Goal: Task Accomplishment & Management: Manage account settings

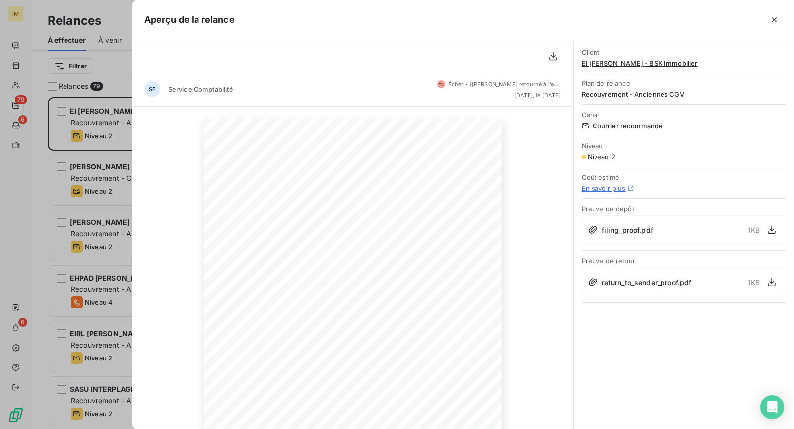
scroll to position [323, 165]
click at [96, 118] on div at bounding box center [397, 214] width 794 height 429
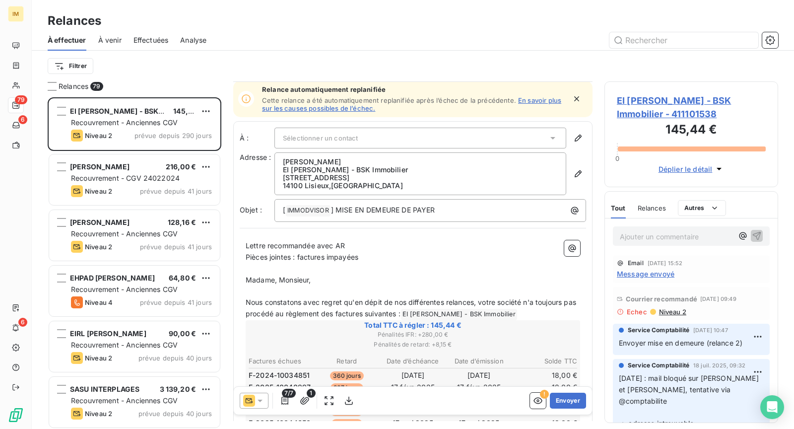
scroll to position [2, 0]
click at [252, 401] on icon at bounding box center [249, 400] width 12 height 12
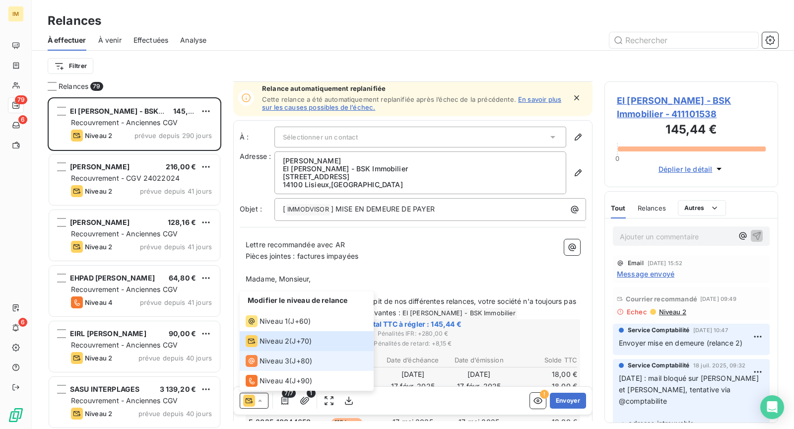
click at [305, 358] on span "J+80 )" at bounding box center [302, 361] width 20 height 10
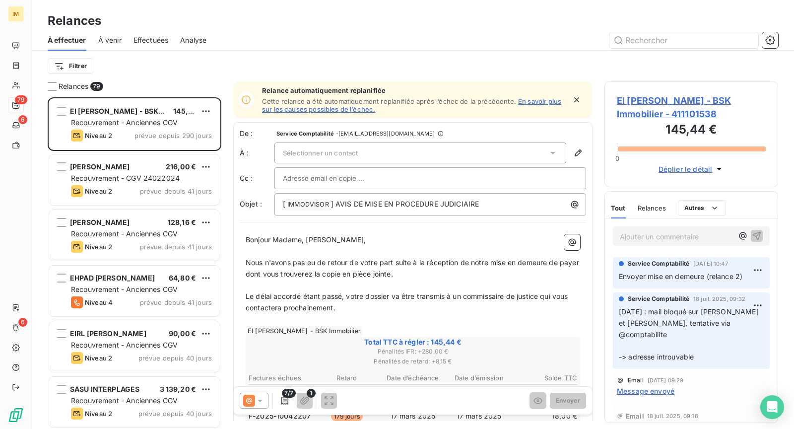
scroll to position [201, 0]
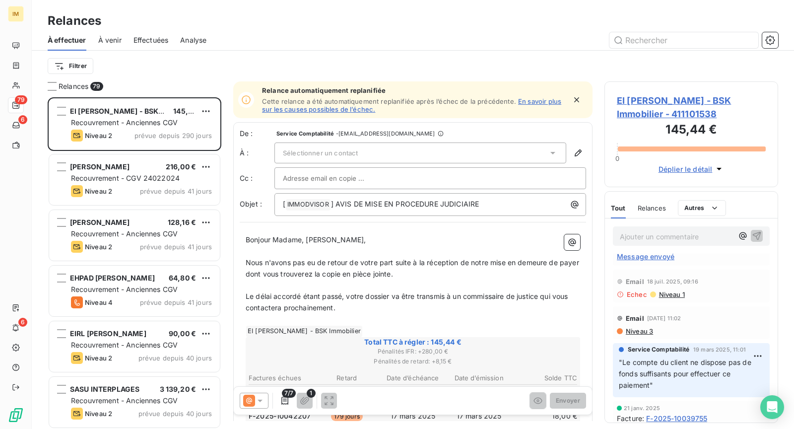
click at [645, 327] on span "Niveau 3" at bounding box center [639, 331] width 28 height 8
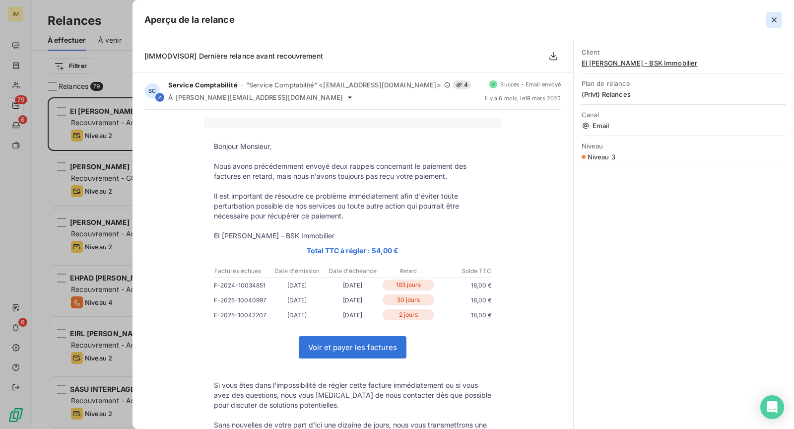
click at [774, 20] on icon "button" at bounding box center [774, 19] width 5 height 5
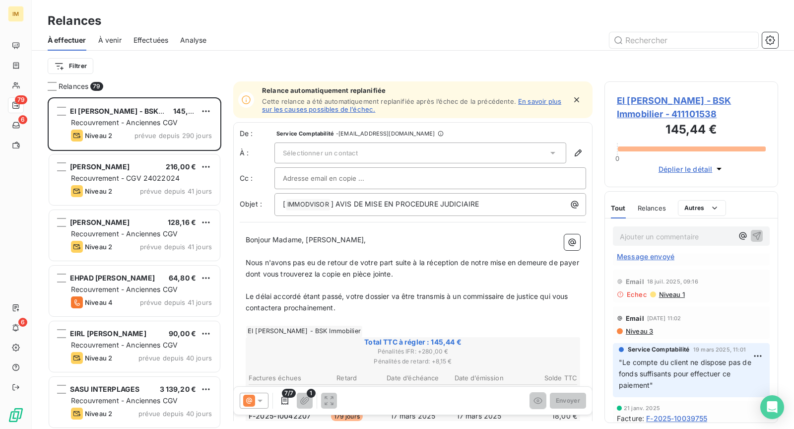
click at [673, 290] on span "Niveau 1" at bounding box center [671, 294] width 27 height 8
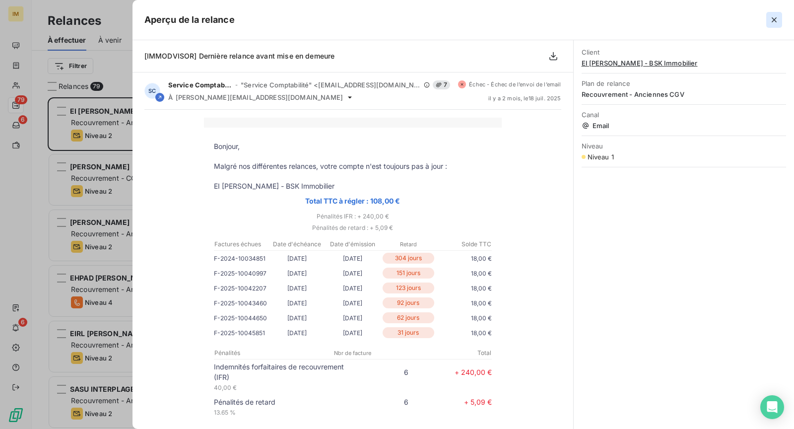
click at [773, 16] on icon "button" at bounding box center [774, 20] width 10 height 10
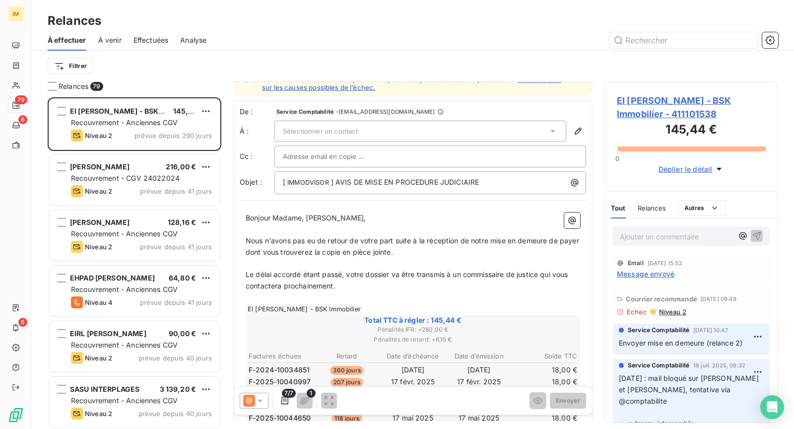
scroll to position [23, 0]
drag, startPoint x: 335, startPoint y: 181, endPoint x: 494, endPoint y: 199, distance: 159.3
click at [494, 199] on div "De : Service Comptabilité - [EMAIL_ADDRESS][DOMAIN_NAME] À : Sélectionner un co…" at bounding box center [412, 365] width 359 height 531
copy span "AVIS DE MISE EN PROCEDURE JUDICIAIRE"
click at [652, 100] on span "EI [PERSON_NAME] - BSK Immobilier - 411101538" at bounding box center [691, 107] width 149 height 27
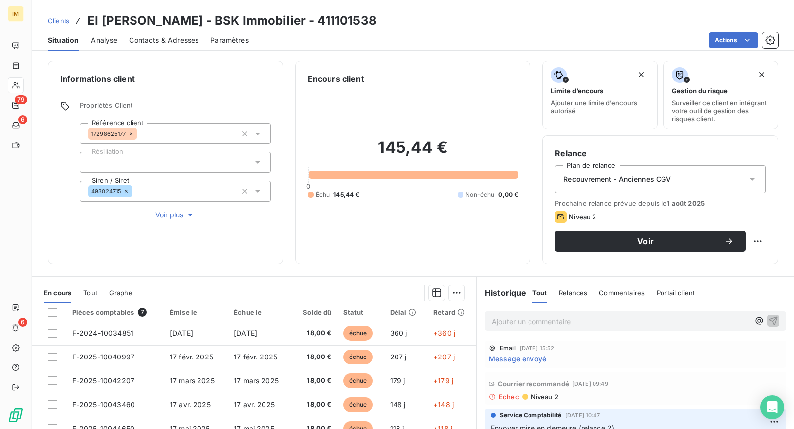
click at [159, 41] on span "Contacts & Adresses" at bounding box center [163, 40] width 69 height 10
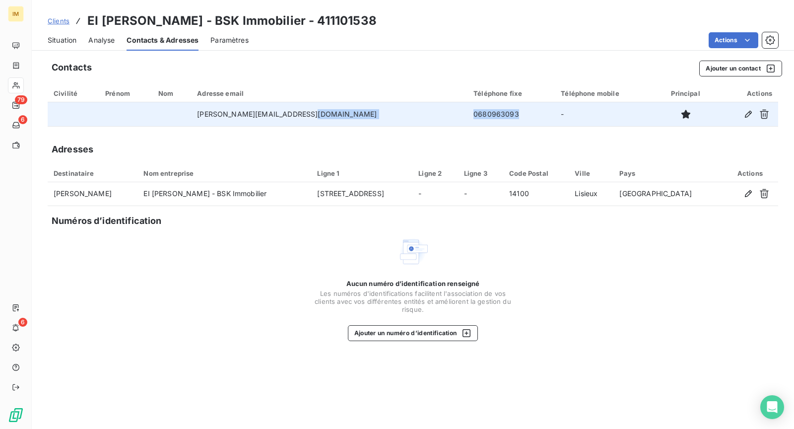
copy tr "0680963093"
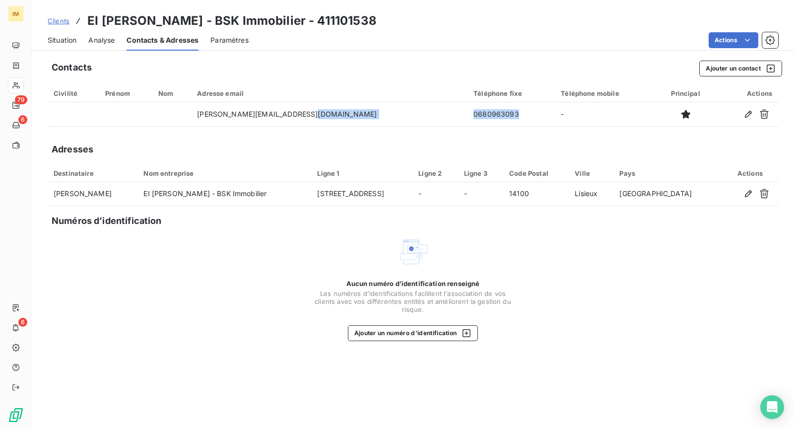
drag, startPoint x: 478, startPoint y: 116, endPoint x: 384, endPoint y: 155, distance: 102.3
click at [388, 139] on div "Contacts Ajouter un contact Civilité Prénom Nom Adresse email Téléphone fixe Té…" at bounding box center [413, 242] width 762 height 374
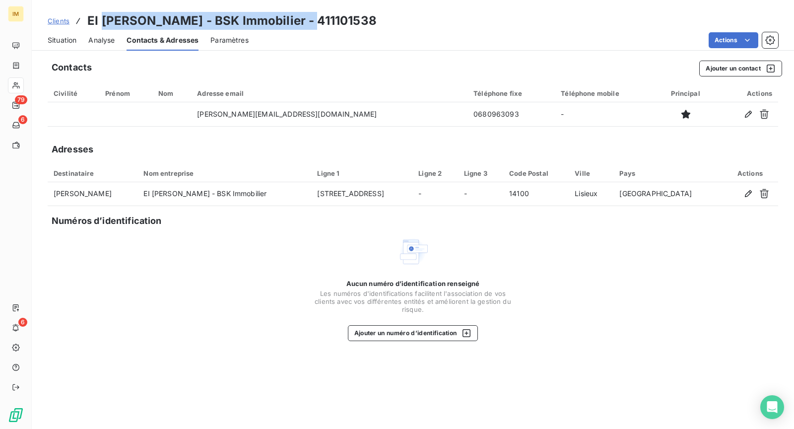
drag, startPoint x: 317, startPoint y: 21, endPoint x: 101, endPoint y: 19, distance: 215.3
click at [101, 19] on h3 "EI [PERSON_NAME] - BSK Immobilier - 411101538" at bounding box center [231, 21] width 289 height 18
copy h3 "[PERSON_NAME] - BSK Immobilier"
click at [71, 50] on div "Situation" at bounding box center [62, 40] width 29 height 21
click at [72, 31] on div "Situation" at bounding box center [62, 40] width 29 height 21
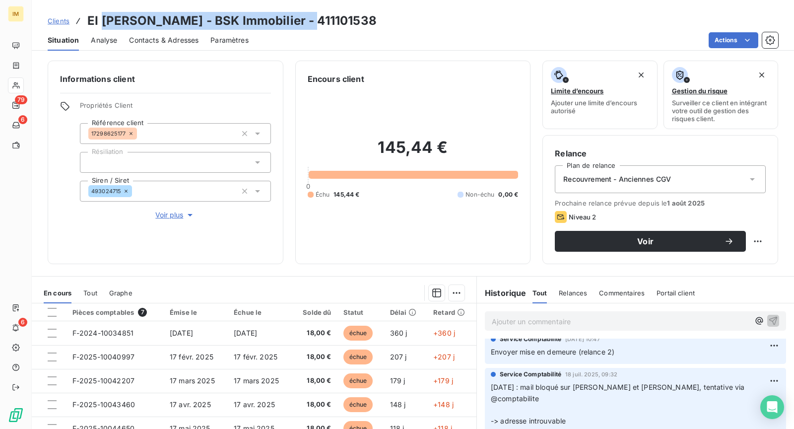
scroll to position [103, 0]
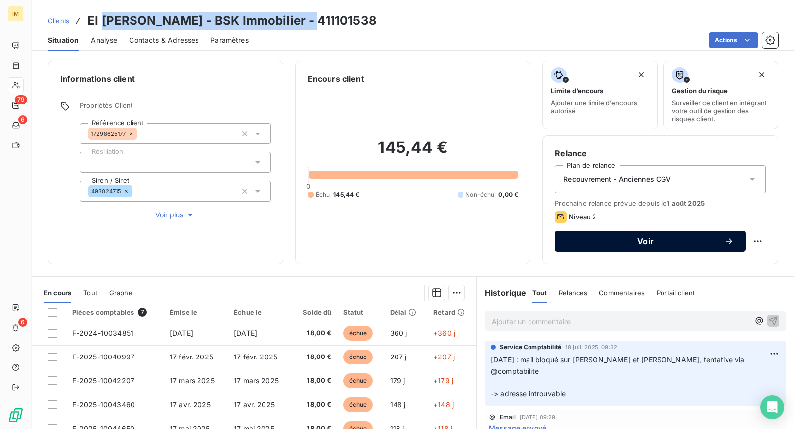
click at [654, 248] on button "Voir" at bounding box center [650, 241] width 191 height 21
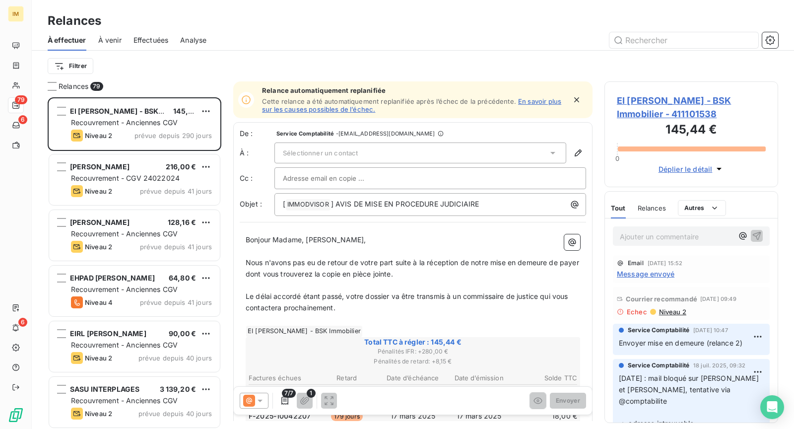
scroll to position [323, 165]
click at [255, 408] on div at bounding box center [254, 400] width 29 height 16
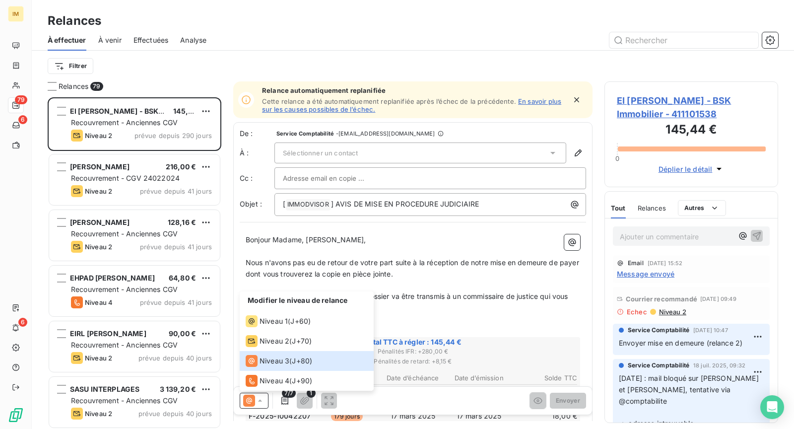
click at [648, 245] on div "Ajouter un commentaire ﻿" at bounding box center [691, 235] width 173 height 35
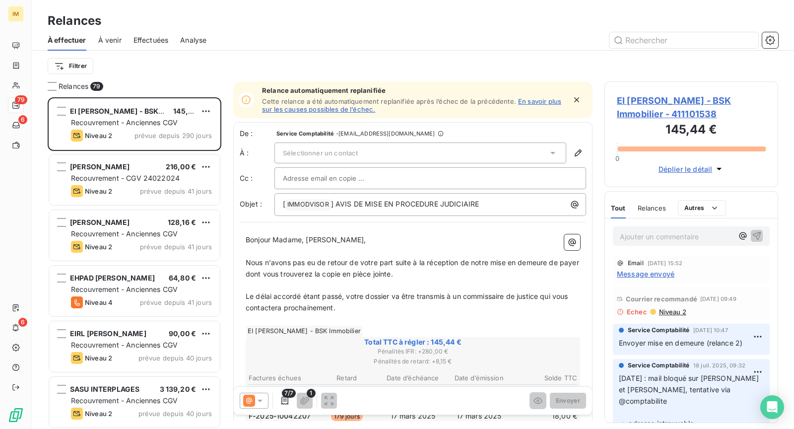
click at [261, 399] on icon at bounding box center [260, 400] width 10 height 10
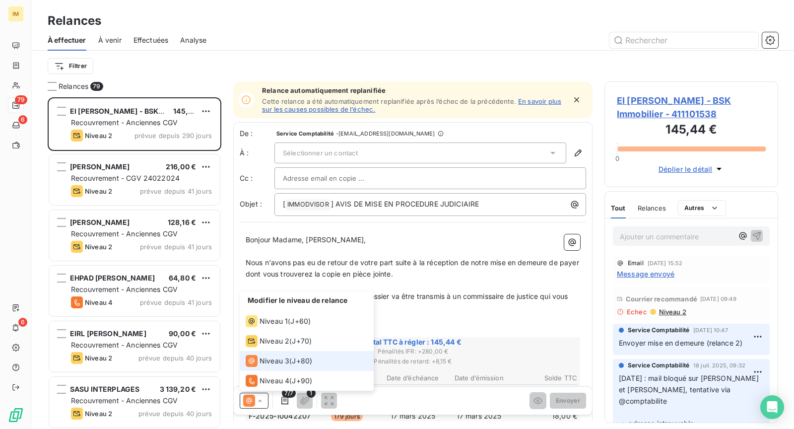
click at [300, 361] on span "J+80 )" at bounding box center [302, 361] width 20 height 10
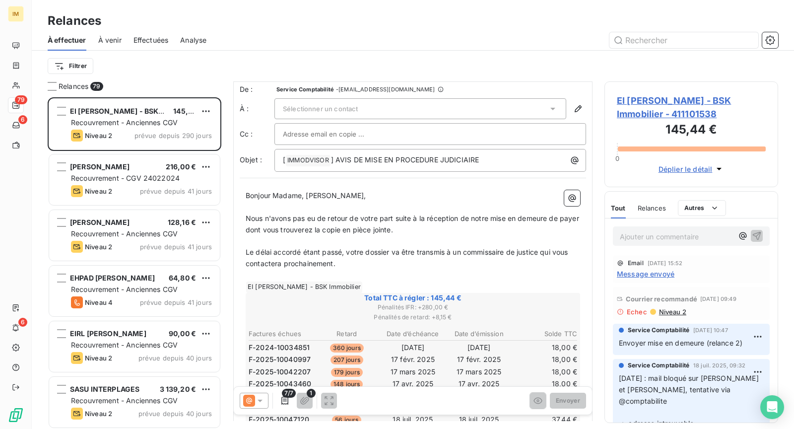
scroll to position [102, 0]
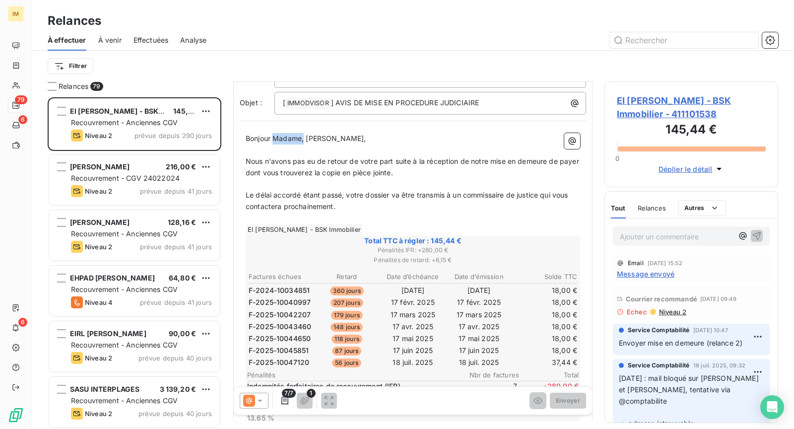
drag, startPoint x: 301, startPoint y: 138, endPoint x: 274, endPoint y: 134, distance: 27.6
click at [274, 134] on span "Bonjour Madame, [PERSON_NAME]," at bounding box center [306, 138] width 121 height 8
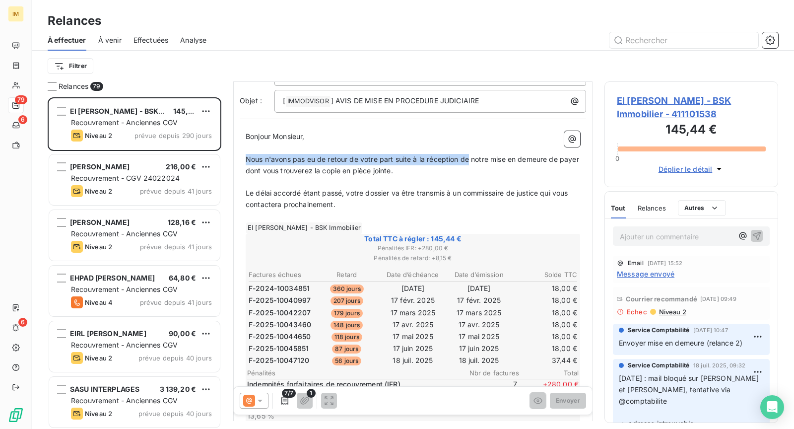
drag, startPoint x: 245, startPoint y: 156, endPoint x: 470, endPoint y: 156, distance: 224.8
click at [470, 156] on span "Nous n'avons pas eu de retour de votre part suite à la réception de notre mise …" at bounding box center [413, 165] width 335 height 20
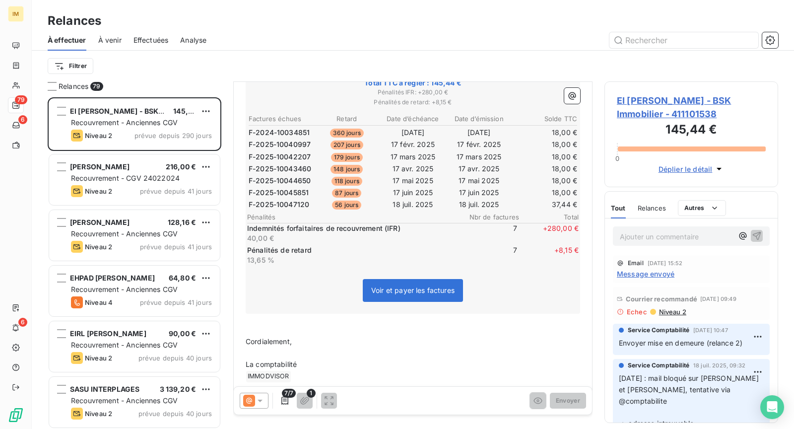
scroll to position [269, 0]
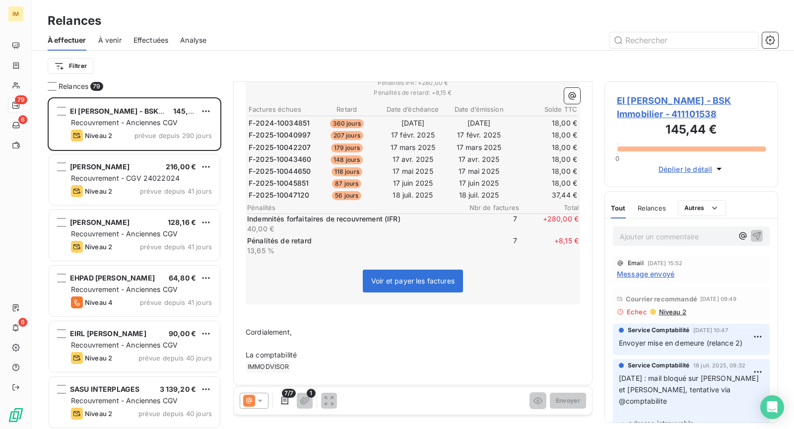
click at [674, 308] on span "Niveau 2" at bounding box center [672, 312] width 28 height 8
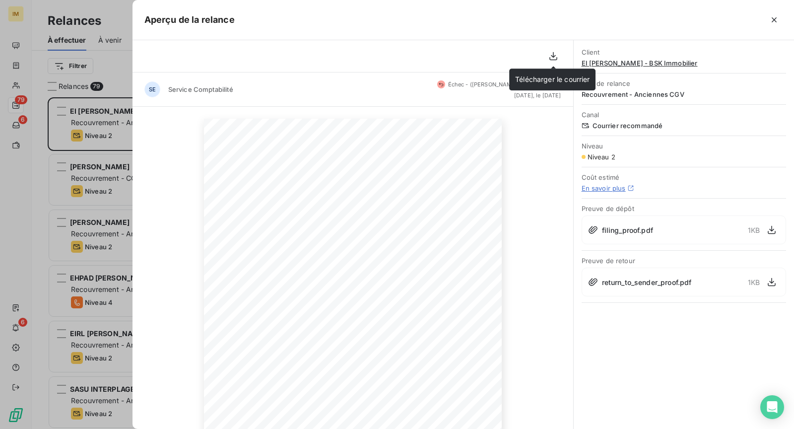
click at [554, 57] on icon "button" at bounding box center [553, 56] width 10 height 10
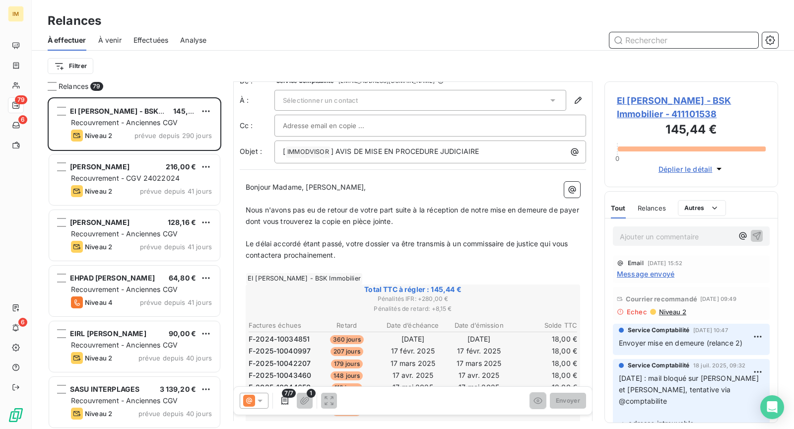
scroll to position [63, 0]
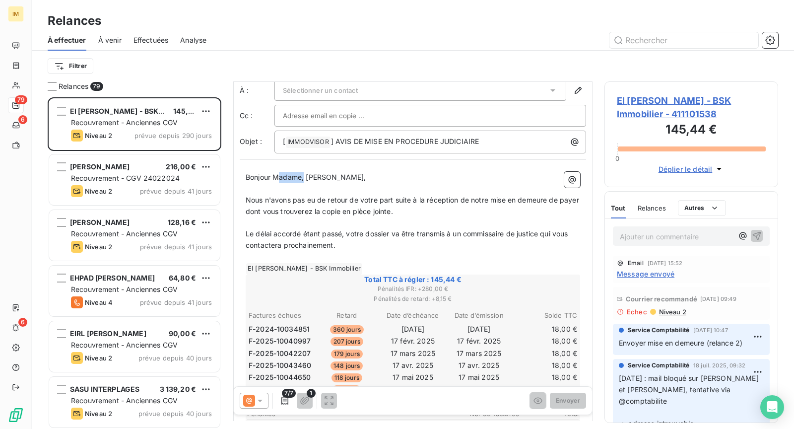
drag, startPoint x: 296, startPoint y: 177, endPoint x: 275, endPoint y: 177, distance: 21.3
click at [275, 177] on span "Bonjour Madame, [PERSON_NAME]," at bounding box center [306, 177] width 121 height 8
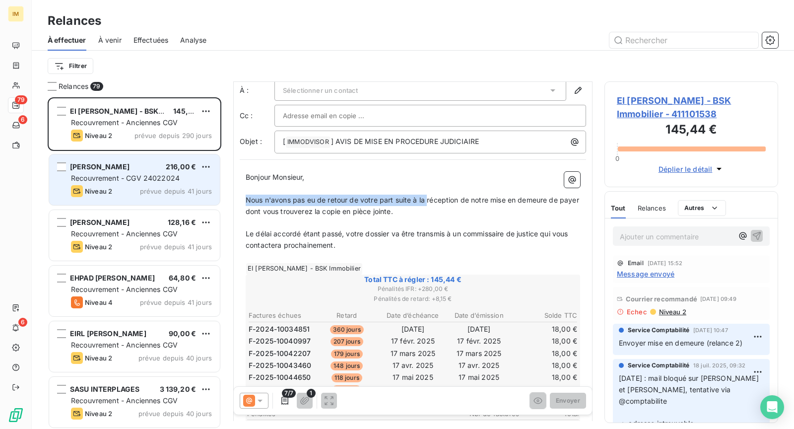
drag, startPoint x: 343, startPoint y: 199, endPoint x: 216, endPoint y: 200, distance: 127.5
click at [210, 199] on div "Relances 79 EI [PERSON_NAME] - BSK Immobilier 145,44 € Recouvrement - Anciennes…" at bounding box center [413, 254] width 762 height 347
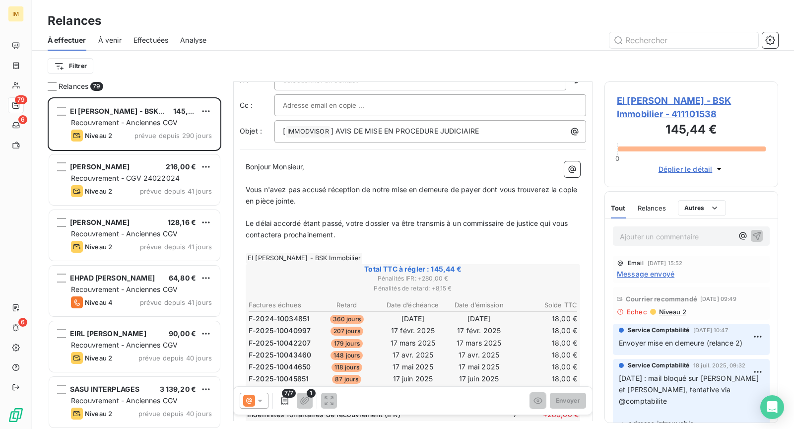
scroll to position [77, 0]
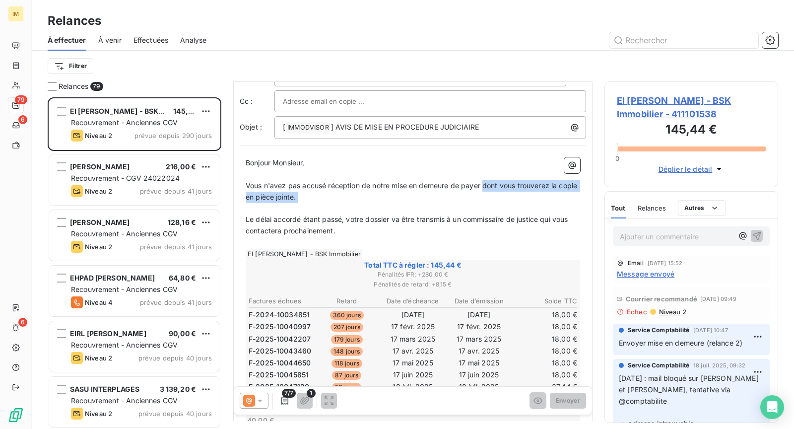
drag, startPoint x: 482, startPoint y: 184, endPoint x: 475, endPoint y: 206, distance: 23.4
click at [475, 206] on div "Bonjour Monsieur, ﻿ Vous n'avez pas accusé réception de notre mise en demeure d…" at bounding box center [413, 360] width 334 height 407
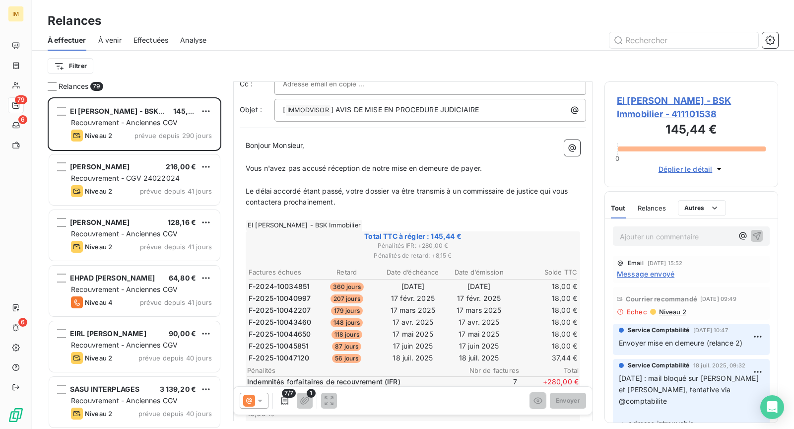
scroll to position [95, 0]
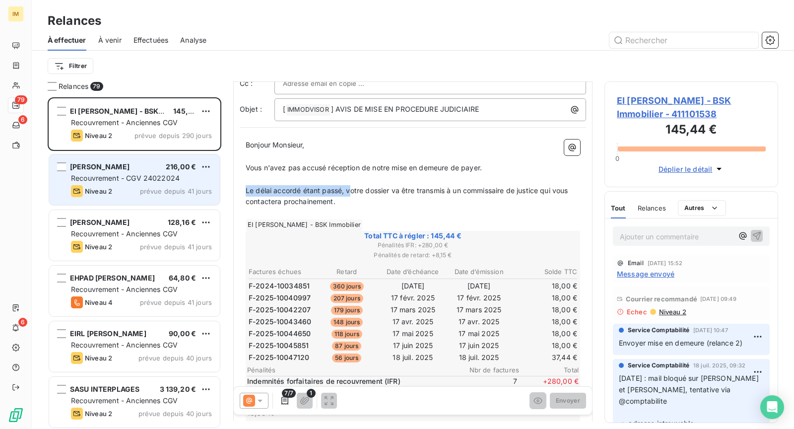
drag, startPoint x: 336, startPoint y: 191, endPoint x: 219, endPoint y: 191, distance: 116.6
click at [219, 191] on div "Relances 79 EI [PERSON_NAME] - BSK Immobilier 145,44 € Recouvrement - Anciennes…" at bounding box center [413, 254] width 762 height 347
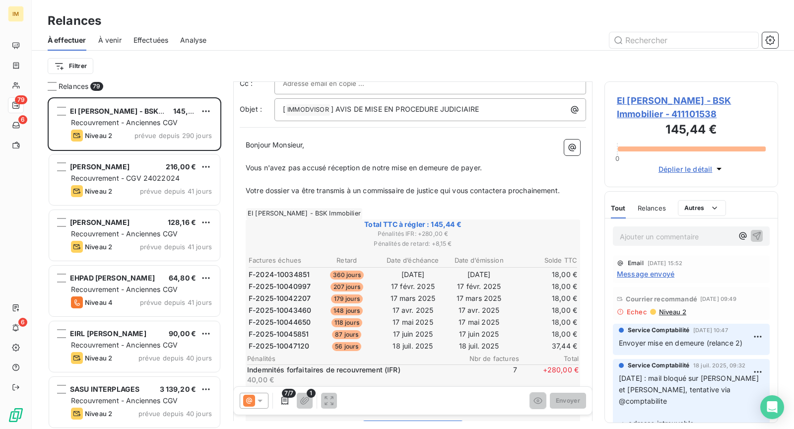
click at [490, 167] on p "Vous n'avez pas accusé réception de notre mise en demeure de payer." at bounding box center [413, 167] width 334 height 11
drag, startPoint x: 564, startPoint y: 189, endPoint x: 566, endPoint y: 195, distance: 6.9
click at [564, 189] on p "Votre dossier va être transmis à un commissaire de justice qui vous contactera …" at bounding box center [413, 190] width 334 height 11
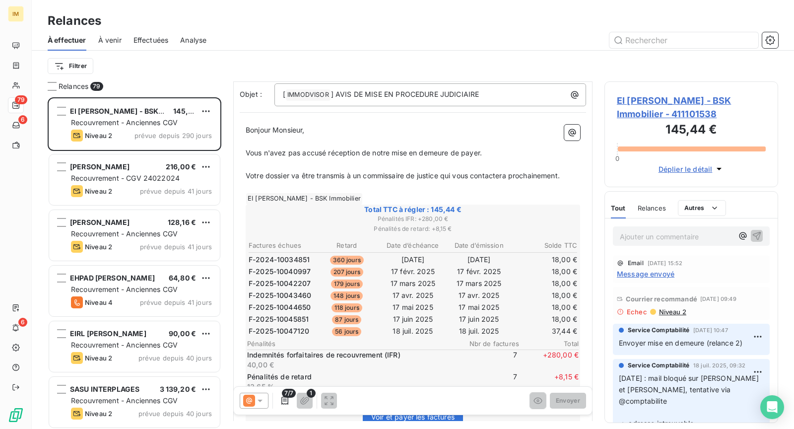
scroll to position [118, 0]
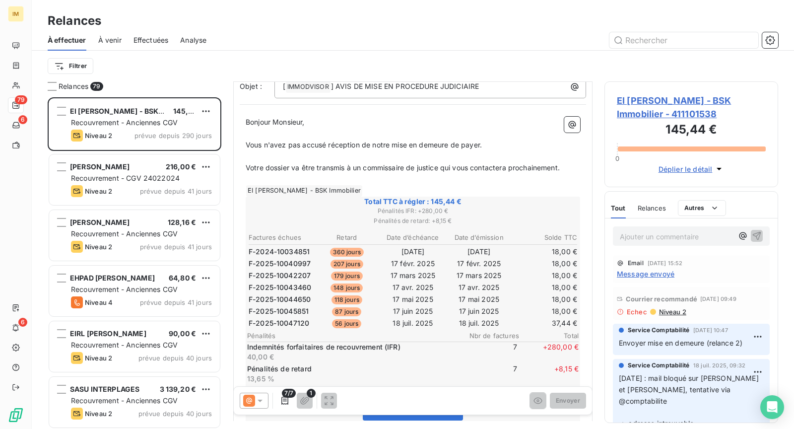
click at [391, 154] on p "﻿" at bounding box center [413, 156] width 334 height 11
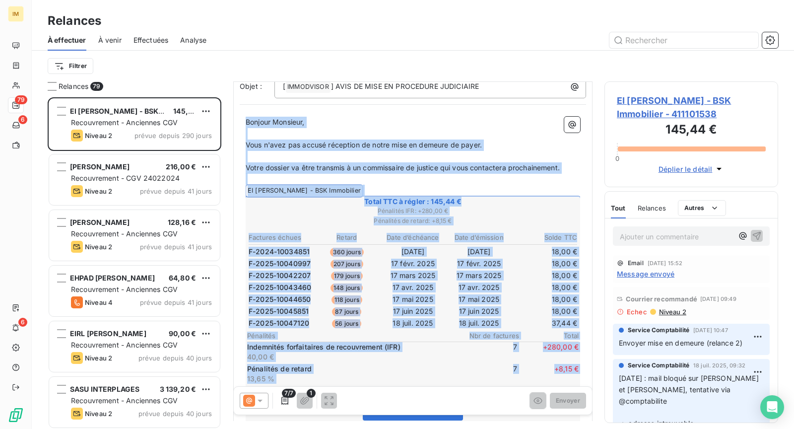
copy div "Loremip Dolorsit, ﻿ Amet c'adip eli seddoe temporinc ut labor etdo ma aliquae a…"
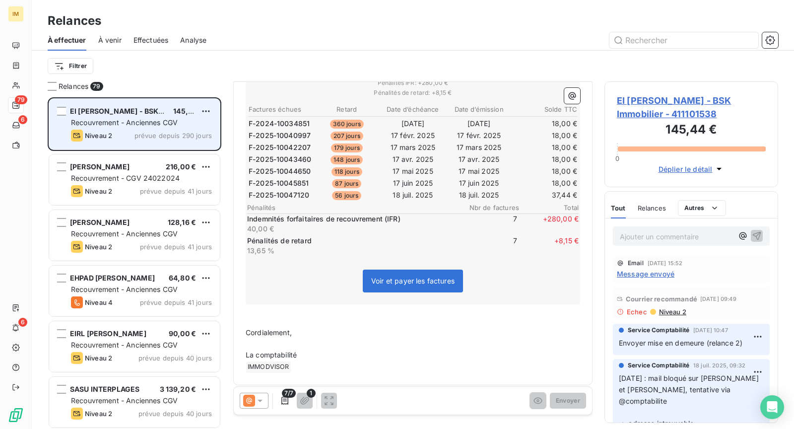
click at [120, 128] on div "EI [PERSON_NAME] - BSK Immobilier 145,44 € Recouvrement - Anciennes CGV Niveau …" at bounding box center [134, 124] width 171 height 51
click at [141, 107] on span "EI [PERSON_NAME] - BSK Immobilier" at bounding box center [134, 111] width 128 height 8
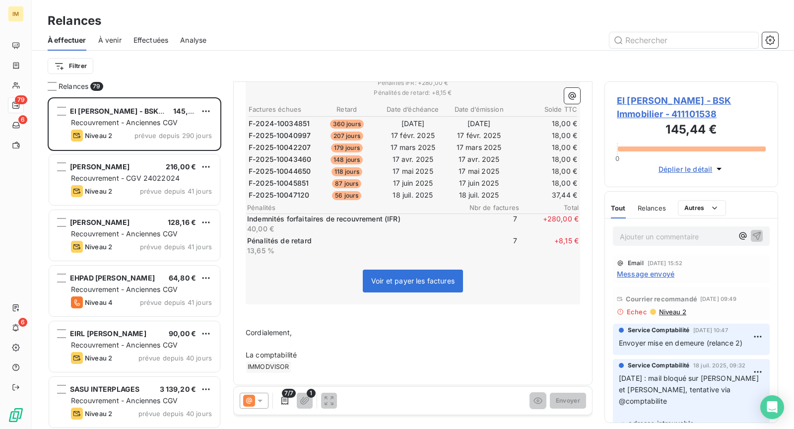
click at [681, 127] on h3 "145,44 €" at bounding box center [691, 131] width 149 height 20
click at [690, 115] on span "EI [PERSON_NAME] - BSK Immobilier - 411101538" at bounding box center [691, 107] width 149 height 27
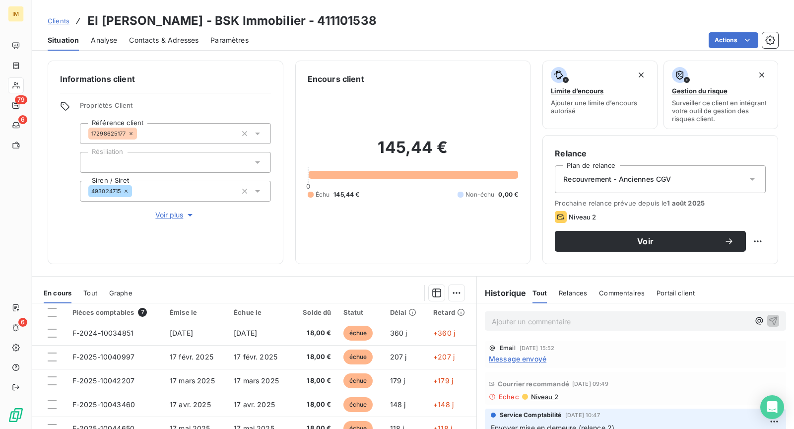
click at [719, 49] on div "Situation Analyse Contacts & Adresses Paramètres Actions" at bounding box center [413, 40] width 762 height 21
click at [724, 40] on html "IM 79 6 6 Clients EI [PERSON_NAME] - BSK Immobilier - 411101538 Situation Analy…" at bounding box center [397, 214] width 794 height 429
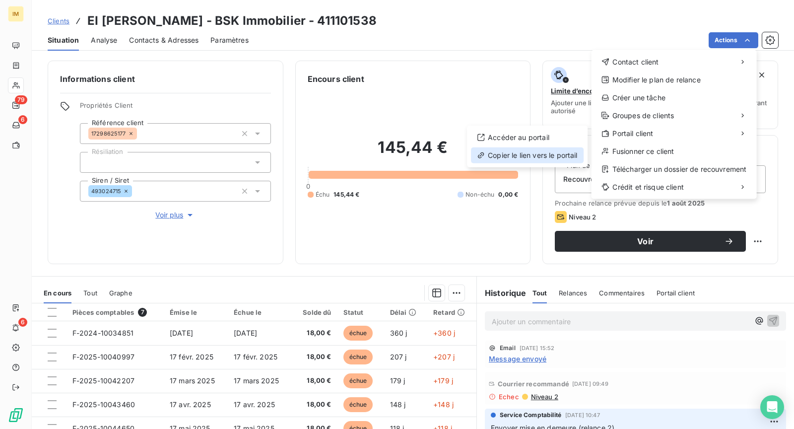
click at [538, 152] on div "Copier le lien vers le portail" at bounding box center [527, 155] width 113 height 16
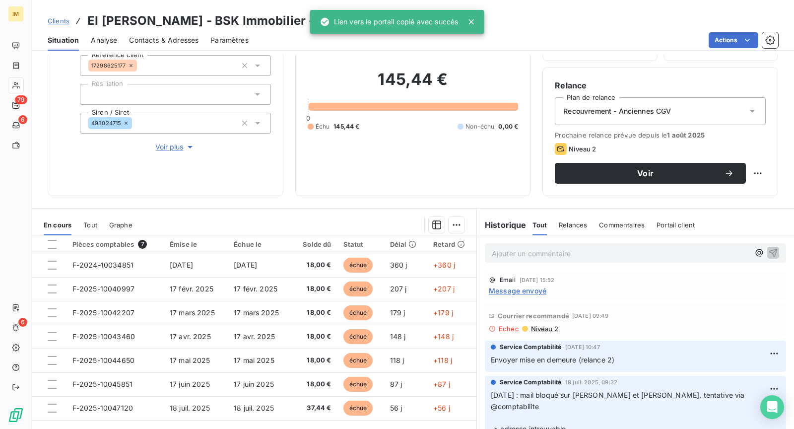
scroll to position [94, 0]
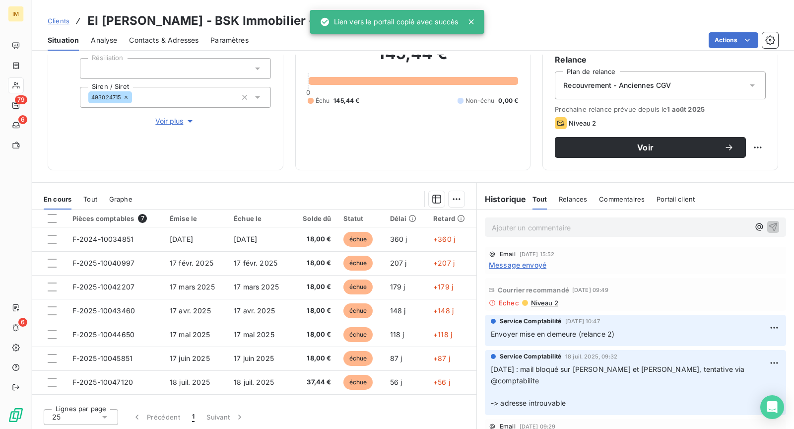
click at [570, 241] on div "Ajouter un commentaire ﻿" at bounding box center [635, 226] width 317 height 35
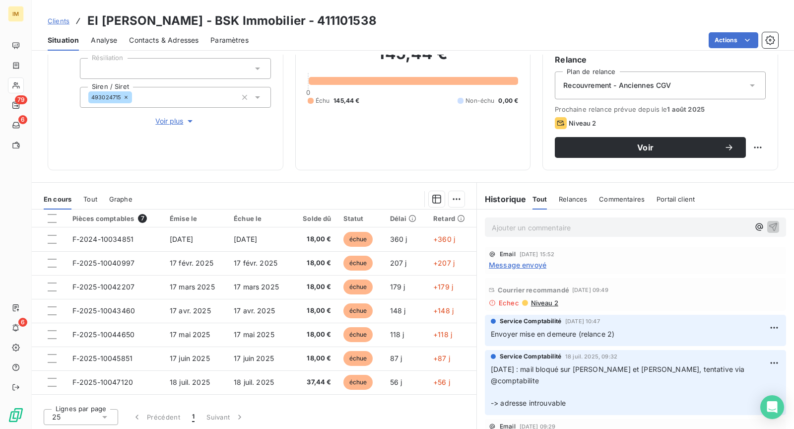
click at [584, 230] on p "Ajouter un commentaire ﻿" at bounding box center [621, 227] width 258 height 12
click at [550, 230] on p "[DATE]" at bounding box center [621, 226] width 258 height 11
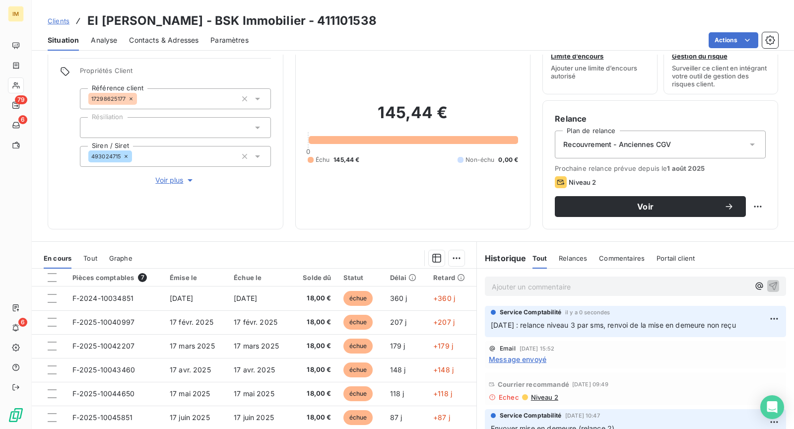
scroll to position [36, 0]
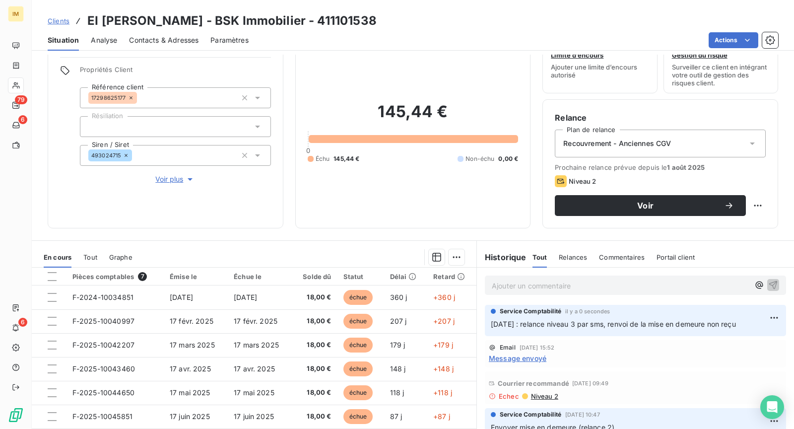
click at [752, 195] on div "Voir" at bounding box center [660, 205] width 211 height 21
click at [752, 209] on html "IM 79 6 6 Clients EI [PERSON_NAME] - BSK Immobilier - 411101538 Situation Analy…" at bounding box center [397, 214] width 794 height 429
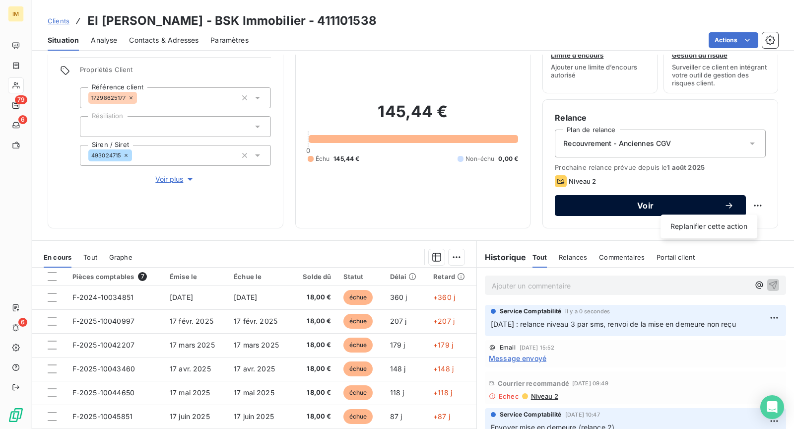
click at [687, 210] on html "IM 79 6 6 Clients EI [PERSON_NAME] - BSK Immobilier - 411101538 Situation Analy…" at bounding box center [397, 214] width 794 height 429
click at [662, 203] on span "Voir" at bounding box center [645, 205] width 157 height 8
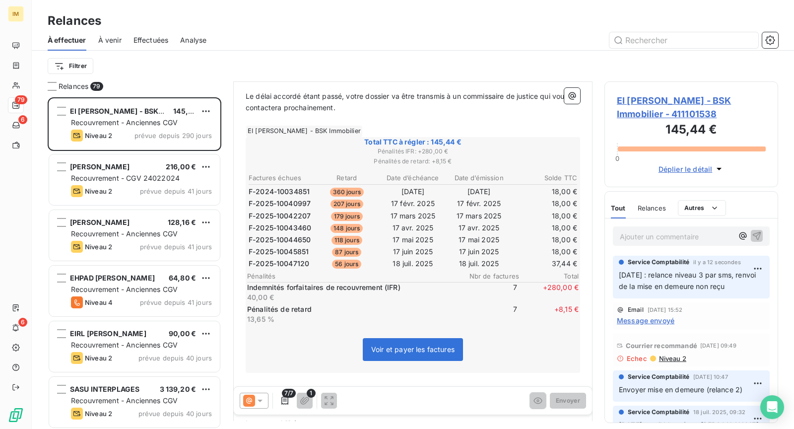
scroll to position [241, 0]
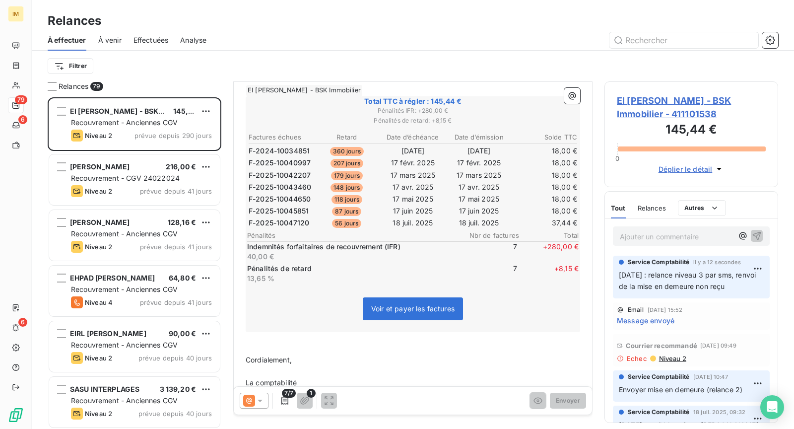
drag, startPoint x: 259, startPoint y: 399, endPoint x: 269, endPoint y: 405, distance: 11.1
click at [259, 399] on icon at bounding box center [260, 400] width 10 height 10
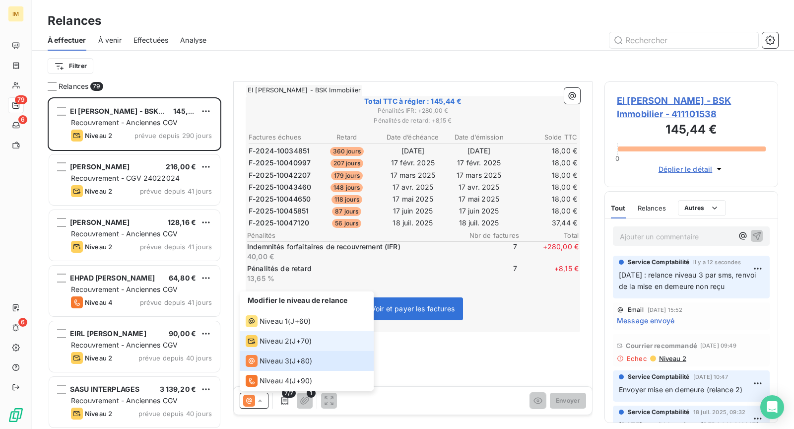
click at [299, 346] on span "J+70 )" at bounding box center [302, 341] width 20 height 10
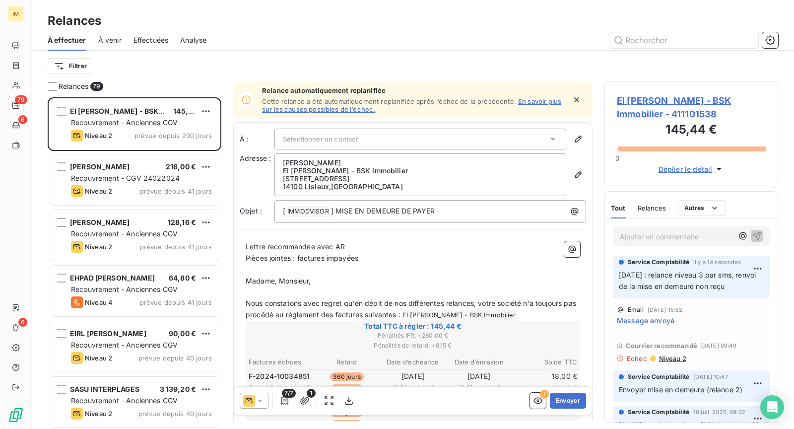
click at [255, 405] on icon at bounding box center [260, 400] width 10 height 10
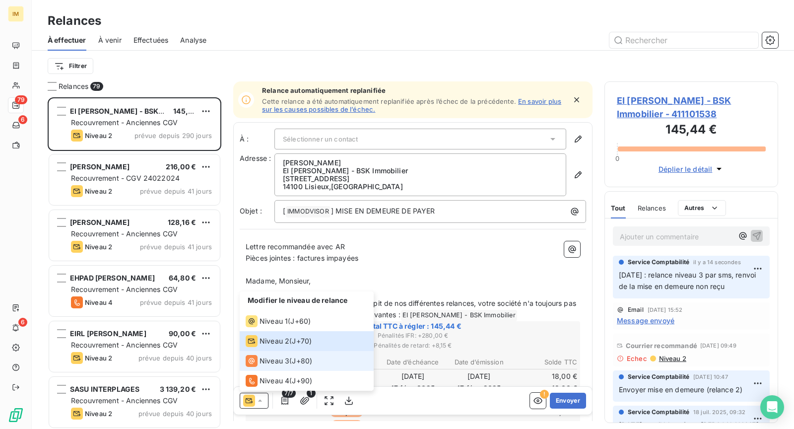
click at [301, 356] on div "Niveau 3 ( J+80 )" at bounding box center [279, 361] width 66 height 12
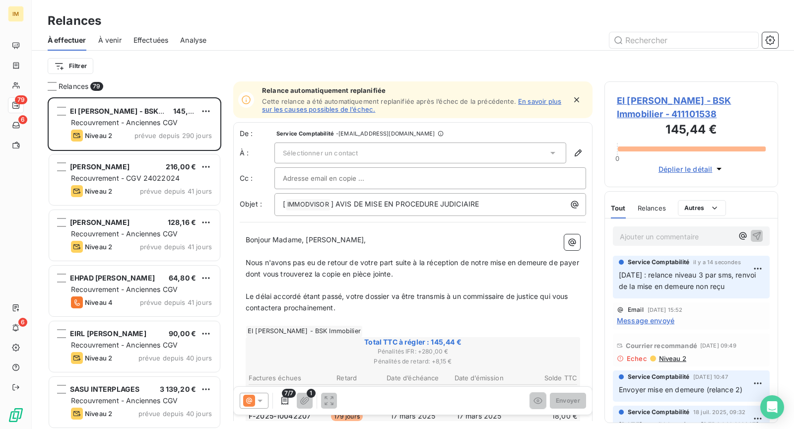
click at [397, 154] on div "Sélectionner un contact" at bounding box center [420, 152] width 292 height 21
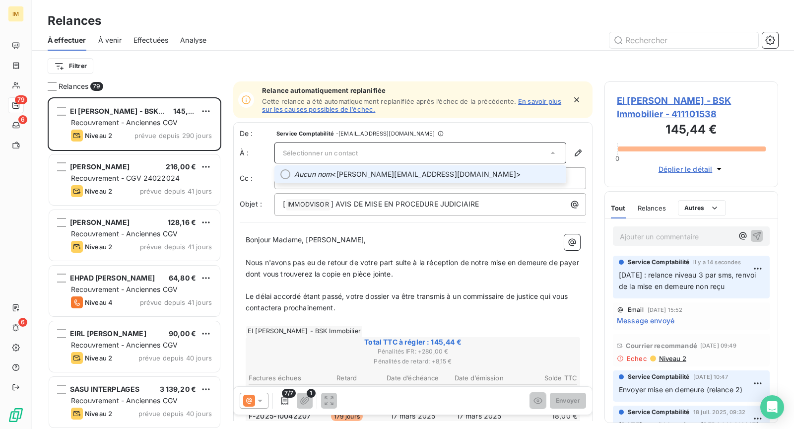
click at [423, 175] on span "Aucun nom <[PERSON_NAME][EMAIL_ADDRESS][DOMAIN_NAME]>" at bounding box center [427, 174] width 266 height 10
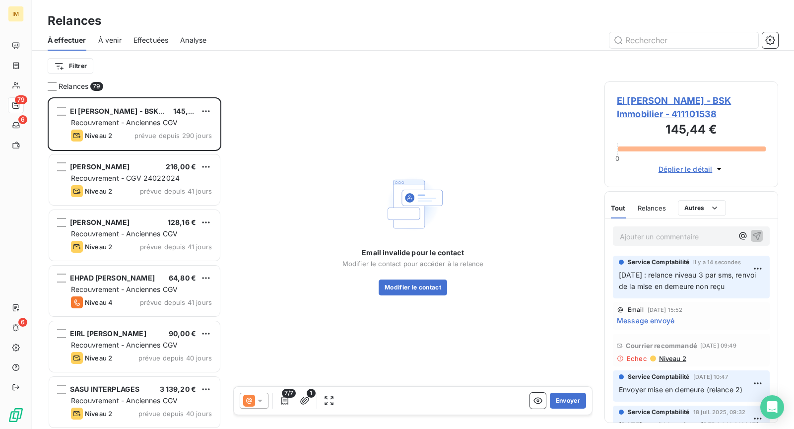
click at [258, 404] on icon at bounding box center [260, 400] width 10 height 10
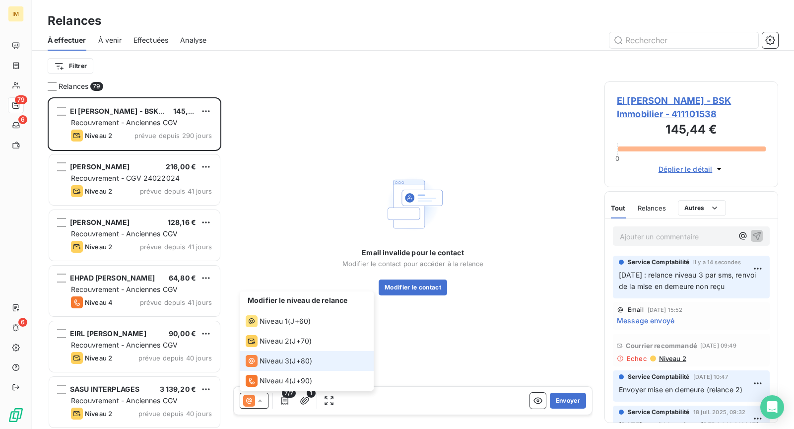
click at [300, 362] on span "J+80 )" at bounding box center [302, 361] width 20 height 10
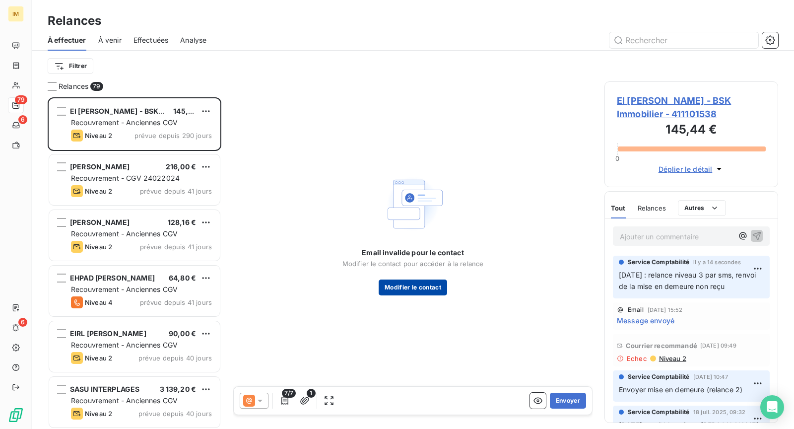
click at [419, 284] on button "Modifier le contact" at bounding box center [413, 287] width 68 height 16
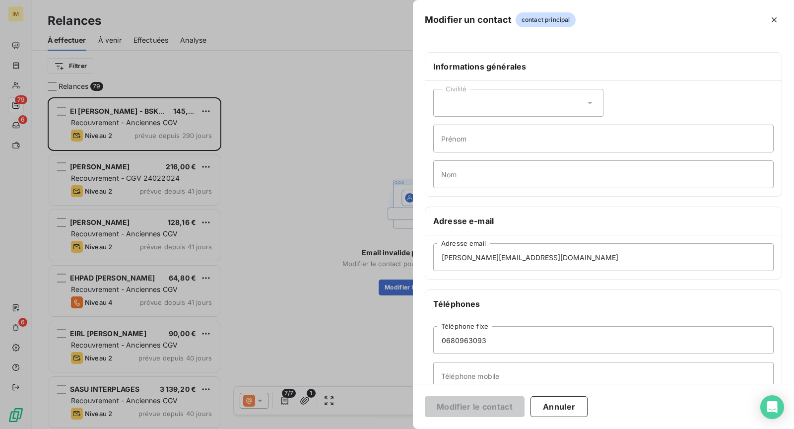
click at [773, 23] on icon "button" at bounding box center [774, 20] width 10 height 10
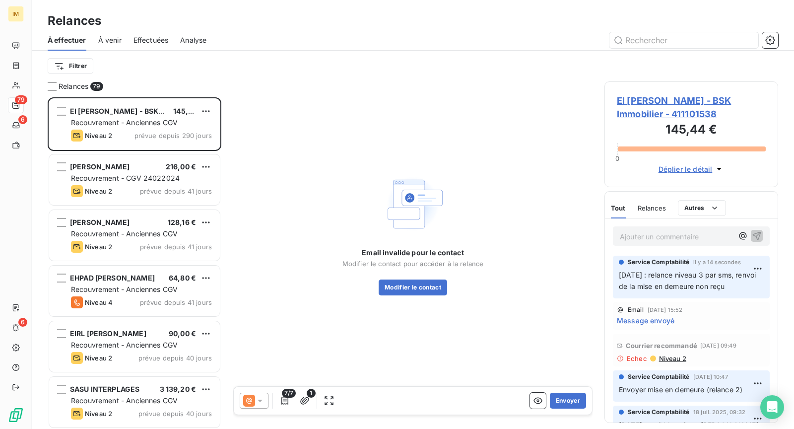
click at [255, 402] on icon at bounding box center [260, 400] width 10 height 10
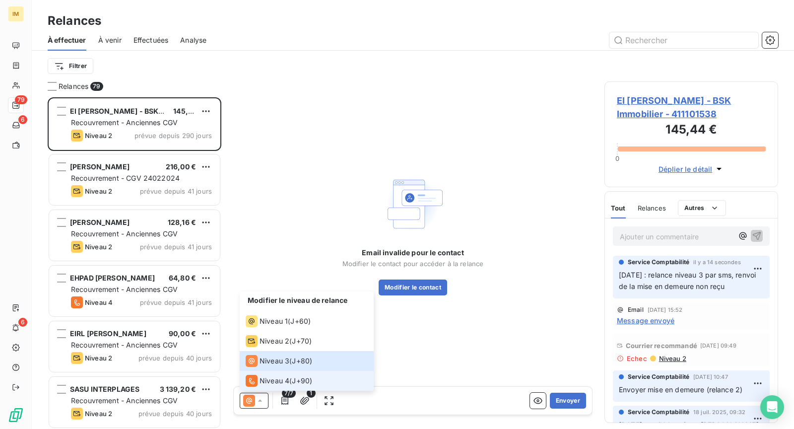
click at [307, 373] on li "Niveau 4 ( J+90 )" at bounding box center [307, 381] width 134 height 20
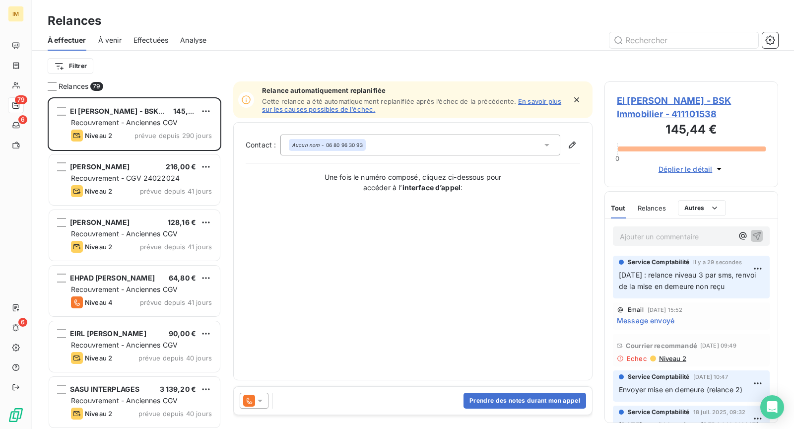
click at [669, 96] on span "EI [PERSON_NAME] - BSK Immobilier - 411101538" at bounding box center [691, 107] width 149 height 27
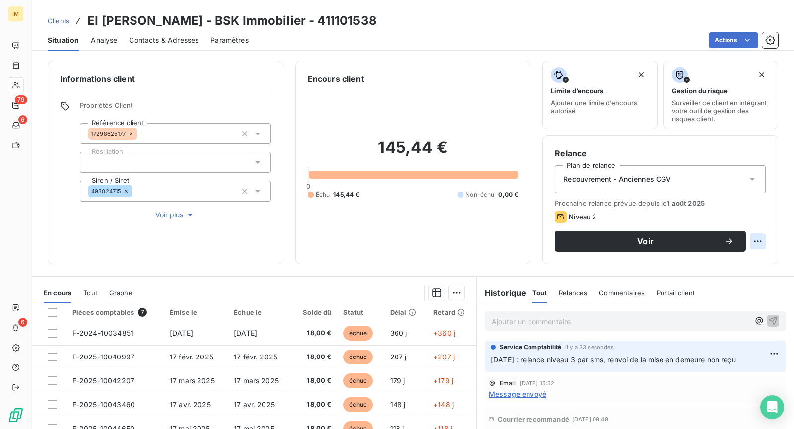
click at [750, 238] on html "IM 79 6 6 Clients EI [PERSON_NAME] - BSK Immobilier - 411101538 Situation Analy…" at bounding box center [397, 214] width 794 height 429
click at [711, 261] on div "Replanifier cette action" at bounding box center [708, 262] width 89 height 16
select select "8"
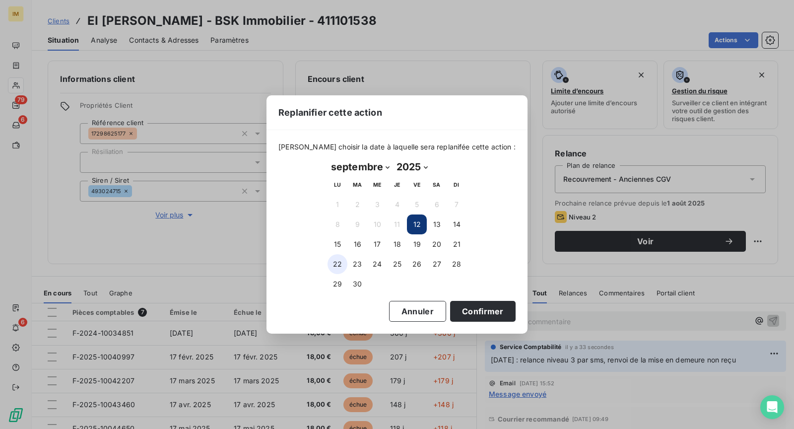
click at [343, 264] on button "22" at bounding box center [337, 264] width 20 height 20
click at [464, 311] on button "Confirmer" at bounding box center [482, 311] width 65 height 21
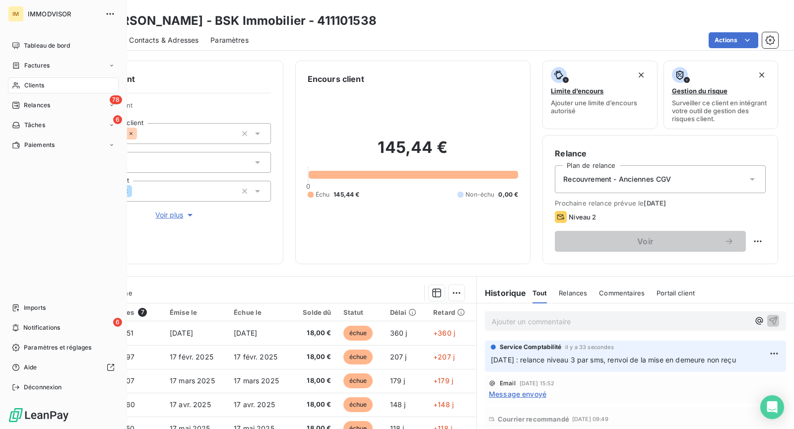
drag, startPoint x: 28, startPoint y: 84, endPoint x: 57, endPoint y: 88, distance: 29.0
click at [28, 84] on span "Clients" at bounding box center [34, 85] width 20 height 9
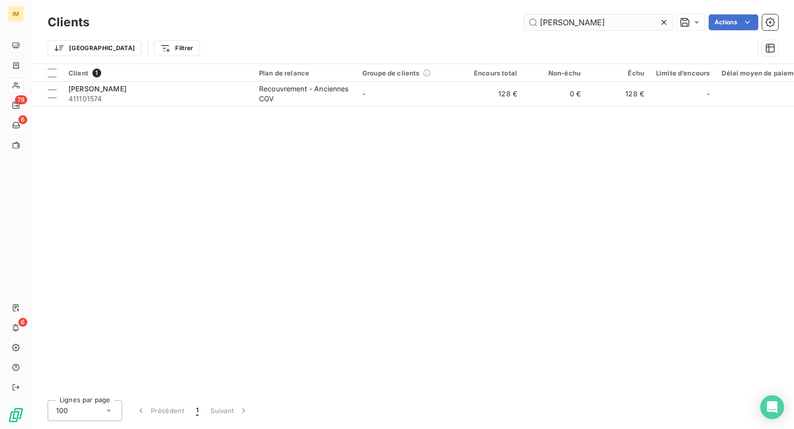
click at [557, 17] on input "[PERSON_NAME]" at bounding box center [598, 22] width 149 height 16
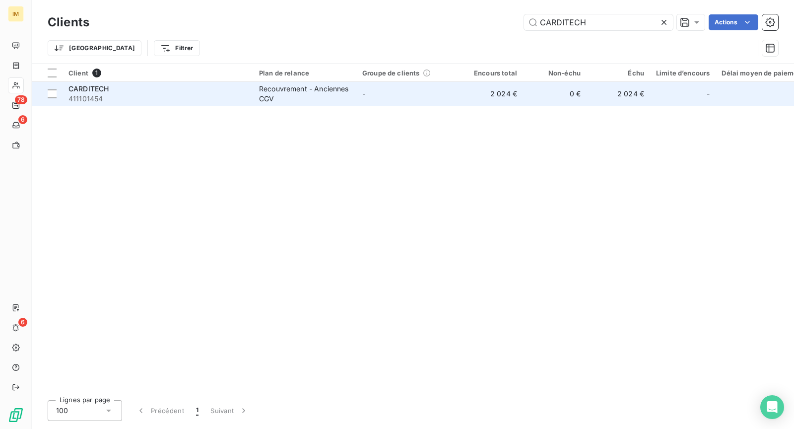
type input "CARDITECH"
click at [160, 84] on div "CARDITECH" at bounding box center [157, 89] width 179 height 10
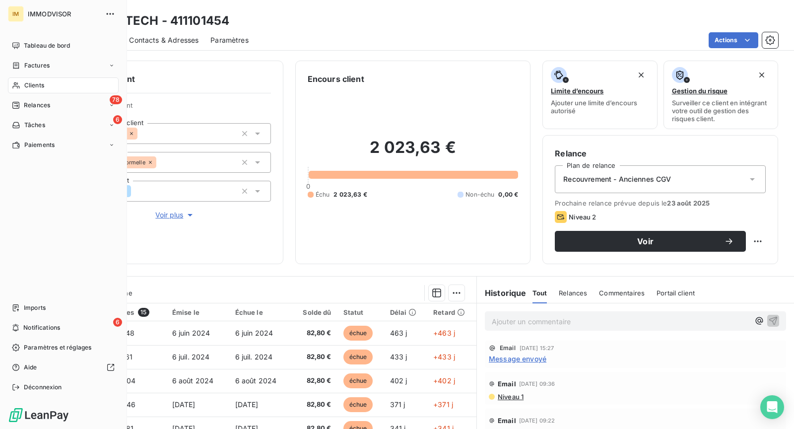
click at [24, 82] on span "Clients" at bounding box center [34, 85] width 20 height 9
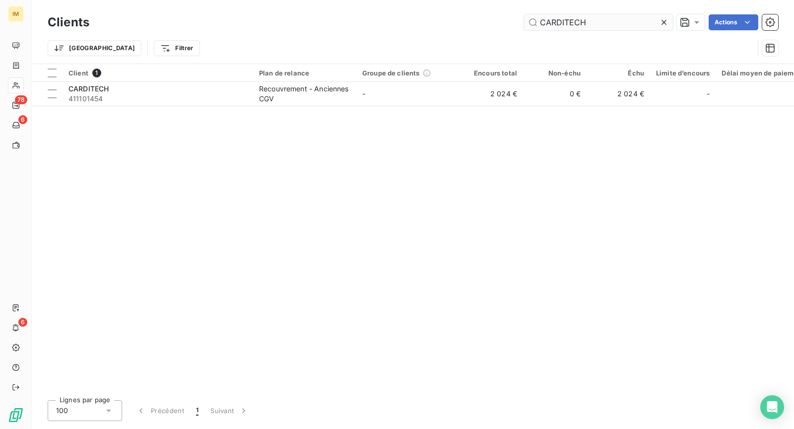
click at [567, 19] on input "CARDITECH" at bounding box center [598, 22] width 149 height 16
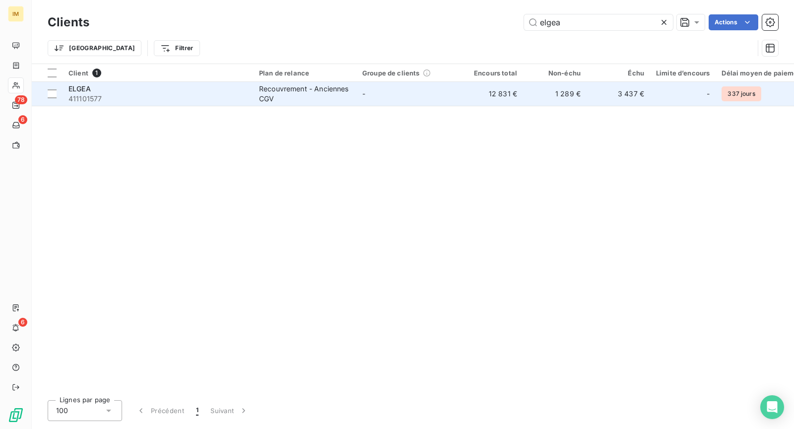
type input "elgea"
click at [287, 99] on div "Recouvrement - Anciennes CGV" at bounding box center [304, 94] width 91 height 20
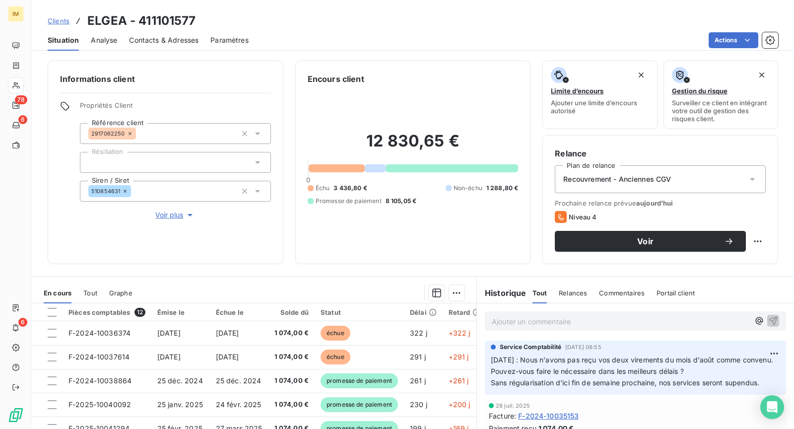
click at [182, 43] on span "Contacts & Adresses" at bounding box center [163, 40] width 69 height 10
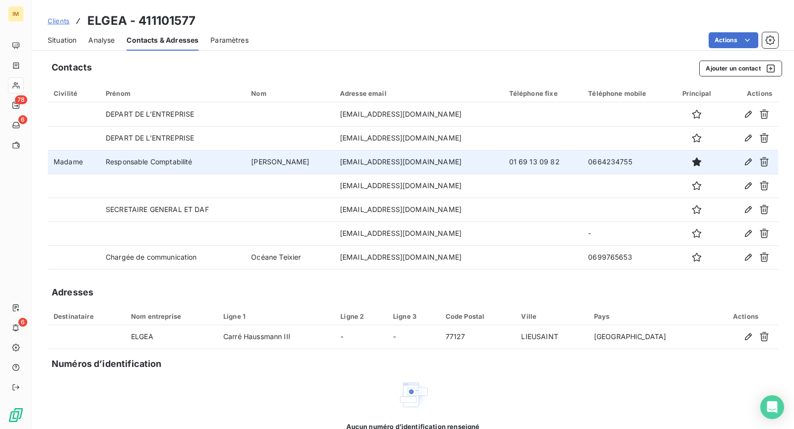
copy tr "0664234755"
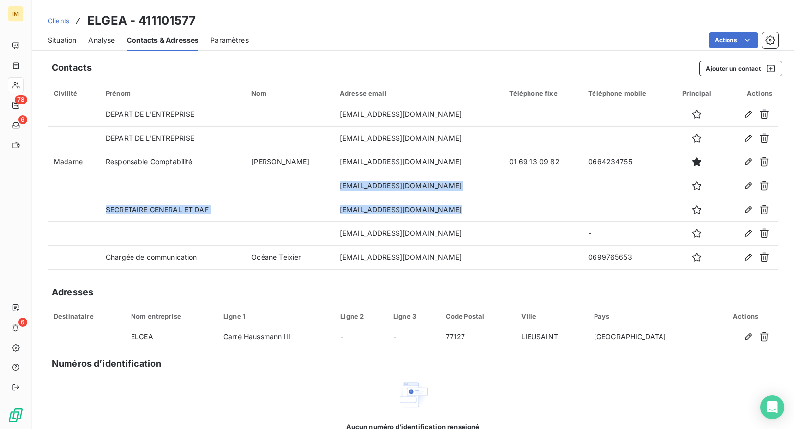
drag, startPoint x: 645, startPoint y: 162, endPoint x: 163, endPoint y: 299, distance: 501.9
click at [432, 236] on tbody "DEPART DE L'ENTREPRISE [EMAIL_ADDRESS][DOMAIN_NAME] DEPART DE L'ENTREPRISE [EMA…" at bounding box center [413, 185] width 730 height 167
click at [74, 42] on span "Situation" at bounding box center [62, 40] width 29 height 10
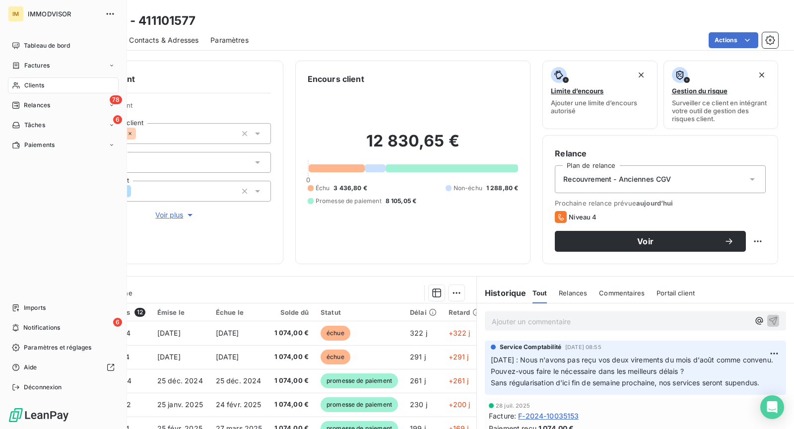
click at [27, 83] on span "Clients" at bounding box center [34, 85] width 20 height 9
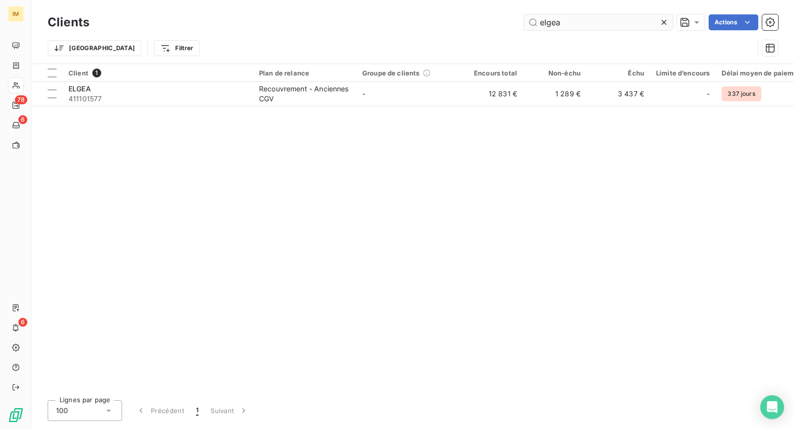
click at [567, 18] on input "elgea" at bounding box center [598, 22] width 149 height 16
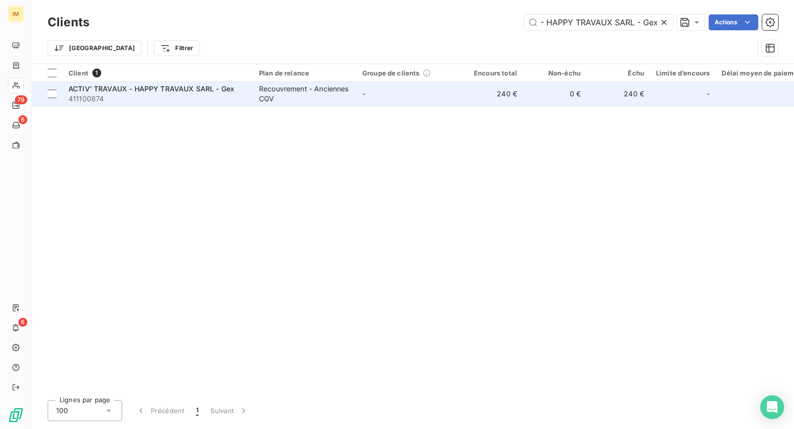
type input "ACTIV' TRAVAUX - HAPPY TRAVAUX SARL - Gex"
click at [316, 92] on div "Recouvrement - Anciennes CGV" at bounding box center [304, 94] width 91 height 20
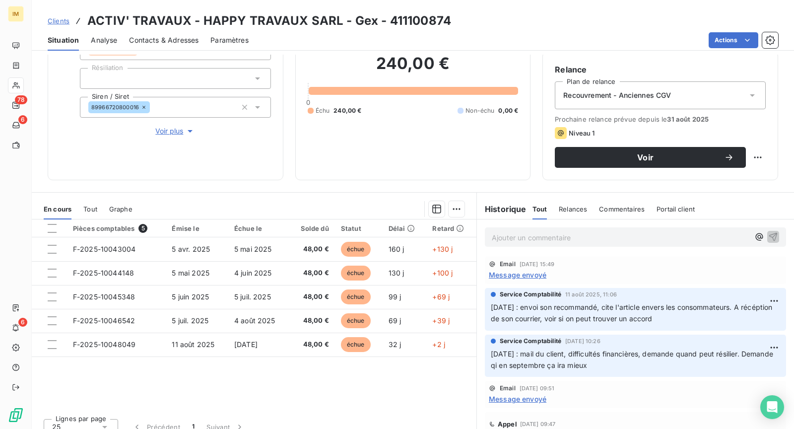
scroll to position [75, 0]
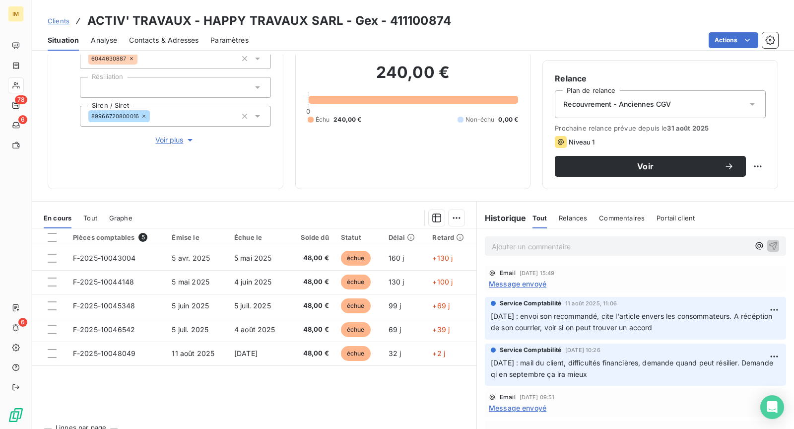
click at [559, 251] on p "Ajouter un commentaire ﻿" at bounding box center [621, 246] width 258 height 12
click at [561, 246] on p "Ajouter un commentaire ﻿" at bounding box center [621, 246] width 258 height 12
click at [541, 246] on p "Ajouter un commentaire ﻿" at bounding box center [621, 246] width 258 height 12
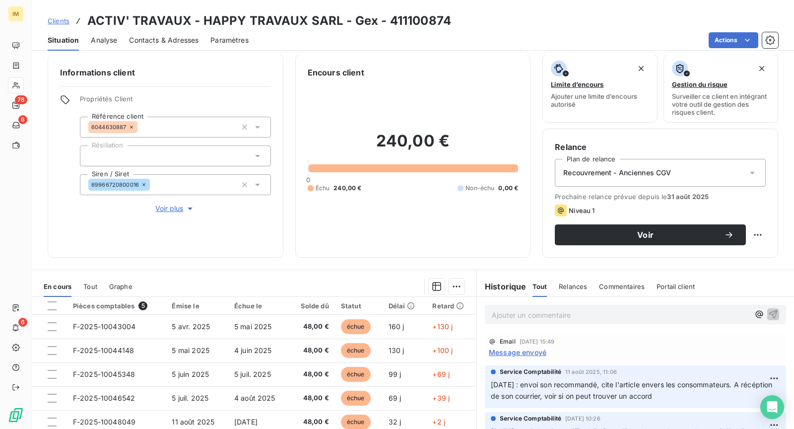
scroll to position [0, 0]
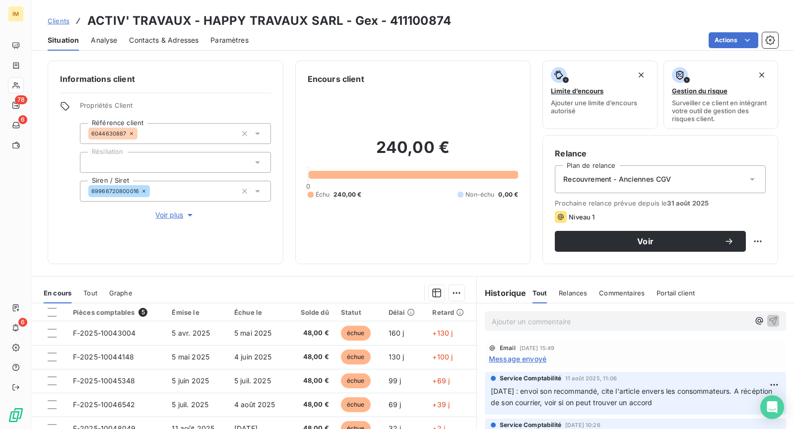
click at [172, 35] on span "Contacts & Adresses" at bounding box center [163, 40] width 69 height 10
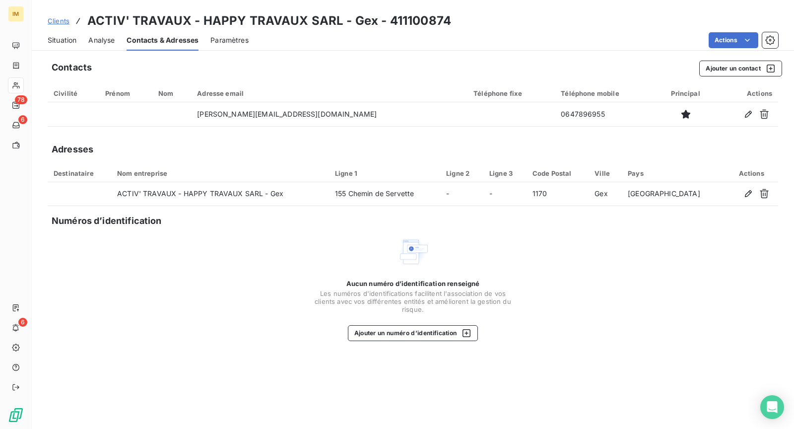
click at [61, 47] on div "Situation" at bounding box center [62, 40] width 29 height 21
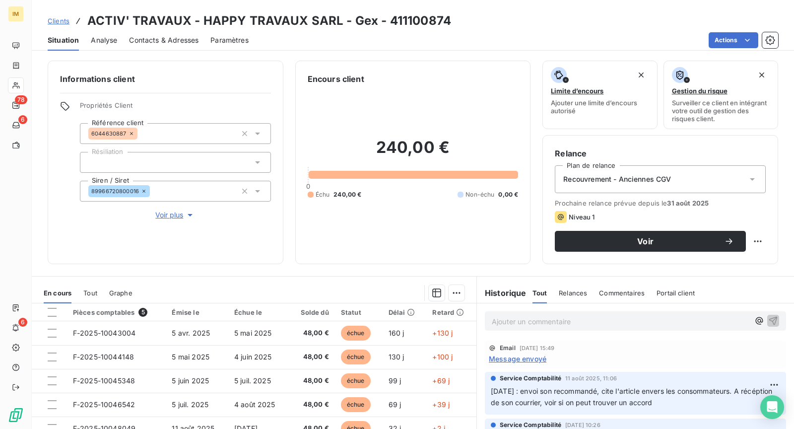
click at [211, 162] on div at bounding box center [175, 162] width 191 height 21
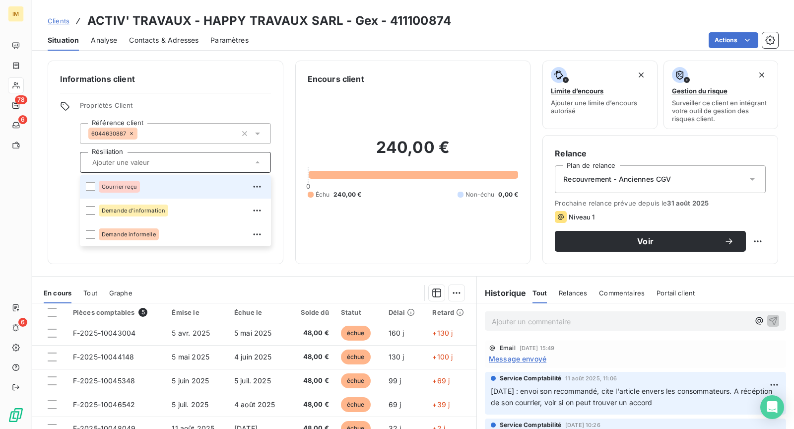
click at [189, 186] on div "Courrier reçu" at bounding box center [182, 187] width 166 height 16
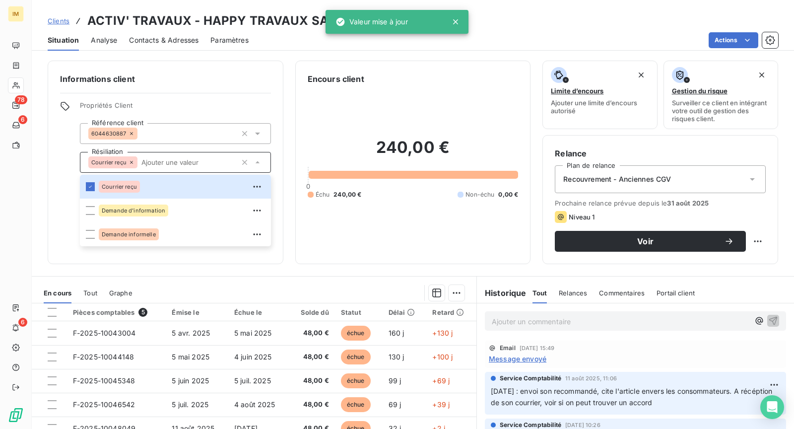
click at [289, 45] on div "Actions" at bounding box center [518, 40] width 517 height 16
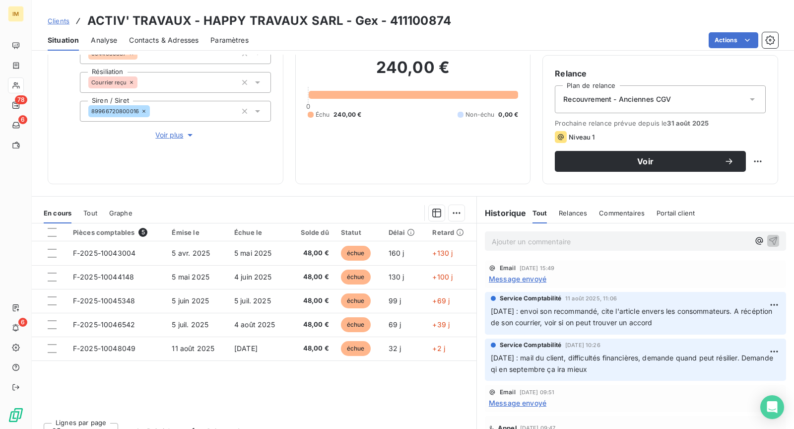
scroll to position [94, 0]
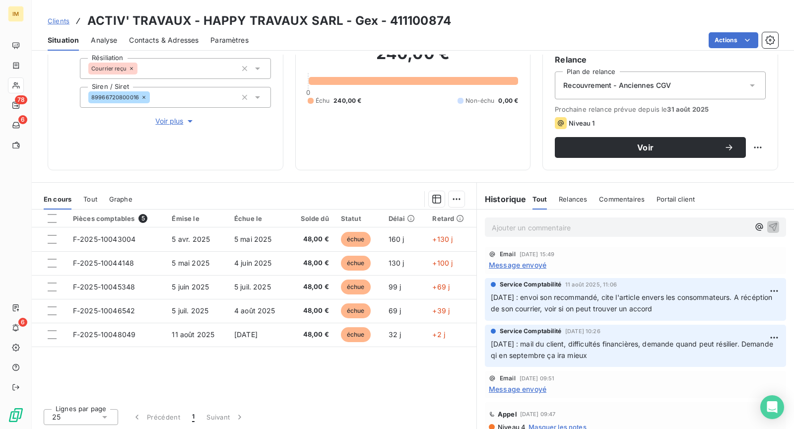
click at [572, 230] on p "Ajouter un commentaire ﻿" at bounding box center [621, 227] width 258 height 12
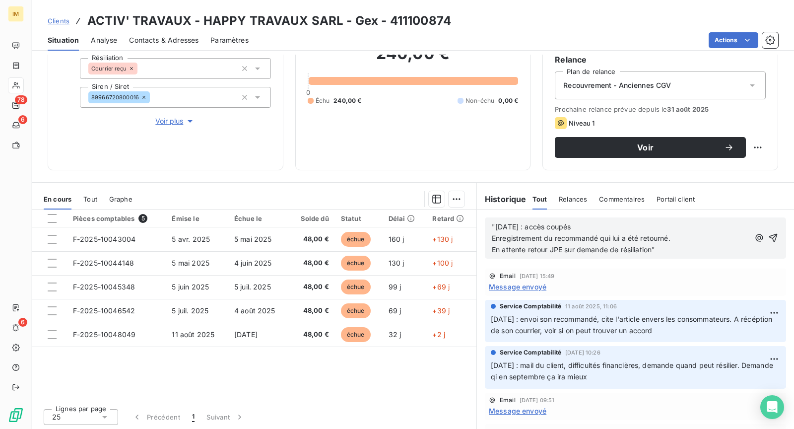
click at [492, 227] on span ""[DATE] : accès coupés" at bounding box center [531, 226] width 79 height 8
click at [666, 248] on p "En attente retour JPE sur demande de résiliation"" at bounding box center [621, 249] width 258 height 11
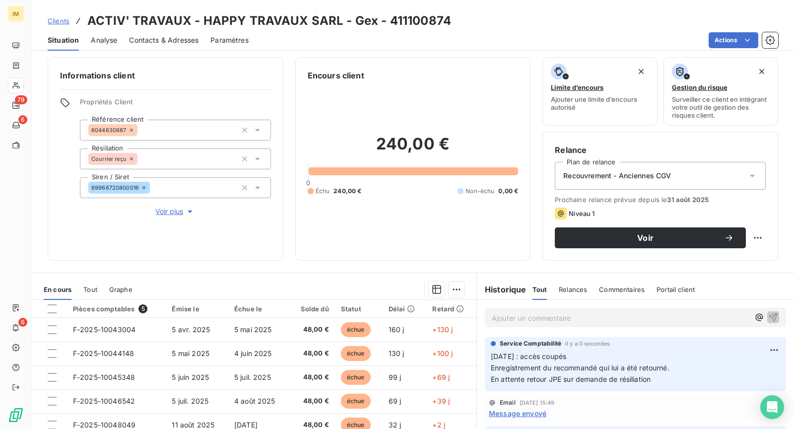
scroll to position [0, 0]
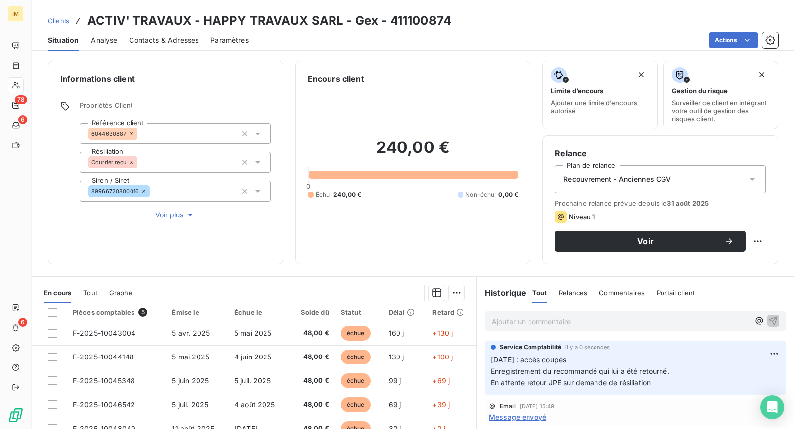
click at [754, 241] on html "IM 78 6 6 Clients ACTIV' TRAVAUX - HAPPY TRAVAUX SARL - Gex - 411100874 Situati…" at bounding box center [397, 214] width 794 height 429
click at [740, 260] on div "Replanifier cette action" at bounding box center [708, 262] width 89 height 16
select select "8"
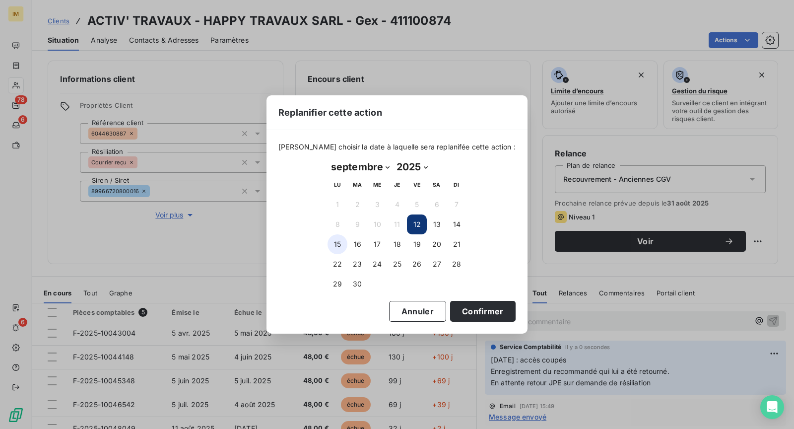
click at [345, 241] on button "15" at bounding box center [337, 244] width 20 height 20
click at [471, 314] on button "Confirmer" at bounding box center [482, 311] width 65 height 21
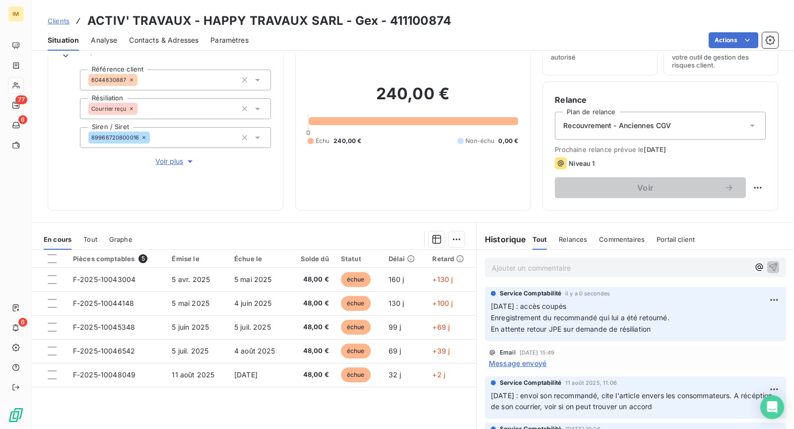
scroll to position [64, 0]
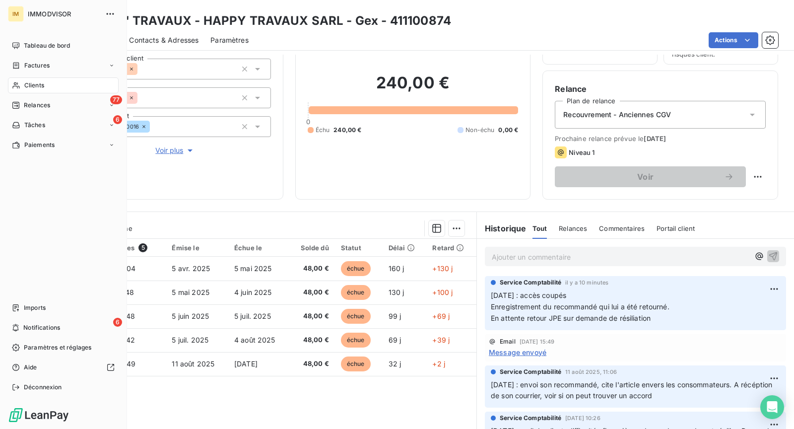
drag, startPoint x: 25, startPoint y: 84, endPoint x: 31, endPoint y: 84, distance: 6.0
click at [25, 84] on span "Clients" at bounding box center [34, 85] width 20 height 9
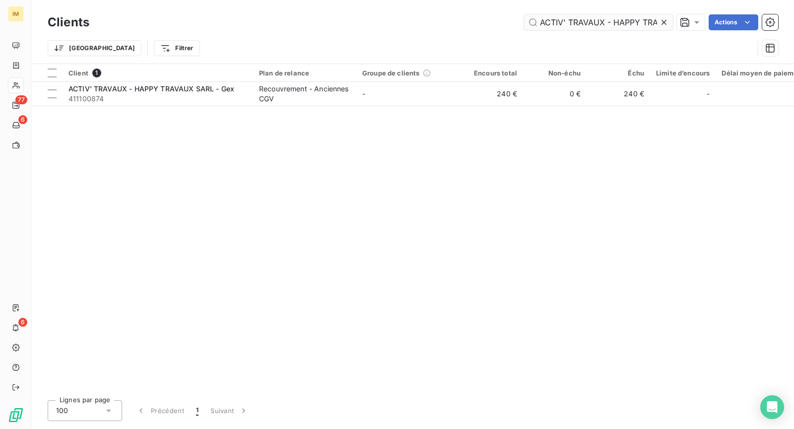
scroll to position [0, 67]
click at [561, 19] on input "ACTIV' TRAVAUX - HAPPY TRAVAUX SARL - Gex" at bounding box center [598, 22] width 149 height 16
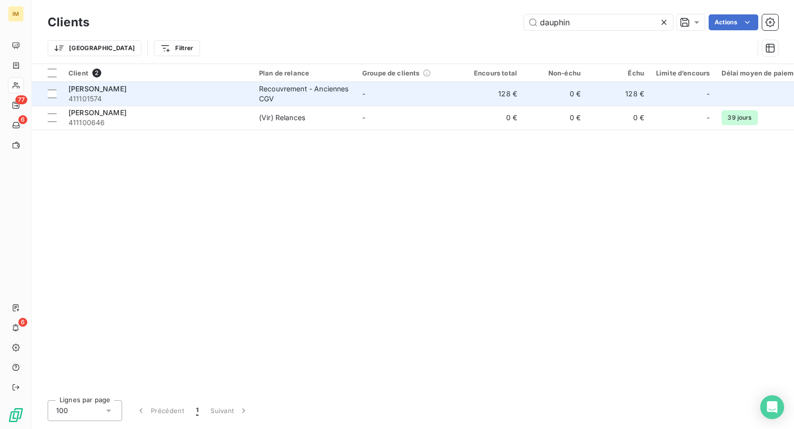
type input "dauphin"
click at [187, 91] on div "[PERSON_NAME]" at bounding box center [157, 89] width 179 height 10
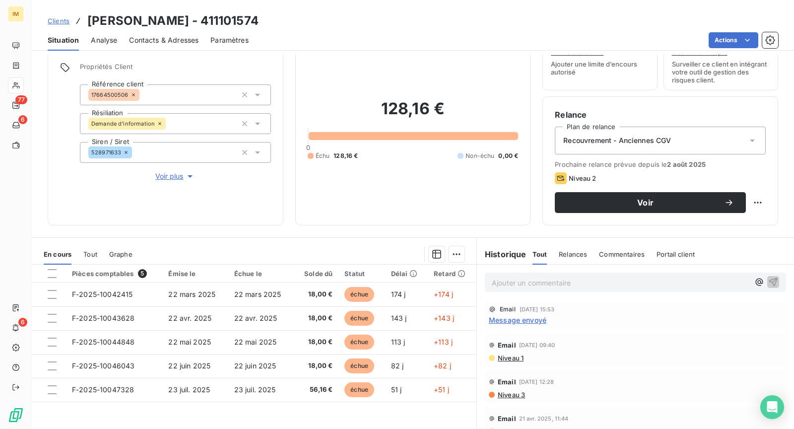
scroll to position [40, 0]
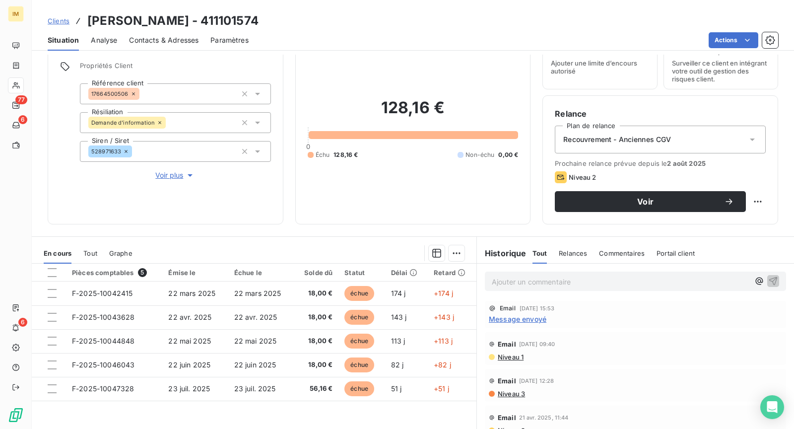
click at [511, 356] on span "Niveau 1" at bounding box center [510, 357] width 27 height 8
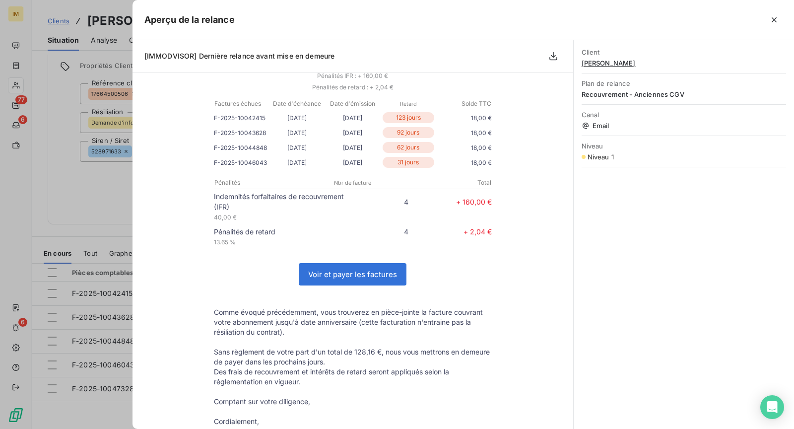
scroll to position [0, 0]
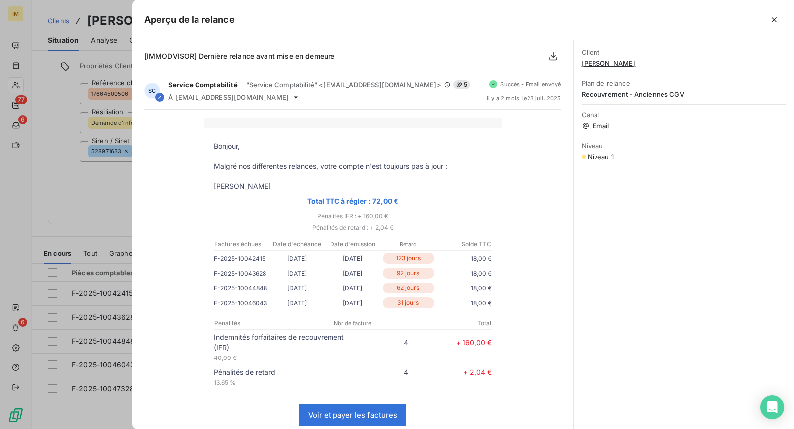
drag, startPoint x: 80, startPoint y: 187, endPoint x: 89, endPoint y: 186, distance: 9.5
click at [80, 187] on div at bounding box center [397, 214] width 794 height 429
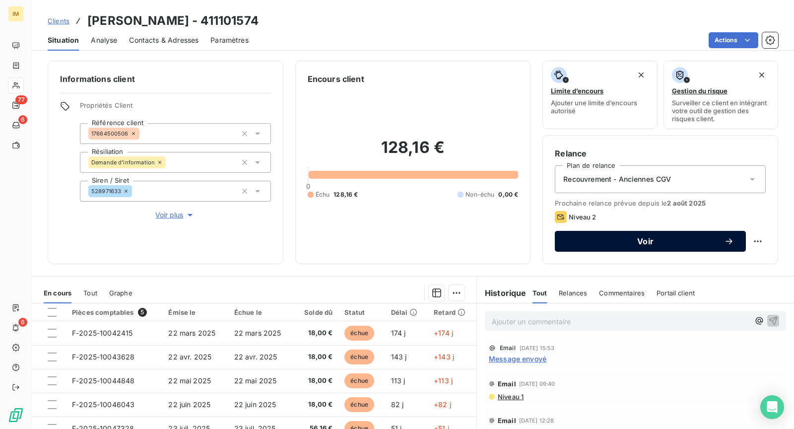
click at [681, 242] on span "Voir" at bounding box center [645, 241] width 157 height 8
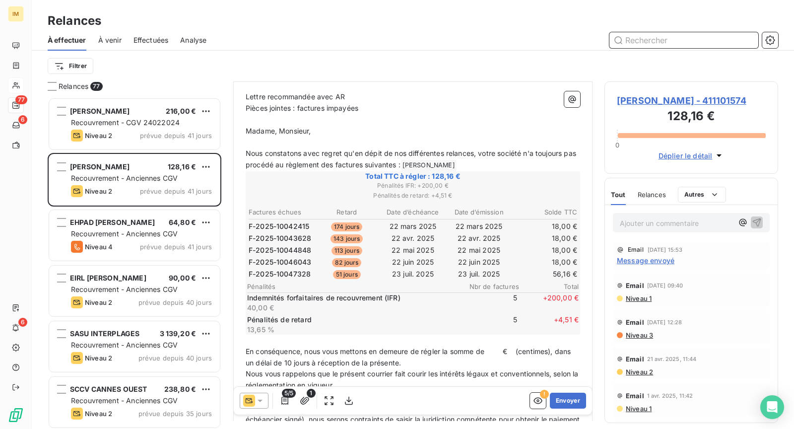
scroll to position [102, 0]
click at [639, 298] on span "Niveau 1" at bounding box center [638, 298] width 27 height 8
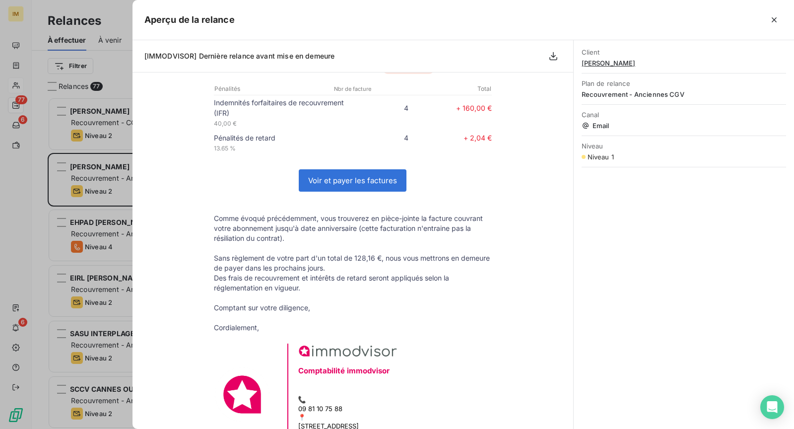
scroll to position [0, 0]
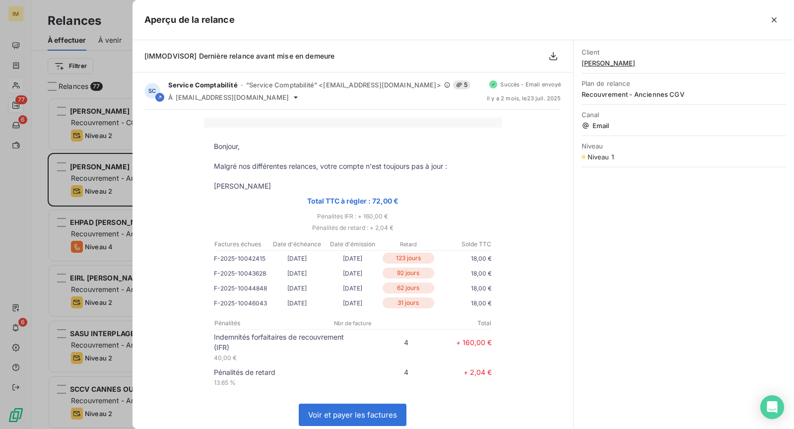
click at [773, 16] on icon "button" at bounding box center [774, 20] width 10 height 10
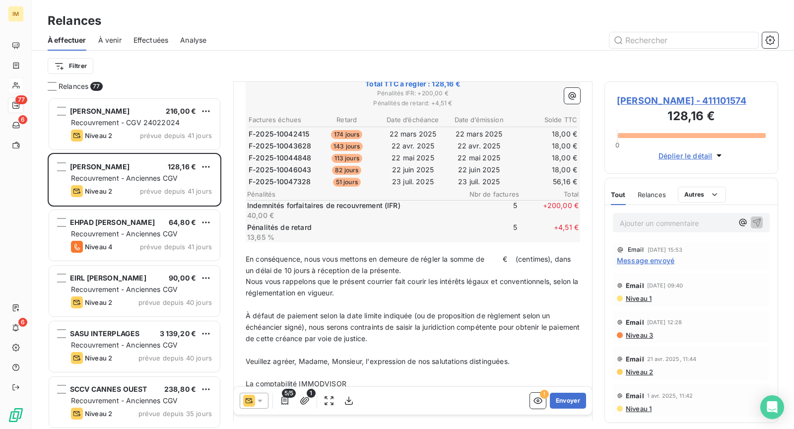
scroll to position [179, 0]
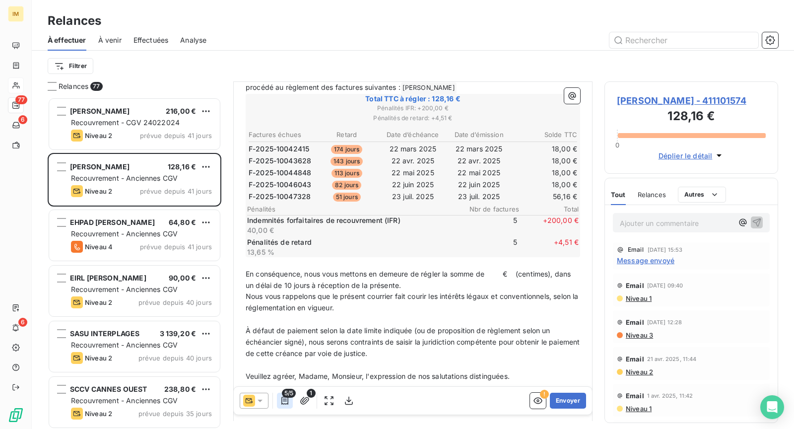
click at [285, 401] on icon "button" at bounding box center [284, 400] width 7 height 8
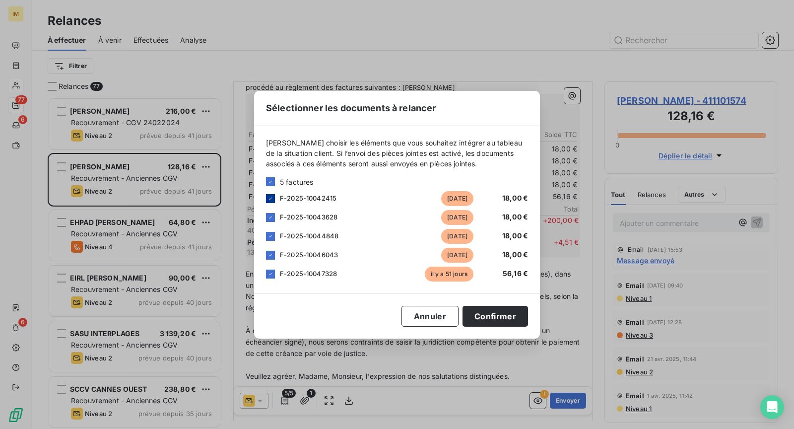
click at [271, 198] on icon at bounding box center [270, 198] width 6 height 6
drag, startPoint x: 270, startPoint y: 216, endPoint x: 271, endPoint y: 235, distance: 18.9
click at [270, 216] on icon at bounding box center [270, 217] width 6 height 6
drag, startPoint x: 271, startPoint y: 235, endPoint x: 274, endPoint y: 246, distance: 11.8
click at [271, 235] on icon at bounding box center [270, 236] width 6 height 6
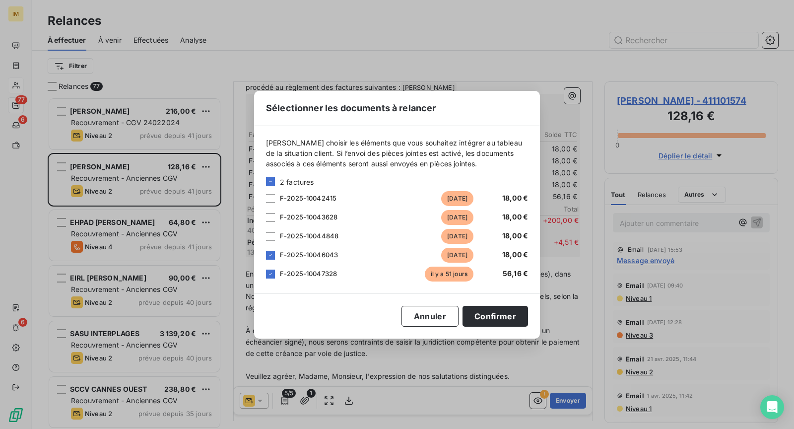
click at [274, 248] on div "F-2025-10046043 [DATE] 18,00 €" at bounding box center [397, 255] width 262 height 15
click at [274, 258] on div at bounding box center [270, 255] width 9 height 9
click at [268, 274] on icon at bounding box center [270, 274] width 6 height 6
click at [269, 181] on div at bounding box center [270, 181] width 9 height 9
click at [491, 314] on button "Confirmer" at bounding box center [494, 316] width 65 height 21
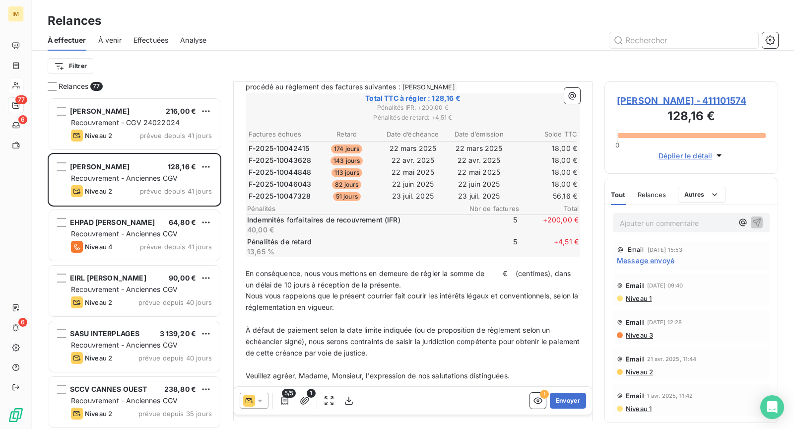
scroll to position [193, 0]
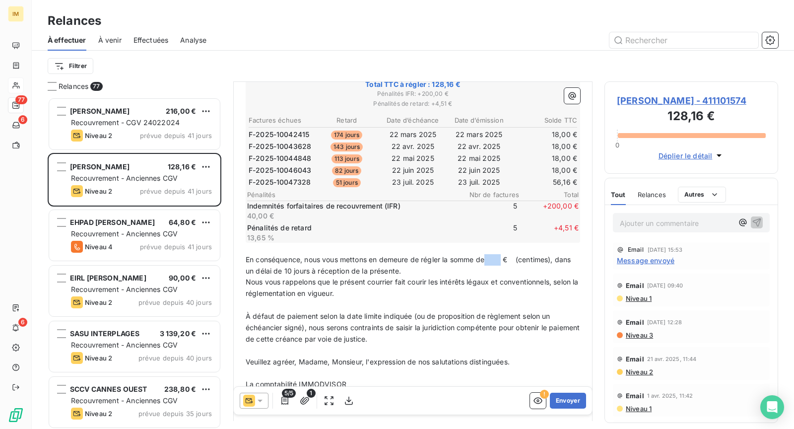
drag, startPoint x: 505, startPoint y: 254, endPoint x: 488, endPoint y: 255, distance: 16.4
click at [488, 255] on span "En conséquence, nous vous mettons en demeure de régler la somme de € (centimes)…" at bounding box center [409, 265] width 327 height 20
drag, startPoint x: 514, startPoint y: 257, endPoint x: 489, endPoint y: 257, distance: 24.8
click at [489, 257] on span "En conséquence, nous vous mettons en demeure de régler la somme de 332,67 € (ce…" at bounding box center [405, 265] width 319 height 20
copy span "332,67"
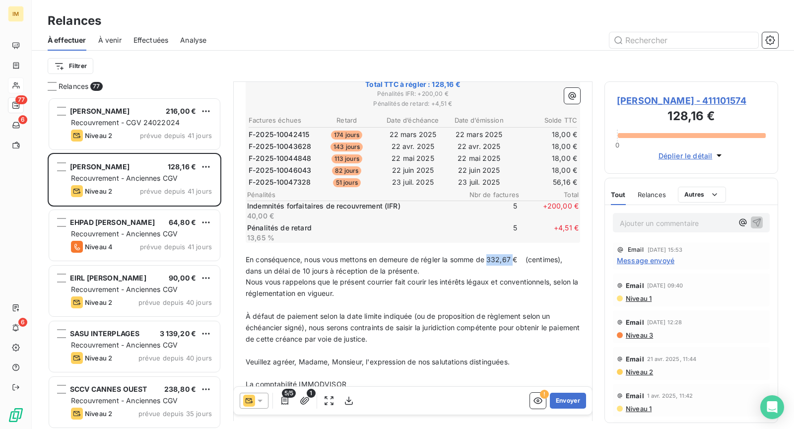
click at [519, 255] on span "En conséquence, nous vous mettons en demeure de régler la somme de 332,67 € (ce…" at bounding box center [405, 265] width 319 height 20
click at [522, 256] on span "En conséquence, nous vous mettons en demeure de régler la somme de 332,67 € (ce…" at bounding box center [405, 265] width 319 height 20
click at [524, 257] on span "En conséquence, nous vous mettons en demeure de régler la somme de 332,67 € (ce…" at bounding box center [405, 265] width 319 height 20
click at [524, 257] on span "En conséquence, nous vous mettons en demeure de régler la somme de 332,67 € (ce…" at bounding box center [411, 265] width 331 height 20
drag, startPoint x: 312, startPoint y: 268, endPoint x: 287, endPoint y: 268, distance: 24.3
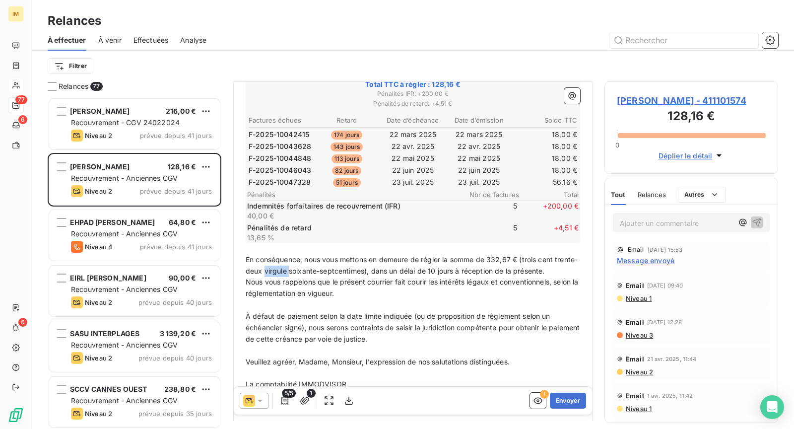
click at [287, 268] on span "En conséquence, nous vous mettons en demeure de régler la somme de 332,67 € (tr…" at bounding box center [412, 265] width 332 height 20
click at [355, 268] on span "En conséquence, nous vous mettons en demeure de régler la somme de 332,67 € (tr…" at bounding box center [412, 265] width 332 height 20
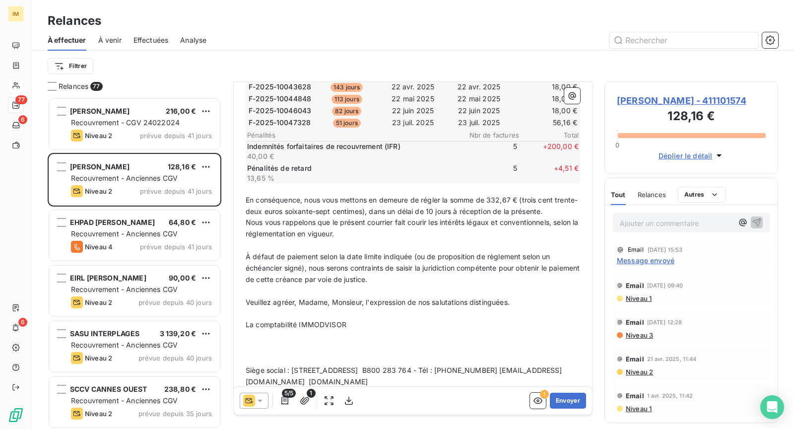
scroll to position [266, 0]
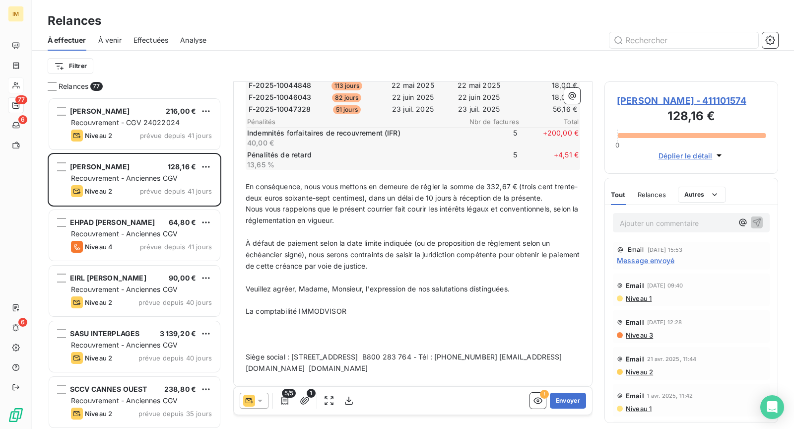
click at [360, 333] on p "﻿" at bounding box center [413, 333] width 334 height 11
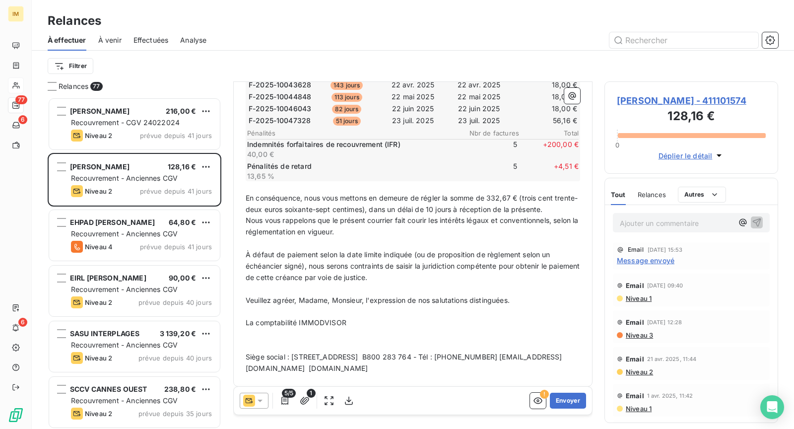
scroll to position [244, 0]
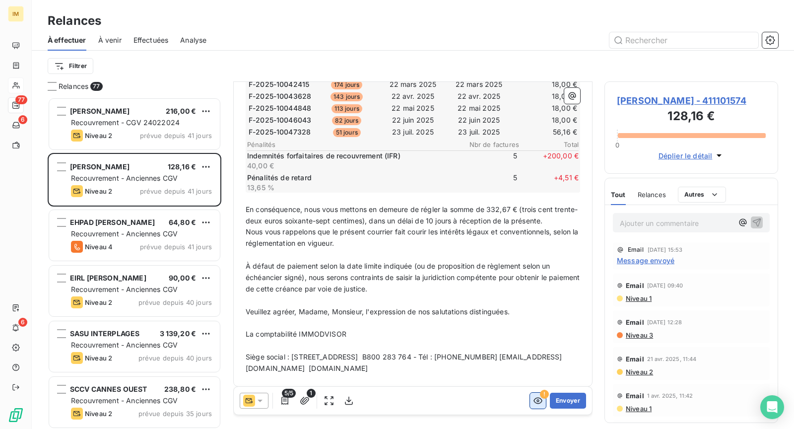
click at [530, 399] on button "button" at bounding box center [538, 400] width 16 height 16
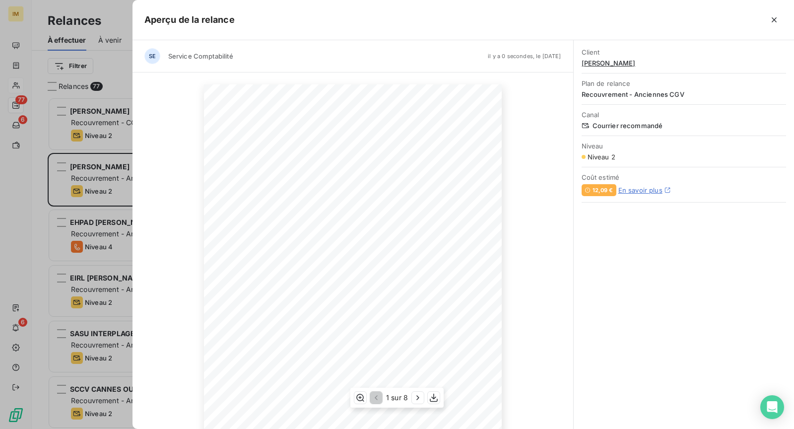
scroll to position [88, 0]
click at [415, 400] on icon "button" at bounding box center [418, 397] width 10 height 10
click at [775, 23] on icon "button" at bounding box center [774, 20] width 10 height 10
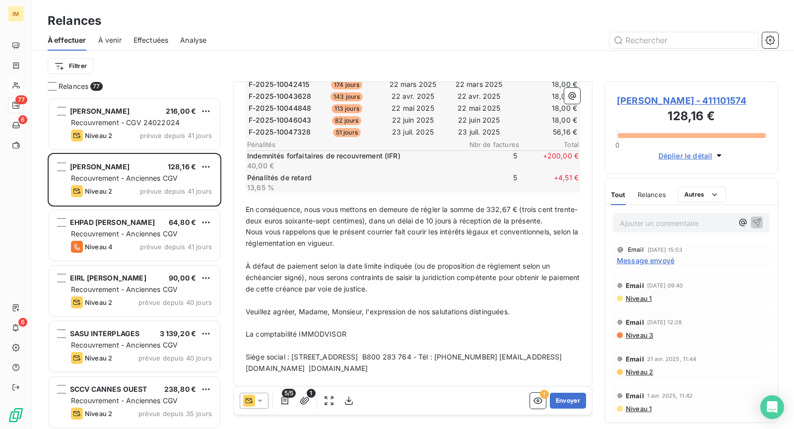
click at [486, 340] on p "﻿" at bounding box center [413, 345] width 334 height 11
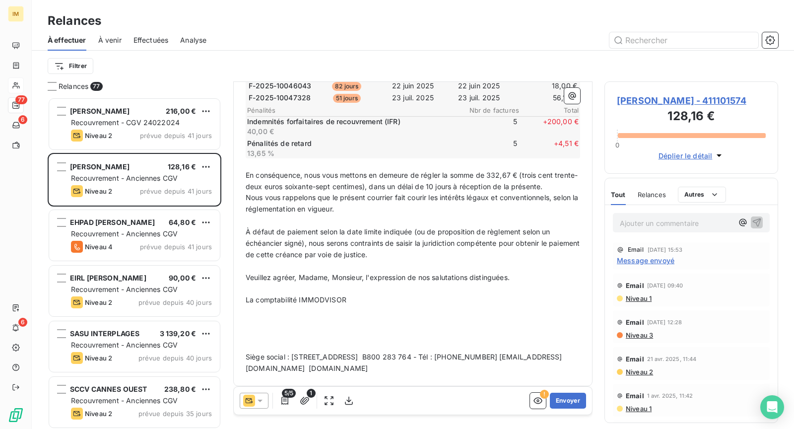
scroll to position [278, 0]
click at [530, 398] on button "button" at bounding box center [538, 400] width 16 height 16
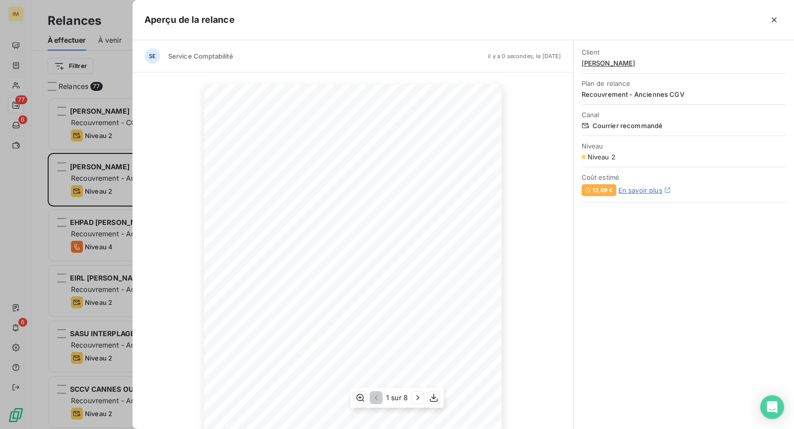
scroll to position [88, 0]
click at [416, 394] on icon "button" at bounding box center [418, 397] width 10 height 10
click at [413, 399] on button "button" at bounding box center [419, 397] width 12 height 12
click at [377, 397] on icon "button" at bounding box center [375, 397] width 10 height 10
click at [374, 391] on button "button" at bounding box center [375, 397] width 12 height 12
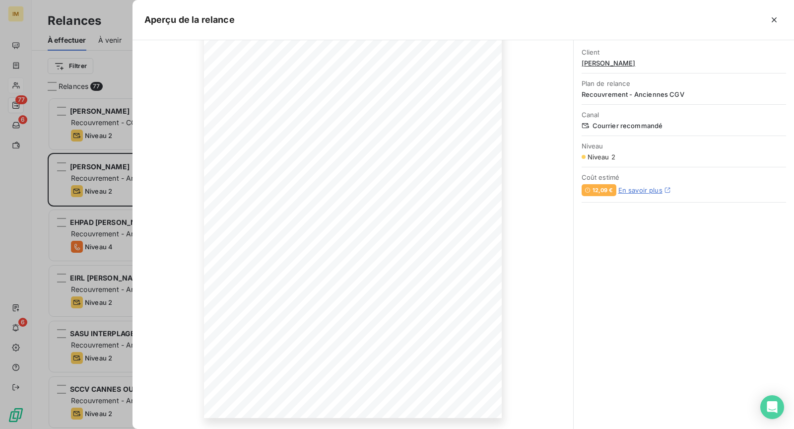
click at [771, 19] on icon "button" at bounding box center [774, 20] width 10 height 10
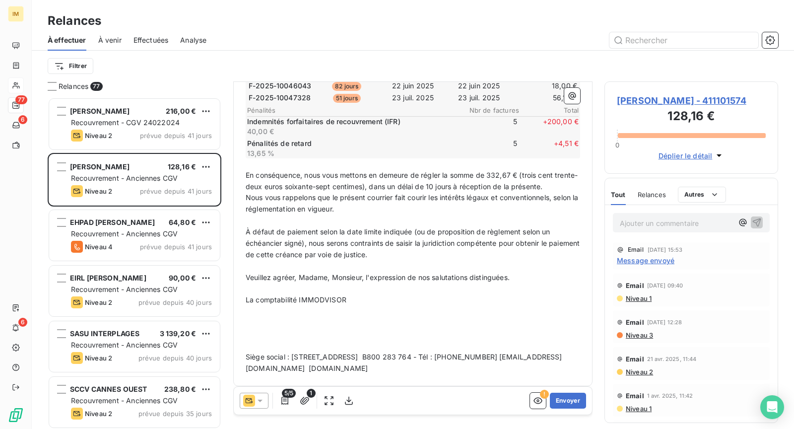
click at [437, 262] on p "﻿" at bounding box center [413, 265] width 334 height 11
click at [438, 294] on p "La comptabilité IMMODVISOR" at bounding box center [413, 299] width 334 height 11
click at [447, 283] on p "﻿" at bounding box center [413, 288] width 334 height 11
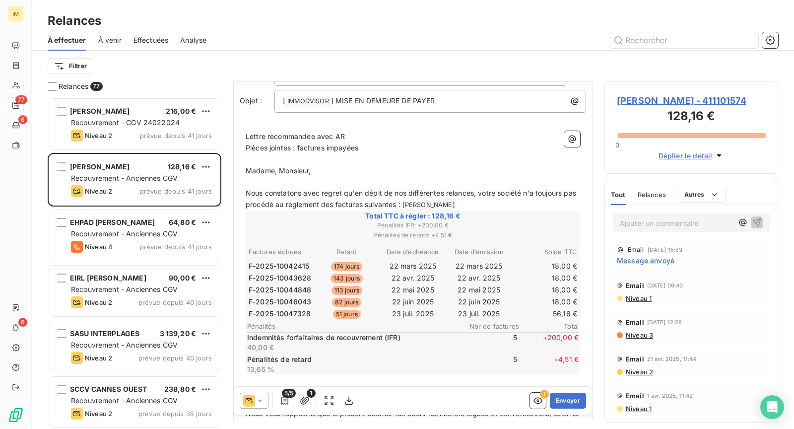
scroll to position [0, 0]
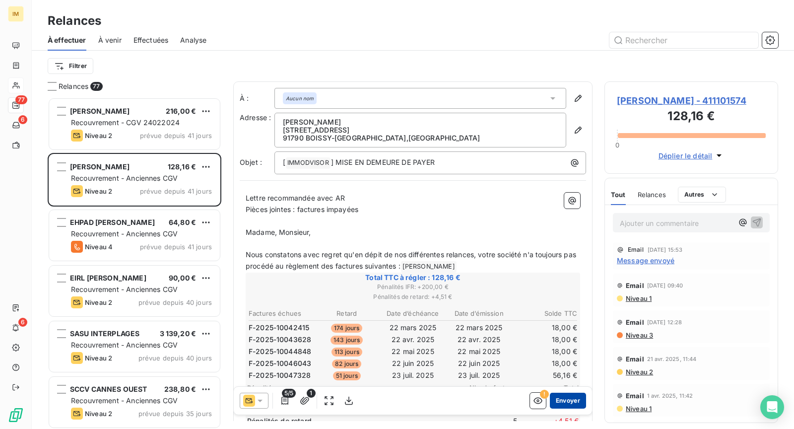
click at [553, 397] on button "Envoyer" at bounding box center [568, 400] width 36 height 16
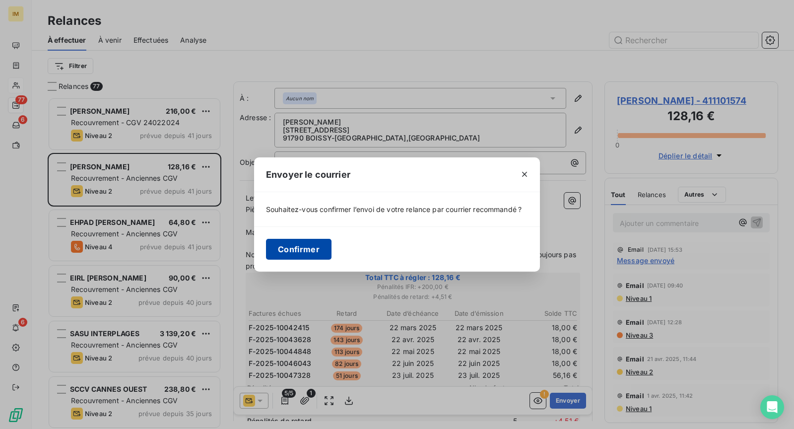
click at [299, 246] on button "Confirmer" at bounding box center [298, 249] width 65 height 21
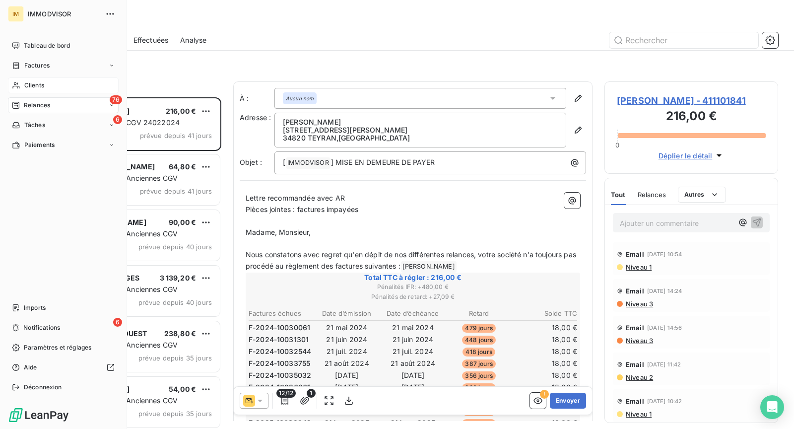
click at [35, 87] on span "Clients" at bounding box center [34, 85] width 20 height 9
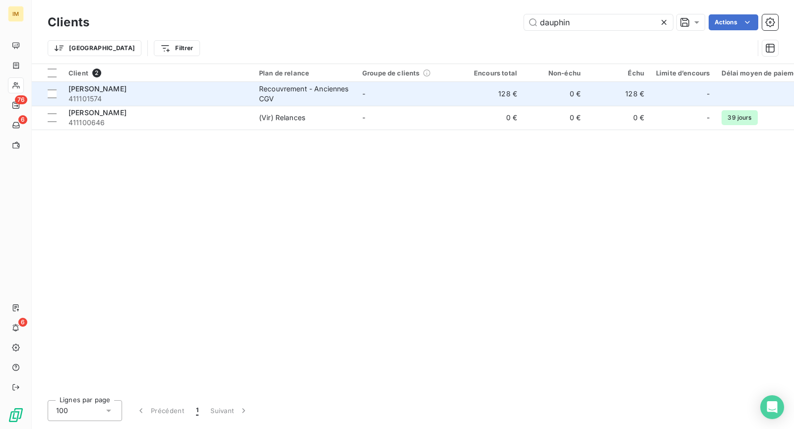
click at [172, 99] on span "411101574" at bounding box center [157, 99] width 179 height 10
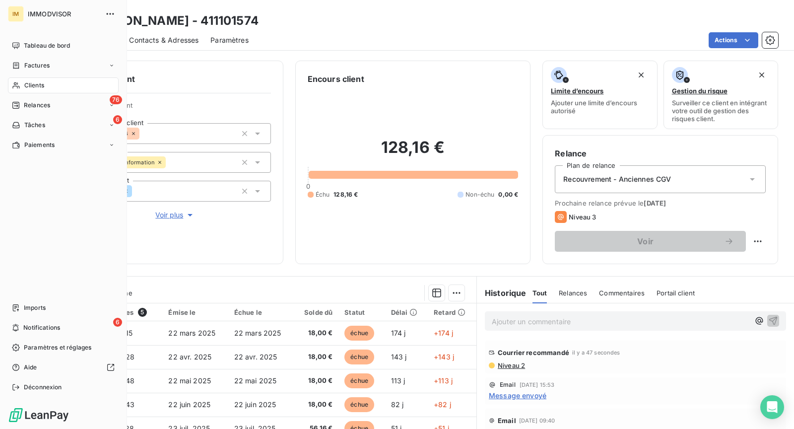
click at [14, 80] on div "Clients" at bounding box center [63, 85] width 111 height 16
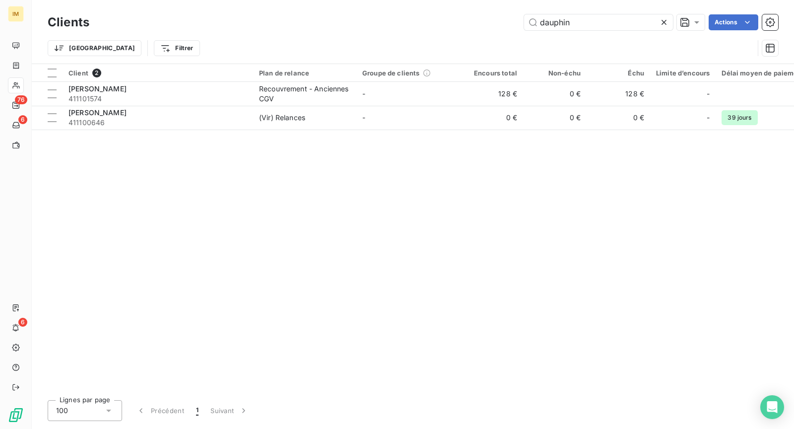
click at [592, 13] on div "Clients dauphin Actions" at bounding box center [413, 22] width 730 height 21
click at [576, 23] on input "dauphin" at bounding box center [598, 22] width 149 height 16
paste input "BSK Immobilier - [PERSON_NAME]"
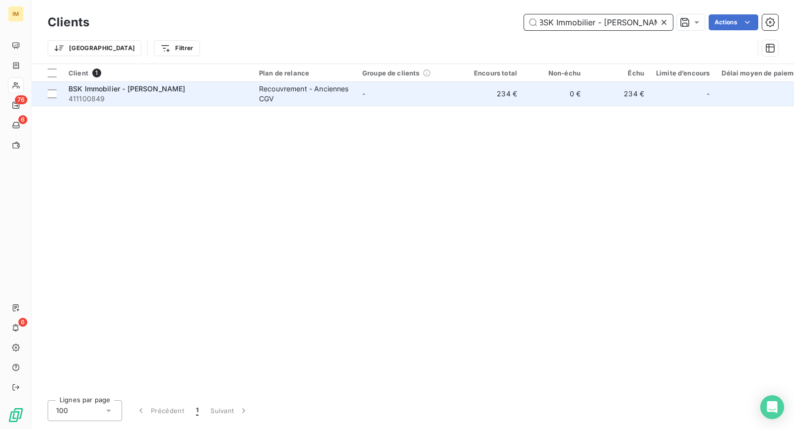
type input "BSK Immobilier - [PERSON_NAME]"
click at [428, 90] on td "-" at bounding box center [407, 94] width 103 height 24
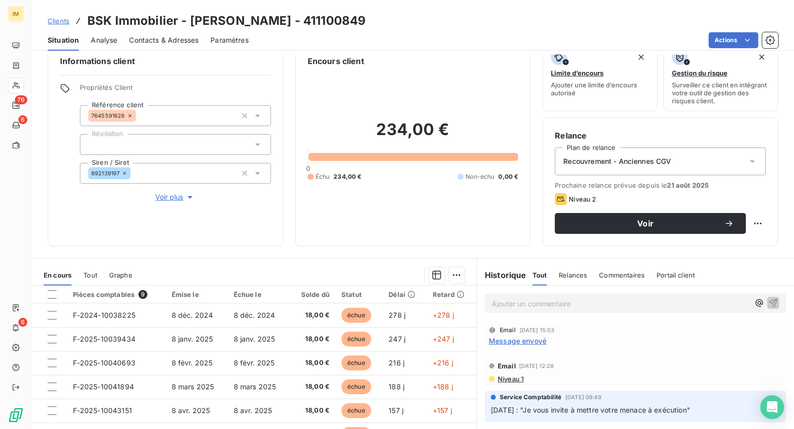
scroll to position [27, 0]
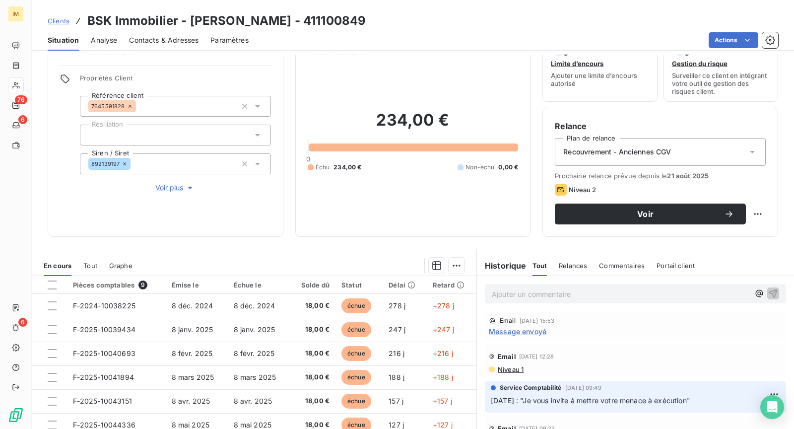
click at [517, 328] on span "Message envoyé" at bounding box center [518, 331] width 58 height 10
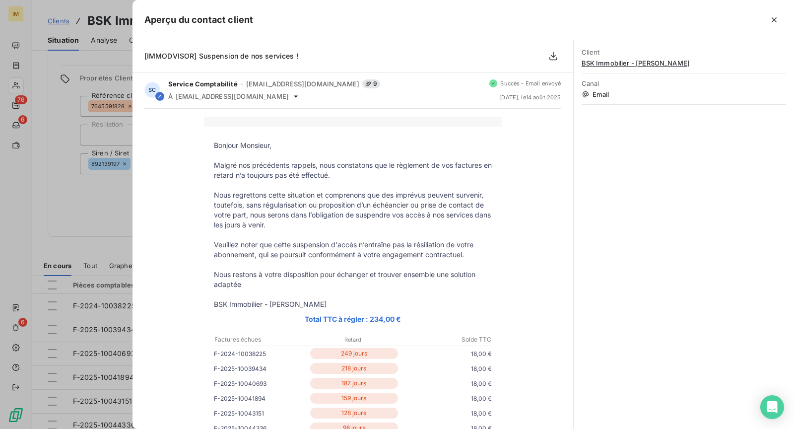
scroll to position [0, 0]
click at [773, 22] on icon "button" at bounding box center [774, 20] width 10 height 10
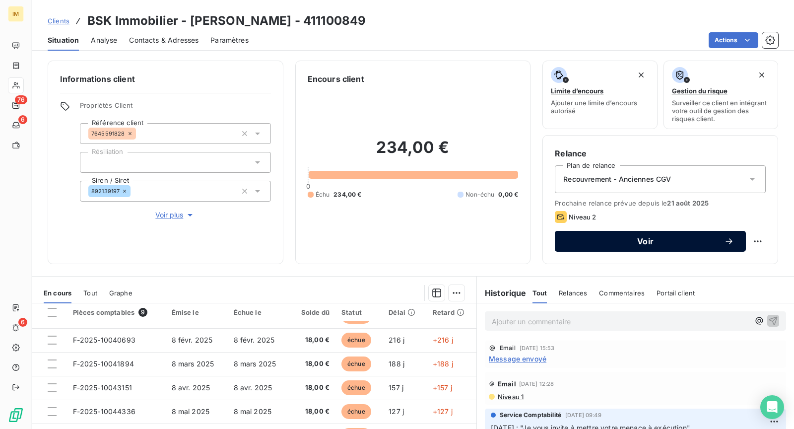
click at [625, 242] on span "Voir" at bounding box center [645, 241] width 157 height 8
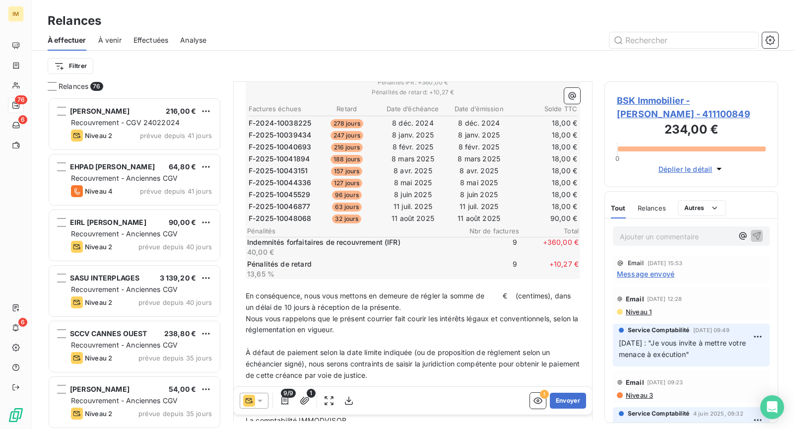
scroll to position [213, 0]
drag, startPoint x: 507, startPoint y: 291, endPoint x: 490, endPoint y: 290, distance: 16.4
click at [490, 291] on span "En conséquence, nous vous mettons en demeure de régler la somme de € (centimes)…" at bounding box center [409, 301] width 327 height 20
drag, startPoint x: 514, startPoint y: 290, endPoint x: 492, endPoint y: 289, distance: 22.3
click at [492, 291] on span "En conséquence, nous vous mettons en demeure de régler la somme de 604,27€ (cen…" at bounding box center [405, 301] width 319 height 20
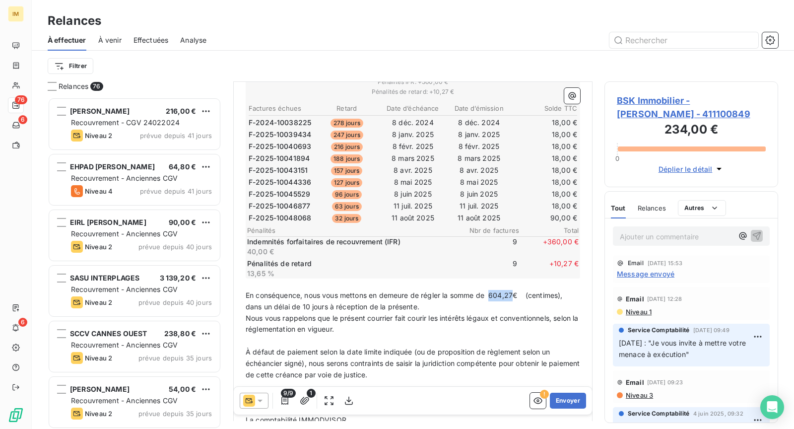
copy span "604,27"
drag, startPoint x: 526, startPoint y: 290, endPoint x: 517, endPoint y: 288, distance: 9.3
click at [517, 291] on span "En conséquence, nous vous mettons en demeure de régler la somme de 604,27€ (cen…" at bounding box center [405, 301] width 319 height 20
click at [519, 291] on span "En conséquence, nous vous mettons en demeure de régler la somme de 604,27€ (cen…" at bounding box center [405, 301] width 319 height 20
drag, startPoint x: 292, startPoint y: 304, endPoint x: 270, endPoint y: 304, distance: 21.3
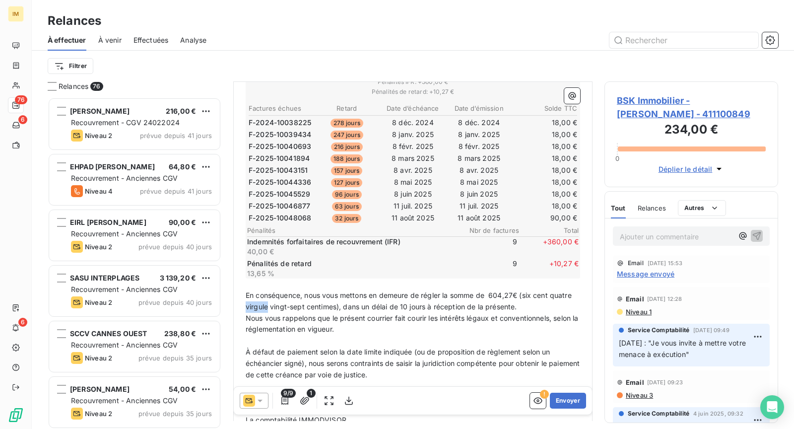
click at [268, 303] on span "En conséquence, nous vous mettons en demeure de régler la somme de 604,27€ (six…" at bounding box center [410, 301] width 328 height 20
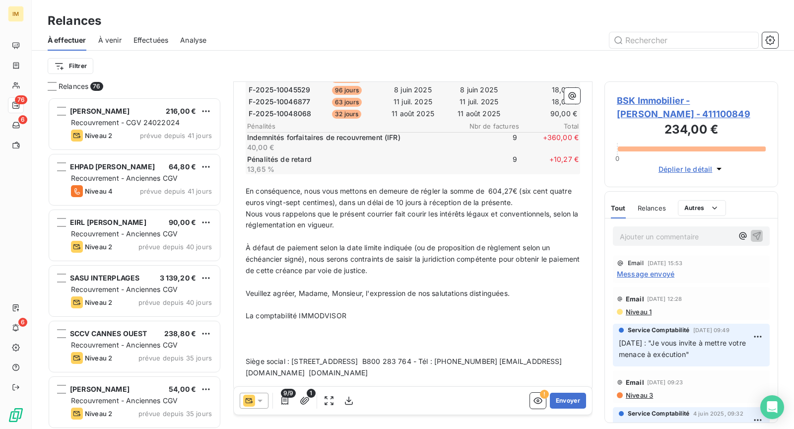
scroll to position [322, 0]
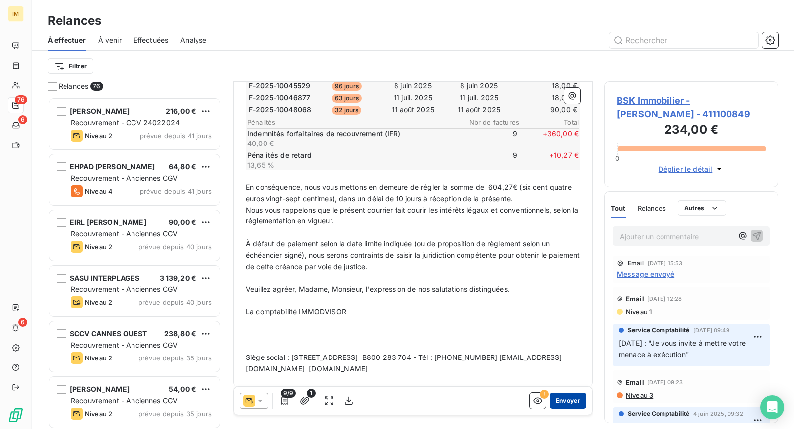
click at [571, 402] on button "Envoyer" at bounding box center [568, 400] width 36 height 16
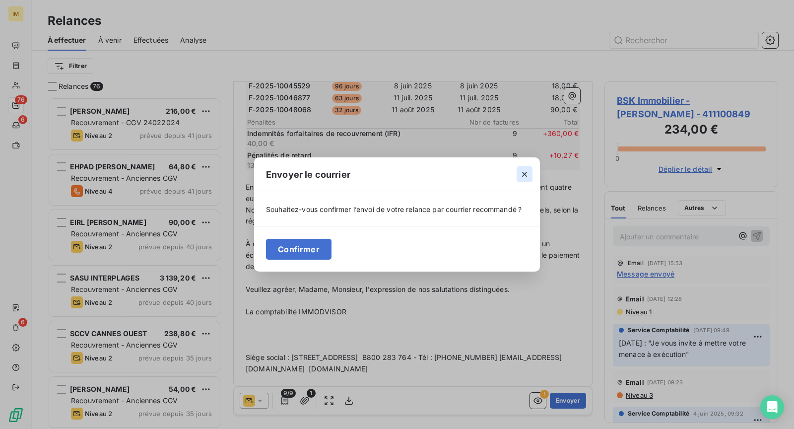
click at [523, 172] on icon "button" at bounding box center [524, 174] width 10 height 10
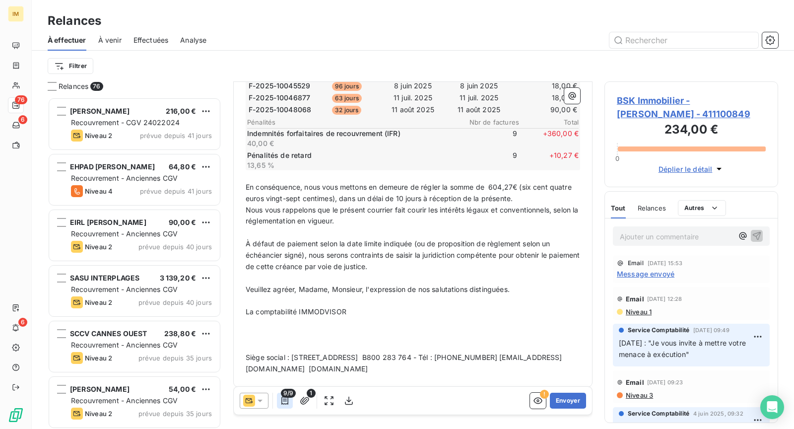
click at [289, 400] on button "button" at bounding box center [285, 400] width 16 height 16
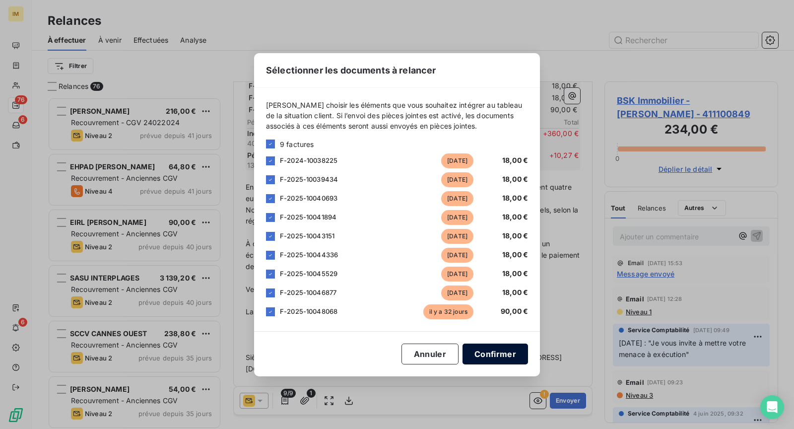
click at [466, 354] on button "Confirmer" at bounding box center [494, 353] width 65 height 21
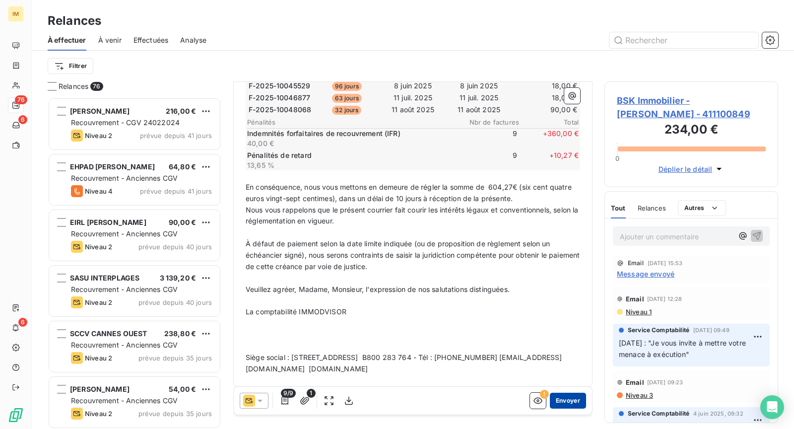
click at [558, 400] on button "Envoyer" at bounding box center [568, 400] width 36 height 16
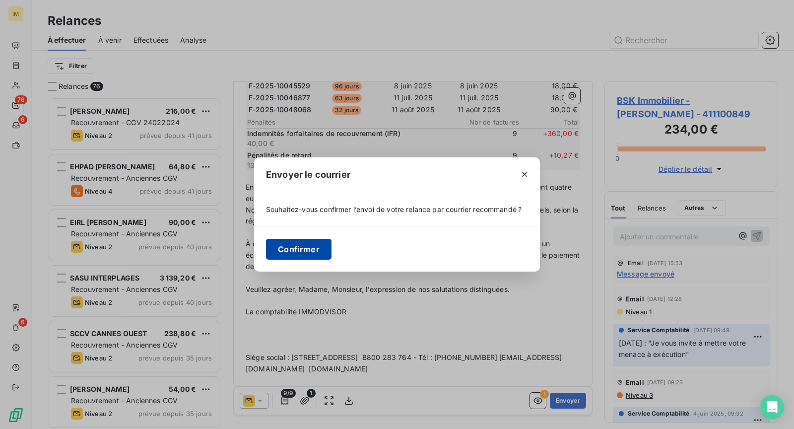
click at [318, 249] on button "Confirmer" at bounding box center [298, 249] width 65 height 21
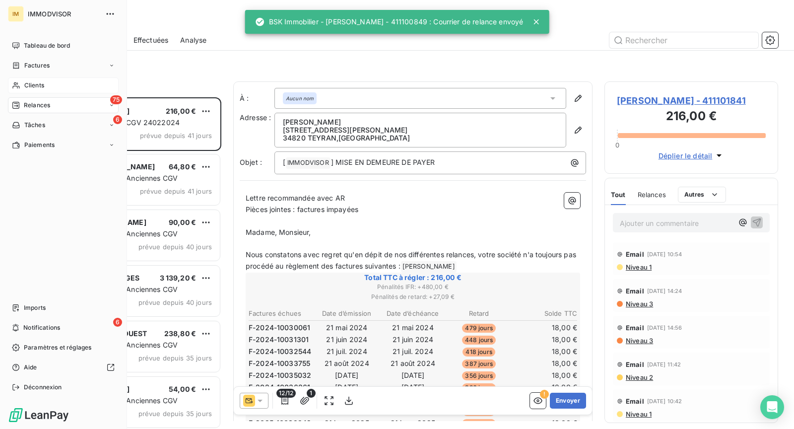
click at [18, 82] on icon at bounding box center [16, 85] width 8 height 8
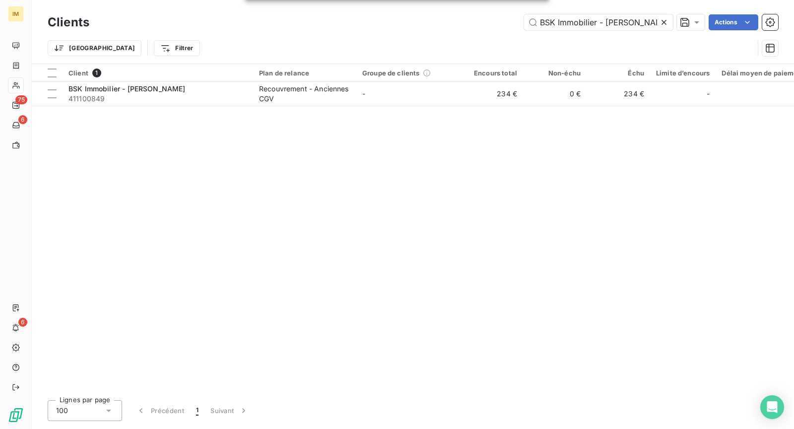
scroll to position [0, 1]
click at [565, 9] on div "Clients BSK Immobilier - [PERSON_NAME] Actions Trier Filtrer" at bounding box center [413, 32] width 762 height 64
click at [565, 22] on input "BSK Immobilier - [PERSON_NAME]" at bounding box center [598, 22] width 149 height 16
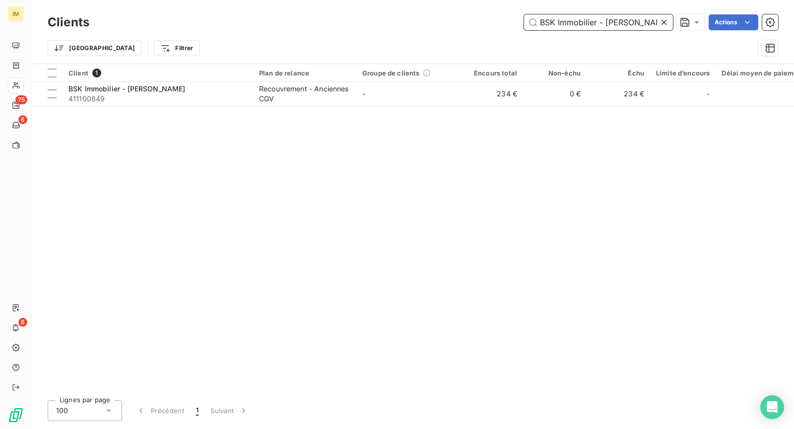
click at [565, 22] on input "BSK Immobilier - [PERSON_NAME]" at bounding box center [598, 22] width 149 height 16
paste input "RADIAN IMMOBILIER"
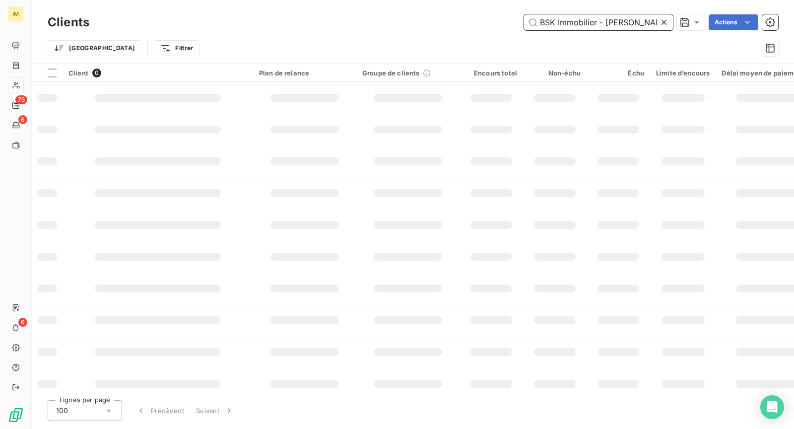
paste input "RADIAN IMMOBILIER"
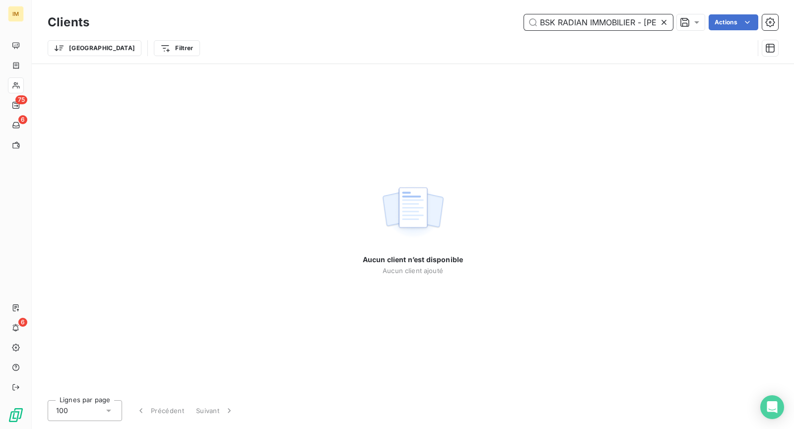
click at [576, 23] on input "BSK RADIAN IMMOBILIER - [PERSON_NAME]" at bounding box center [598, 22] width 149 height 16
paste input "RADIAN IMMOBILIER"
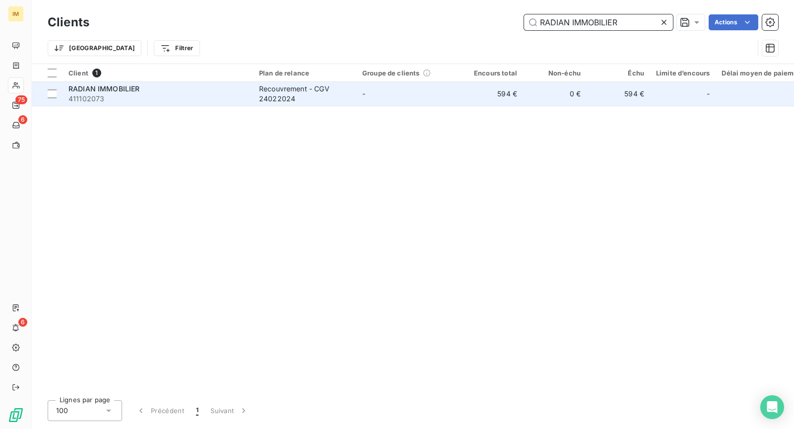
type input "RADIAN IMMOBILIER"
click at [301, 90] on div "Recouvrement - CGV 24022024" at bounding box center [304, 94] width 91 height 20
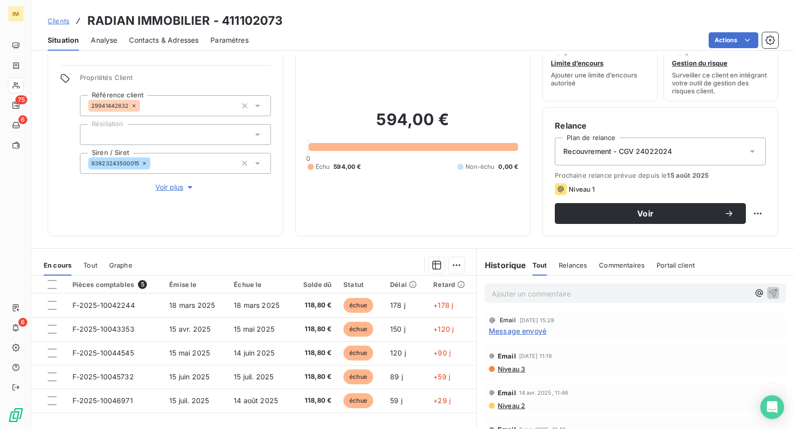
scroll to position [33, 0]
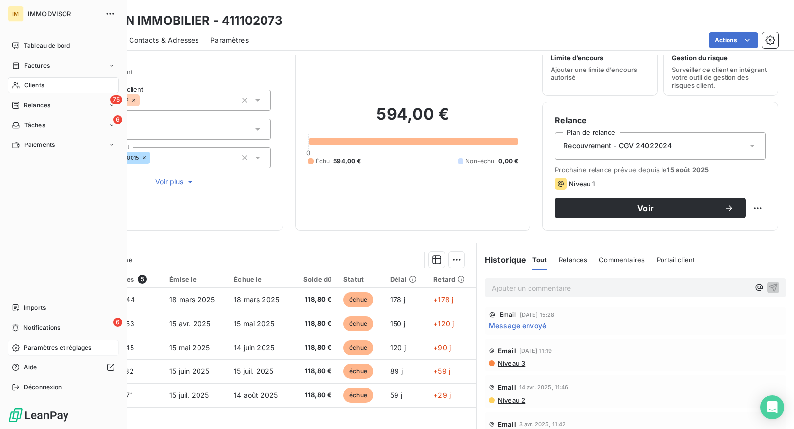
click at [59, 350] on span "Paramètres et réglages" at bounding box center [57, 347] width 67 height 9
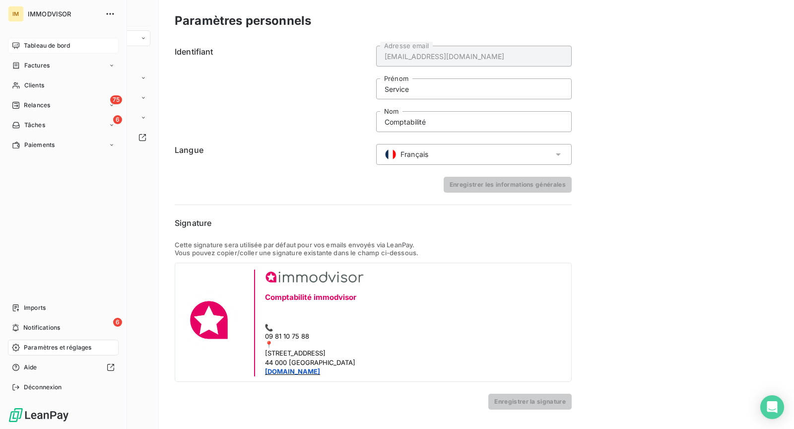
click at [16, 40] on div "Tableau de bord" at bounding box center [63, 46] width 111 height 16
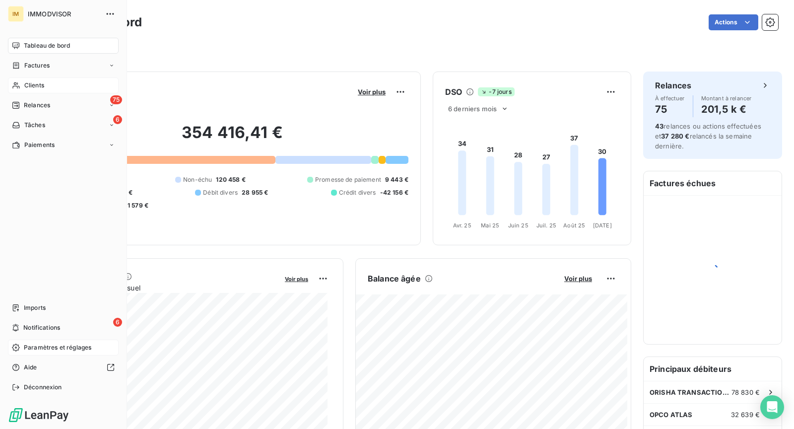
click at [27, 90] on div "Clients" at bounding box center [63, 85] width 111 height 16
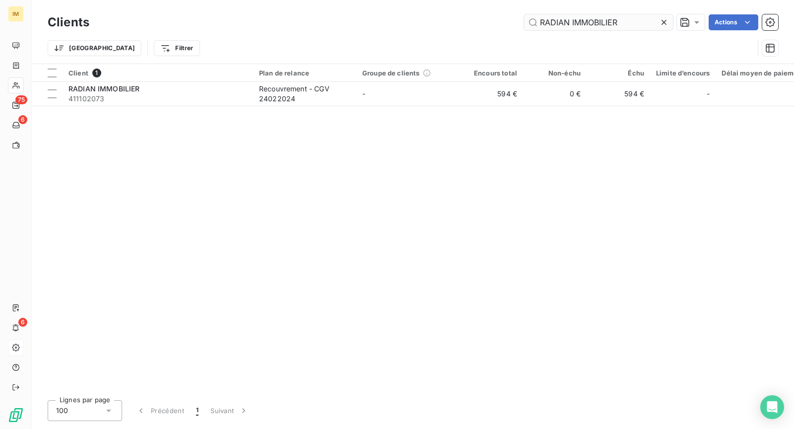
click at [574, 21] on input "RADIAN IMMOBILIER" at bounding box center [598, 22] width 149 height 16
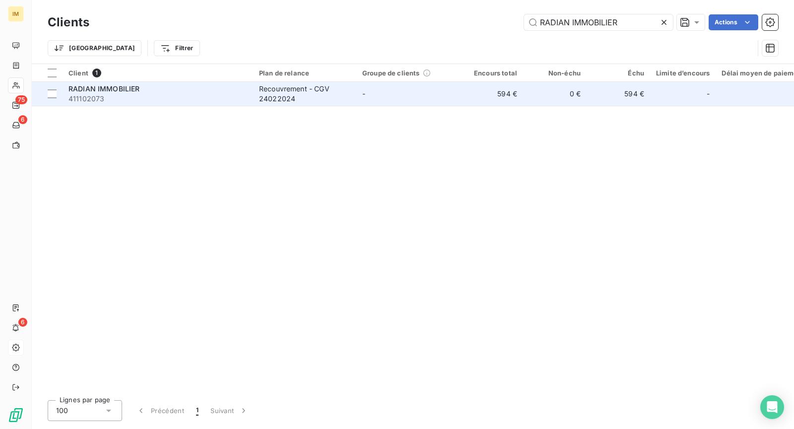
click at [357, 92] on td "-" at bounding box center [407, 94] width 103 height 24
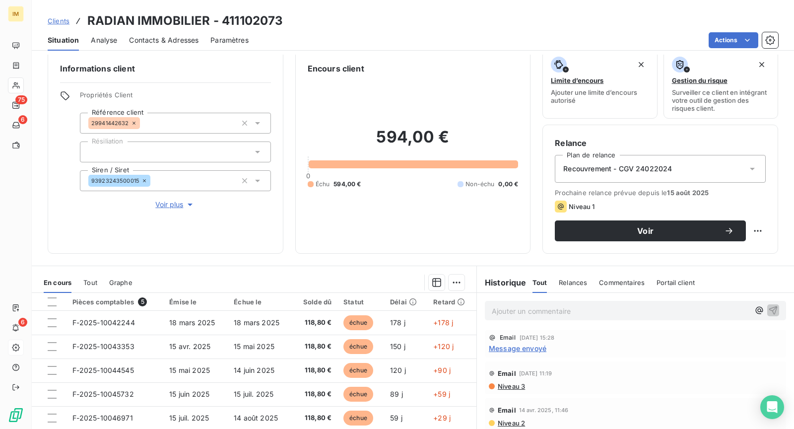
scroll to position [20, 0]
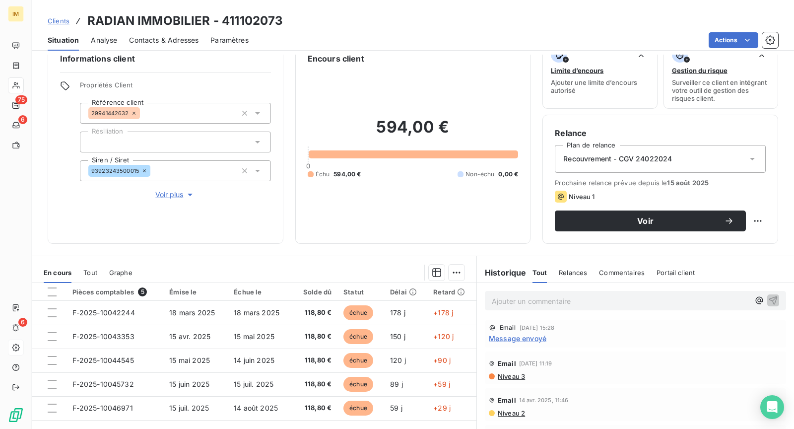
click at [553, 302] on p "Ajouter un commentaire ﻿" at bounding box center [621, 301] width 258 height 12
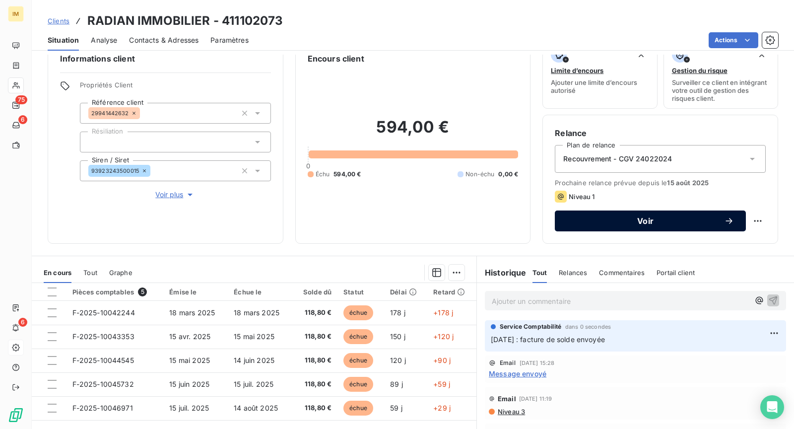
click at [644, 217] on span "Voir" at bounding box center [645, 221] width 157 height 8
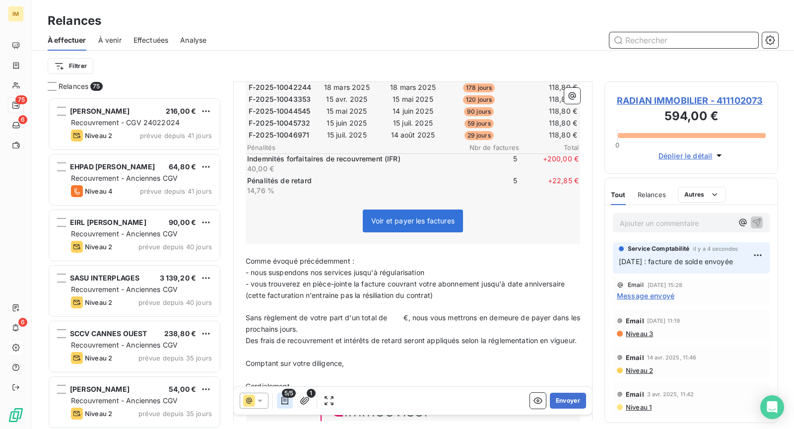
scroll to position [220, 0]
click at [282, 398] on icon "button" at bounding box center [285, 400] width 10 height 10
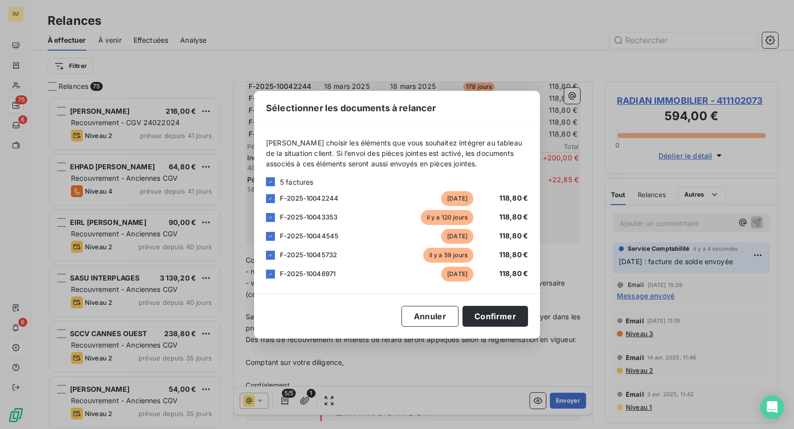
drag, startPoint x: 390, startPoint y: 377, endPoint x: 328, endPoint y: 388, distance: 63.0
click at [389, 378] on div "Sélectionner les documents à relancer [PERSON_NAME] choisir les éléments que vo…" at bounding box center [397, 214] width 794 height 429
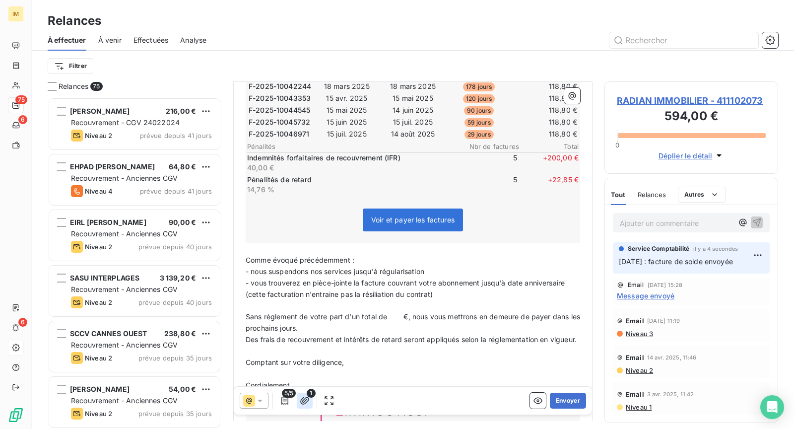
click at [302, 402] on icon "button" at bounding box center [304, 399] width 9 height 7
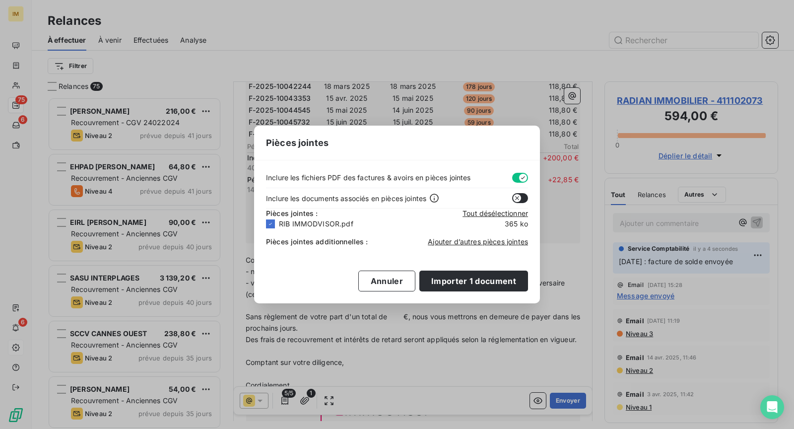
click at [521, 197] on button "button" at bounding box center [520, 198] width 16 height 10
click at [513, 196] on button "button" at bounding box center [520, 198] width 16 height 10
click at [465, 241] on span "Ajouter d’autres pièces jointes" at bounding box center [478, 241] width 100 height 8
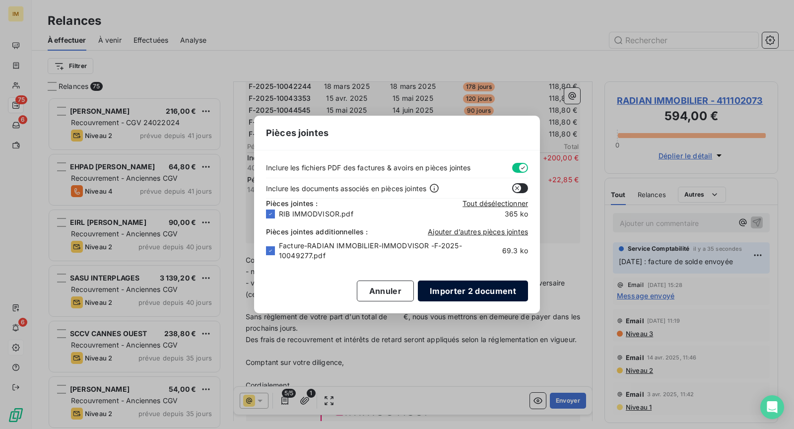
click at [461, 285] on button "Importer 2 document" at bounding box center [473, 290] width 110 height 21
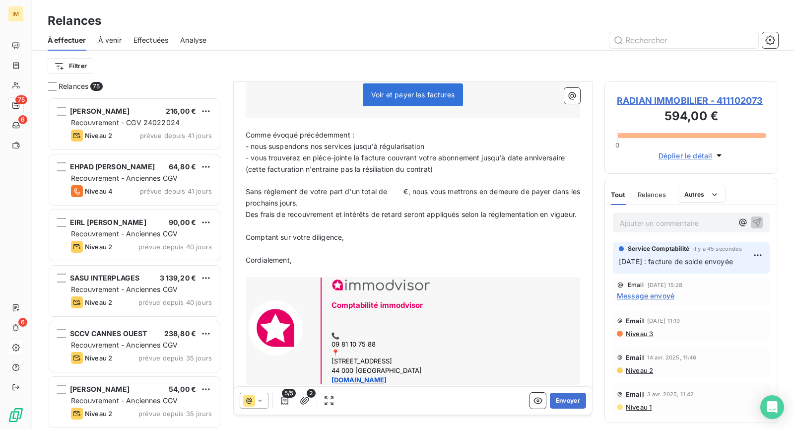
scroll to position [364, 0]
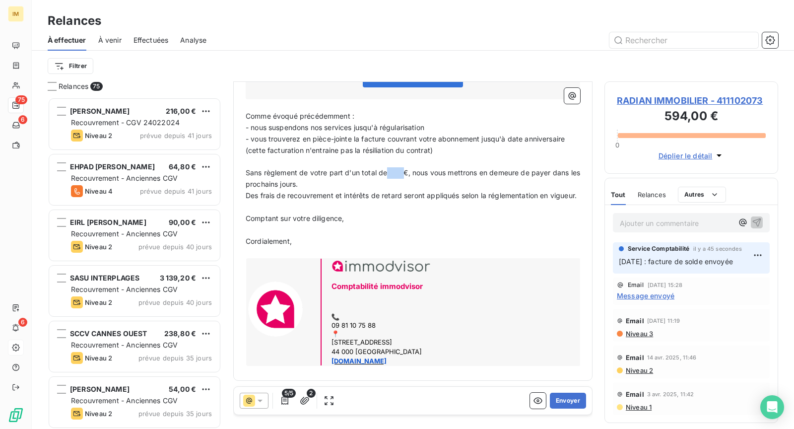
drag, startPoint x: 403, startPoint y: 170, endPoint x: 387, endPoint y: 170, distance: 16.4
click at [387, 170] on span "Sans règlement de votre part d'un total de €, nous vous mettrons en demeure de …" at bounding box center [414, 178] width 336 height 20
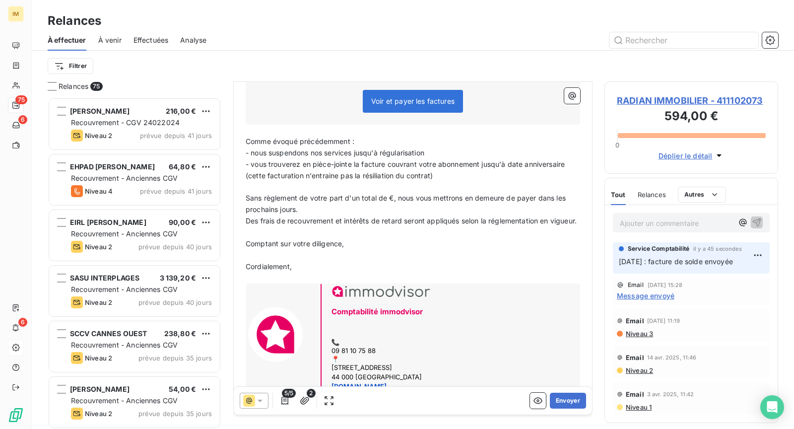
scroll to position [340, 0]
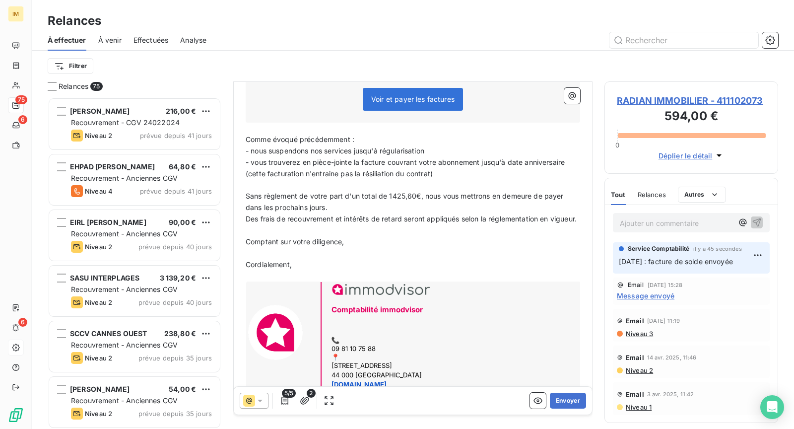
click at [392, 194] on span "Sans règlement de votre part d'un total de 1425,60€, nous vous mettrons en deme…" at bounding box center [406, 202] width 320 height 20
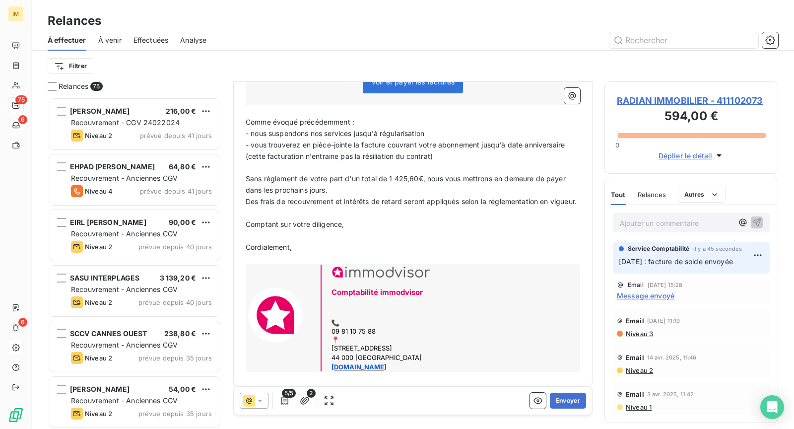
scroll to position [371, 0]
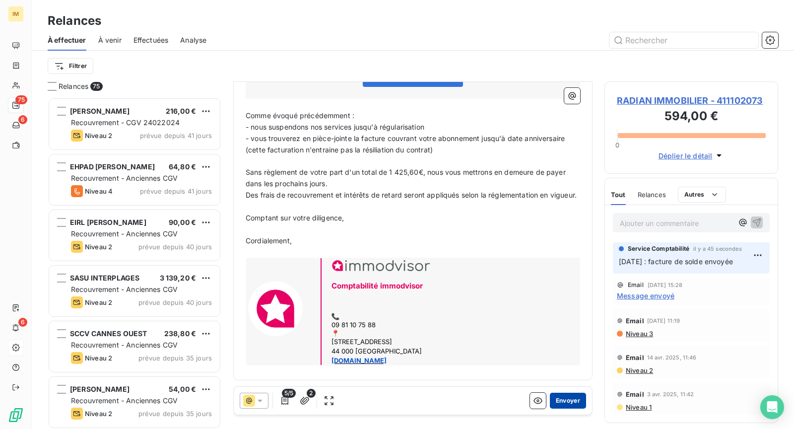
click at [567, 400] on button "Envoyer" at bounding box center [568, 400] width 36 height 16
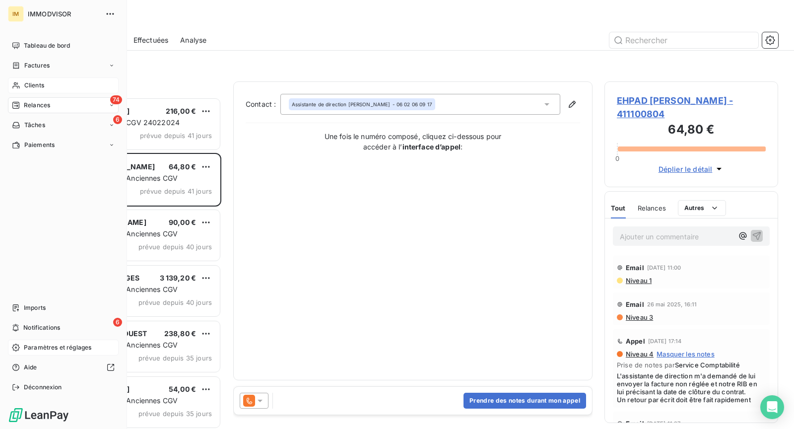
click at [46, 89] on div "Clients" at bounding box center [63, 85] width 111 height 16
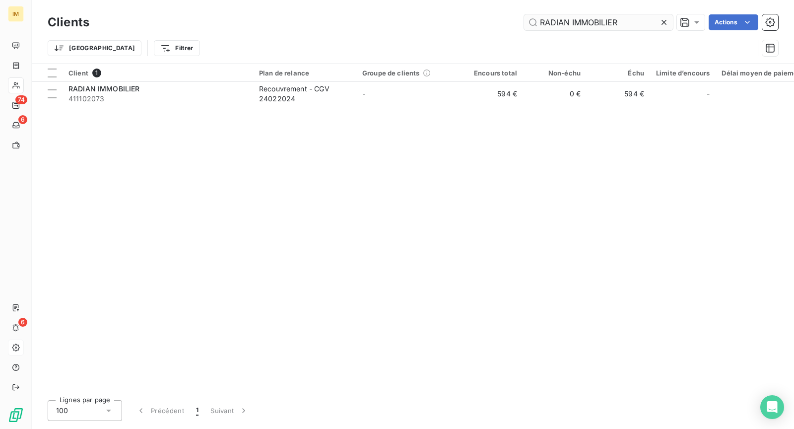
click at [578, 23] on input "RADIAN IMMOBILIER" at bounding box center [598, 22] width 149 height 16
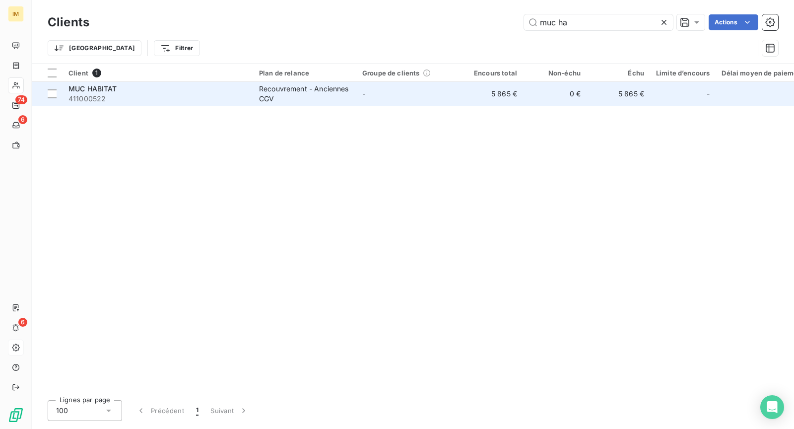
type input "muc ha"
click at [204, 100] on span "411000522" at bounding box center [157, 99] width 179 height 10
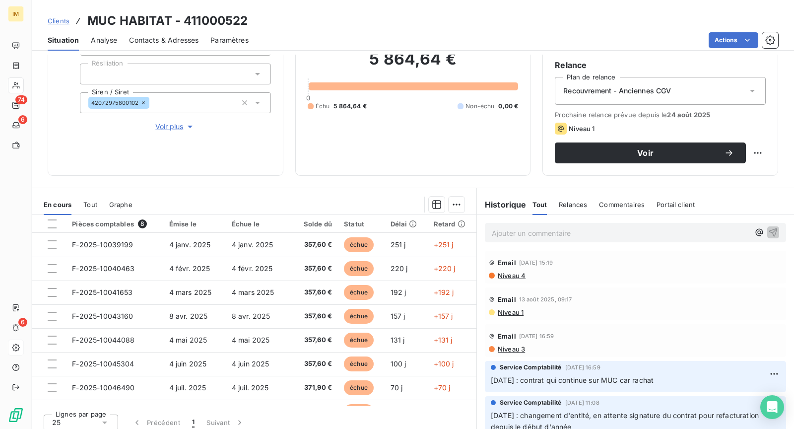
scroll to position [2, 0]
click at [514, 273] on span "Niveau 4" at bounding box center [511, 275] width 29 height 8
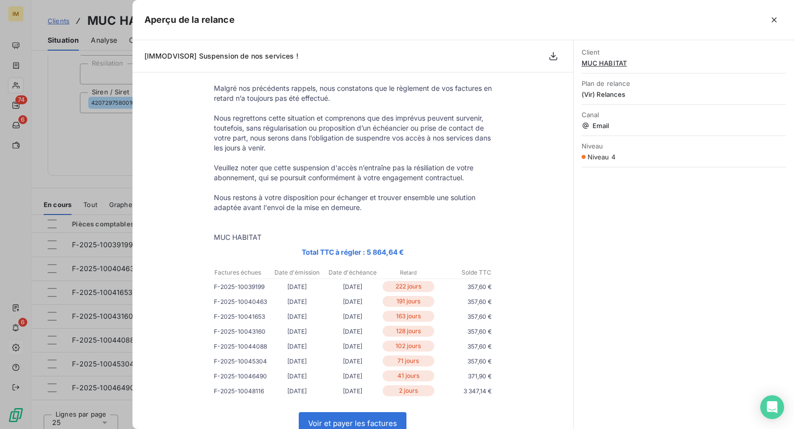
scroll to position [58, 0]
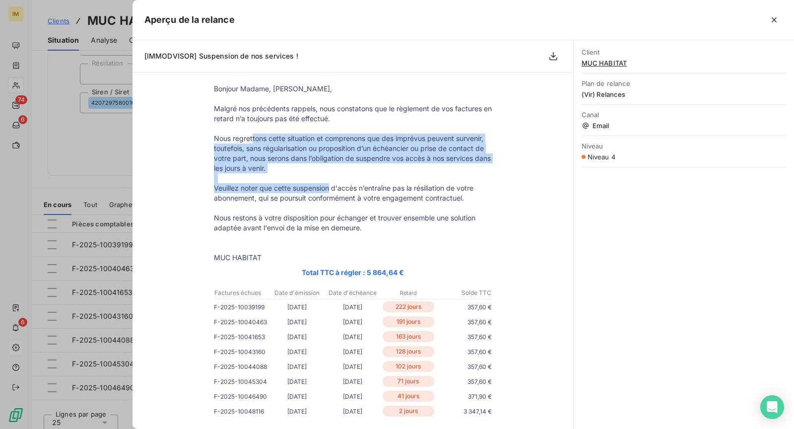
drag, startPoint x: 249, startPoint y: 134, endPoint x: 359, endPoint y: 217, distance: 138.2
click at [330, 193] on tbody "Bonjour Madame, [PERSON_NAME], Malgré nos précédents rappels, nous constatons q…" at bounding box center [353, 351] width 298 height 535
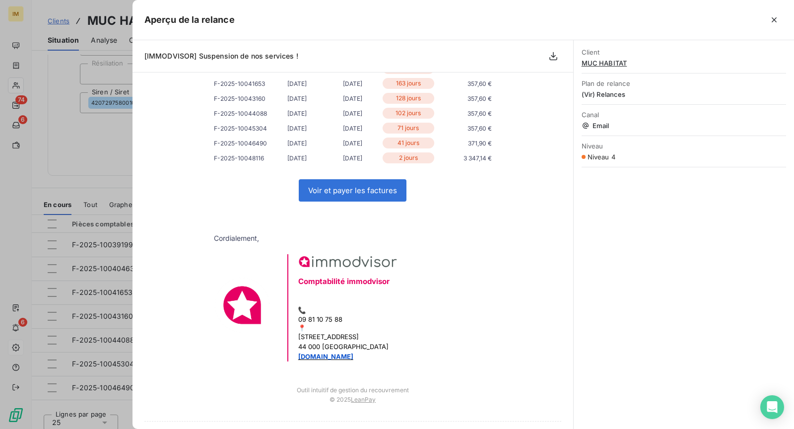
scroll to position [335, 0]
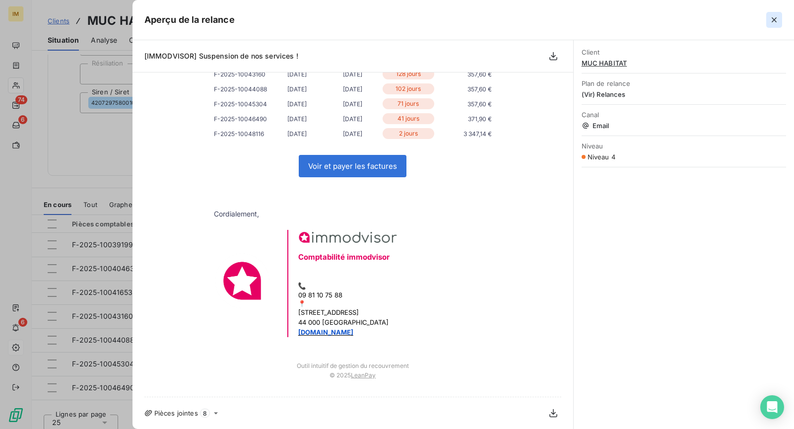
click at [776, 12] on button "button" at bounding box center [774, 20] width 16 height 16
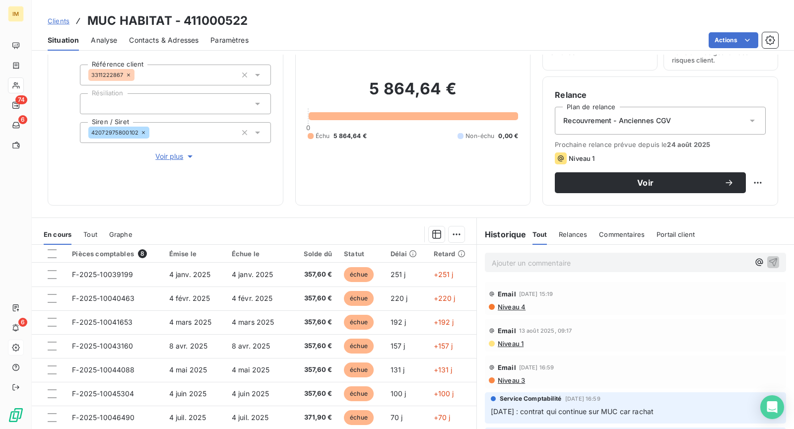
scroll to position [59, 0]
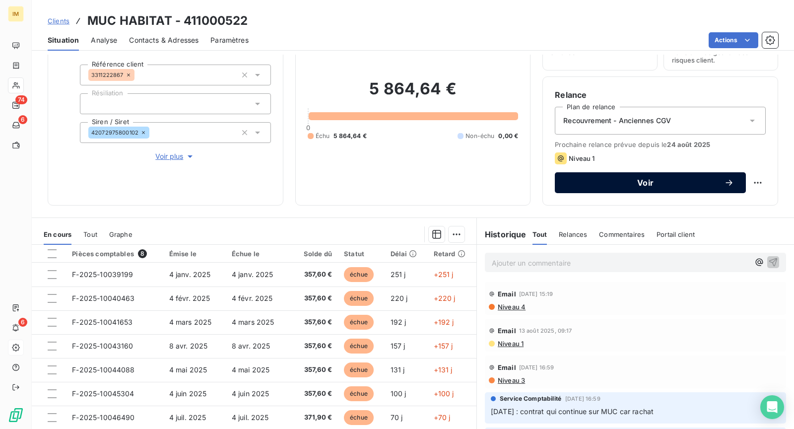
click at [580, 189] on button "Voir" at bounding box center [650, 182] width 191 height 21
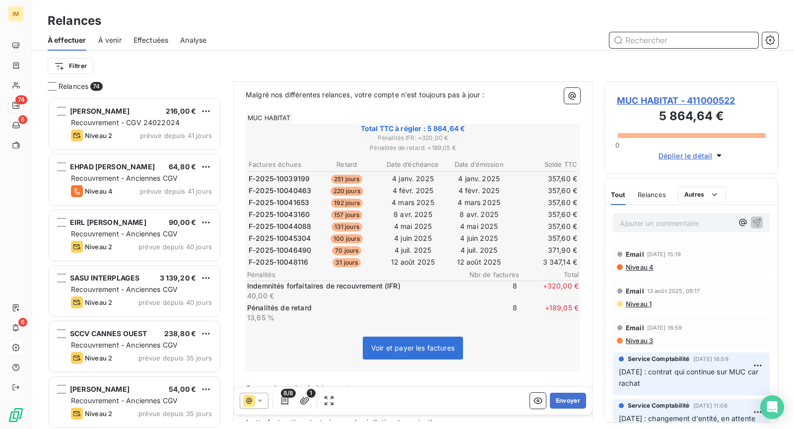
scroll to position [85, 0]
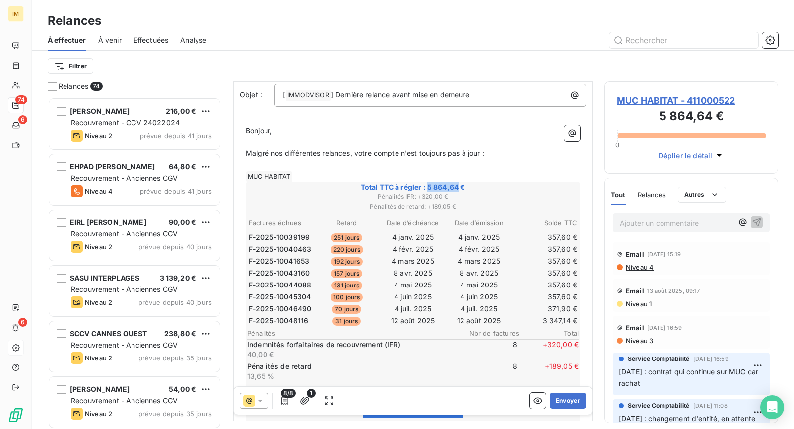
drag, startPoint x: 455, startPoint y: 170, endPoint x: 423, endPoint y: 170, distance: 32.3
click at [423, 182] on span "Total TTC à régler : 5 864,64 €" at bounding box center [412, 187] width 331 height 10
click at [466, 182] on span "Total TTC à régler : 5 864,64 €" at bounding box center [412, 187] width 331 height 10
copy span "5 864,64 €"
drag, startPoint x: 464, startPoint y: 169, endPoint x: 437, endPoint y: 151, distance: 32.3
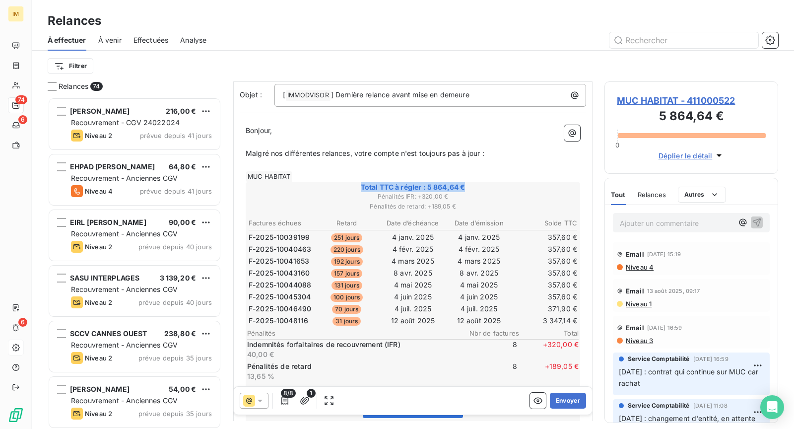
click at [431, 140] on div "Bonjour, ﻿ Malgré nos différentes relances, votre compte n'est toujours pas à j…" at bounding box center [413, 417] width 334 height 585
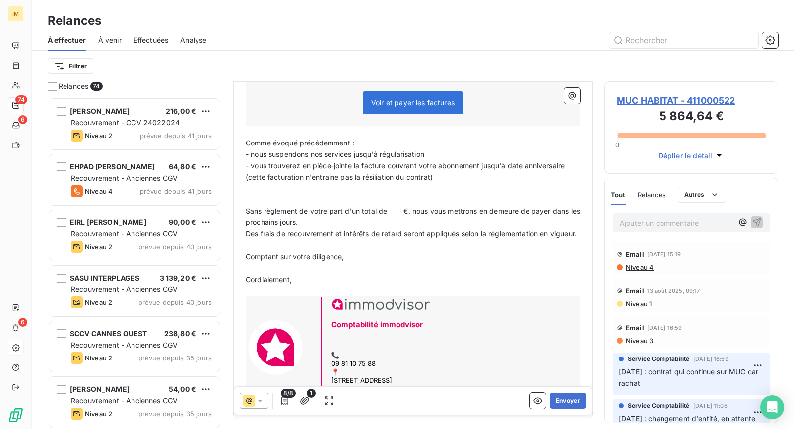
scroll to position [391, 0]
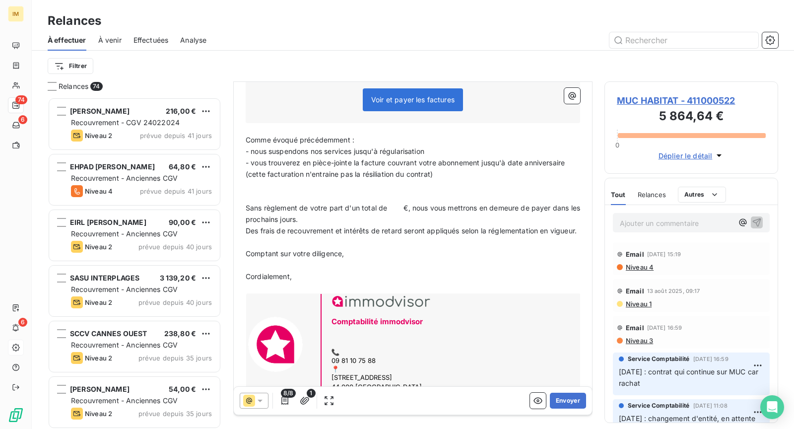
click at [406, 203] on span "Sans règlement de votre part d'un total de €, nous vous mettrons en demeure de …" at bounding box center [414, 213] width 336 height 20
drag, startPoint x: 404, startPoint y: 189, endPoint x: 388, endPoint y: 187, distance: 15.5
click at [388, 203] on span "Sans règlement de votre part d'un total de €, nous vous mettrons en demeure de …" at bounding box center [414, 213] width 336 height 20
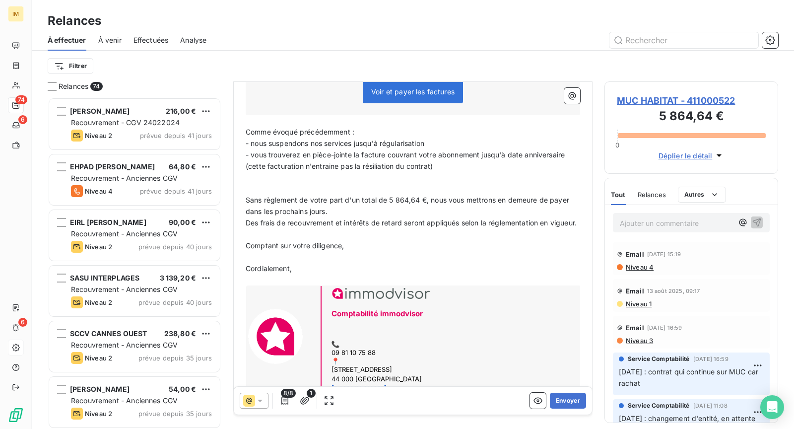
scroll to position [419, 0]
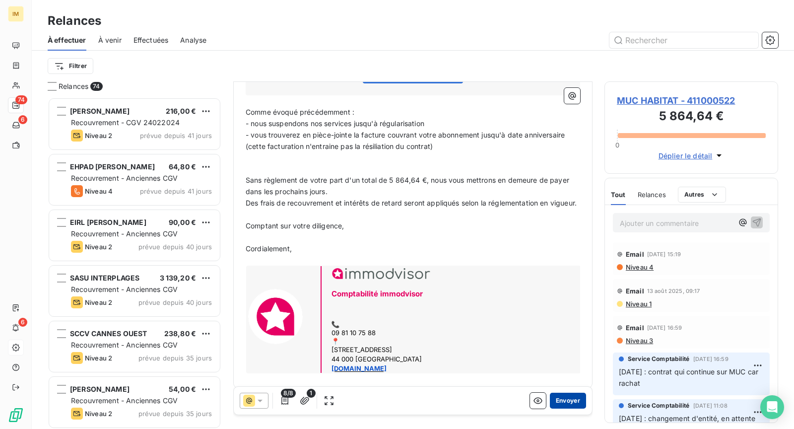
click at [553, 399] on button "Envoyer" at bounding box center [568, 400] width 36 height 16
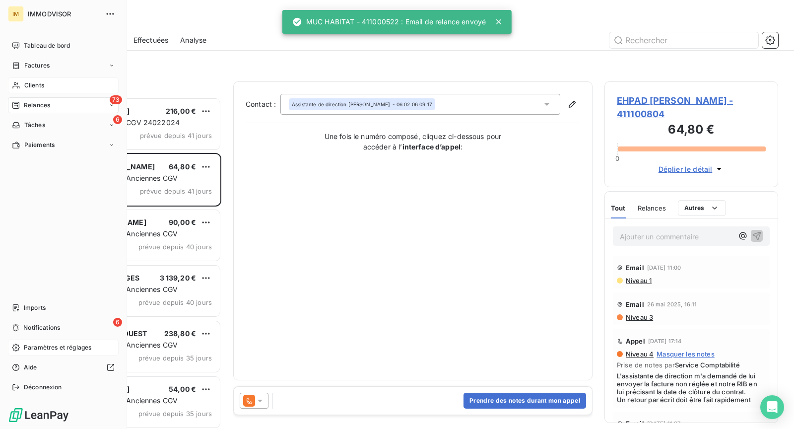
click at [26, 85] on span "Clients" at bounding box center [34, 85] width 20 height 9
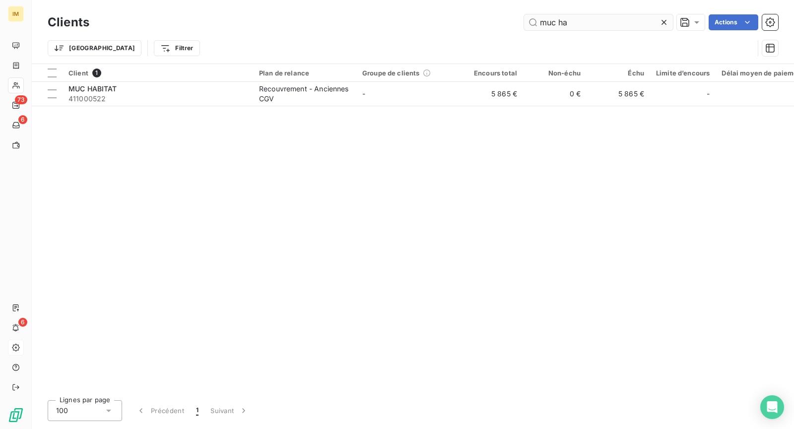
click at [580, 19] on input "muc ha" at bounding box center [598, 22] width 149 height 16
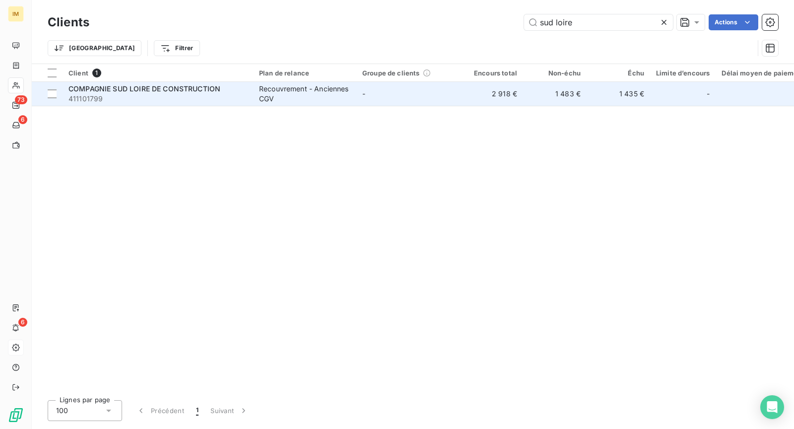
type input "sud loire"
click at [260, 91] on div "Recouvrement - Anciennes CGV" at bounding box center [304, 94] width 91 height 20
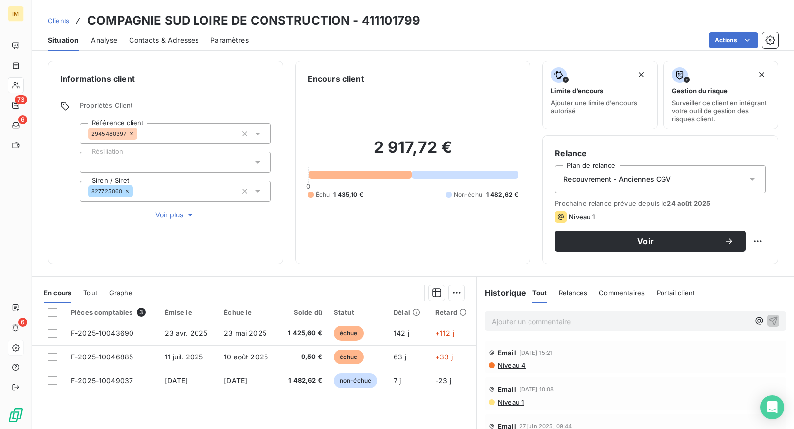
click at [510, 398] on span "Niveau 1" at bounding box center [510, 402] width 27 height 8
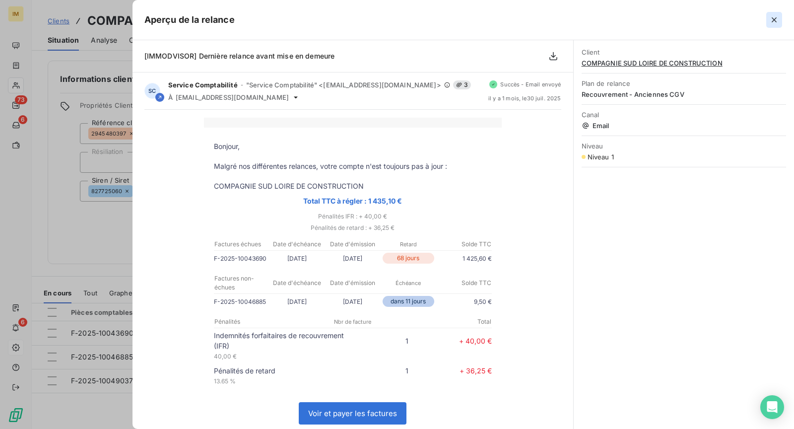
click at [772, 19] on icon "button" at bounding box center [774, 20] width 10 height 10
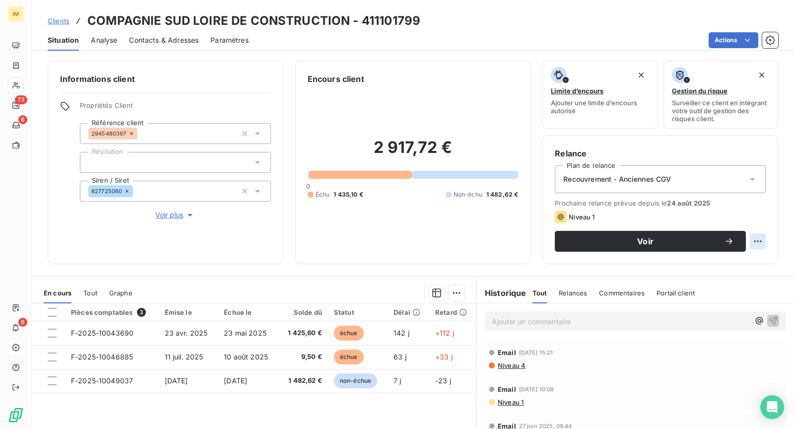
click at [754, 239] on html "IM 73 6 6 Clients COMPAGNIE SUD LOIRE DE CONSTRUCTION - 411101799 Situation Ana…" at bounding box center [397, 214] width 794 height 429
click at [739, 40] on html "IM 73 6 6 Clients COMPAGNIE SUD LOIRE DE CONSTRUCTION - 411101799 Situation Ana…" at bounding box center [397, 214] width 794 height 429
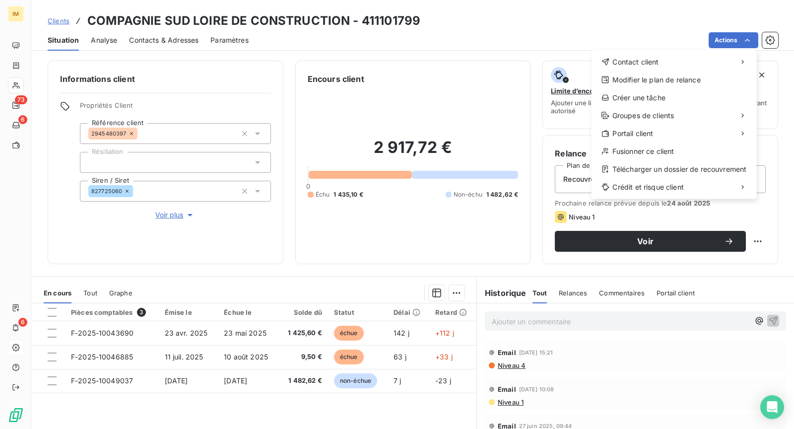
click at [256, 332] on html "IM 73 6 6 Clients COMPAGNIE SUD LOIRE DE CONSTRUCTION - 411101799 Situation Ana…" at bounding box center [397, 214] width 794 height 429
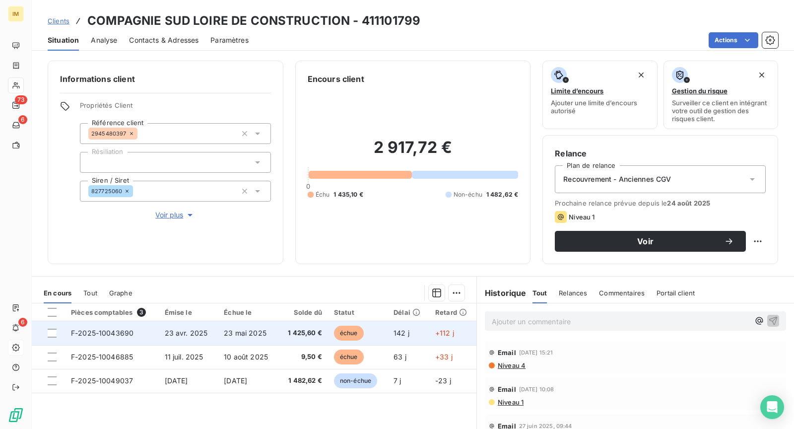
click at [270, 334] on td "23 mai 2025" at bounding box center [248, 333] width 61 height 24
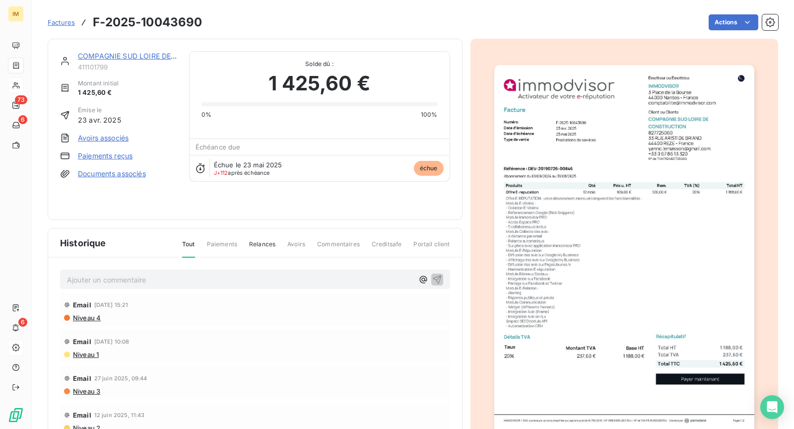
click at [146, 58] on link "COMPAGNIE SUD LOIRE DE CONSTRUCTION" at bounding box center [154, 56] width 152 height 8
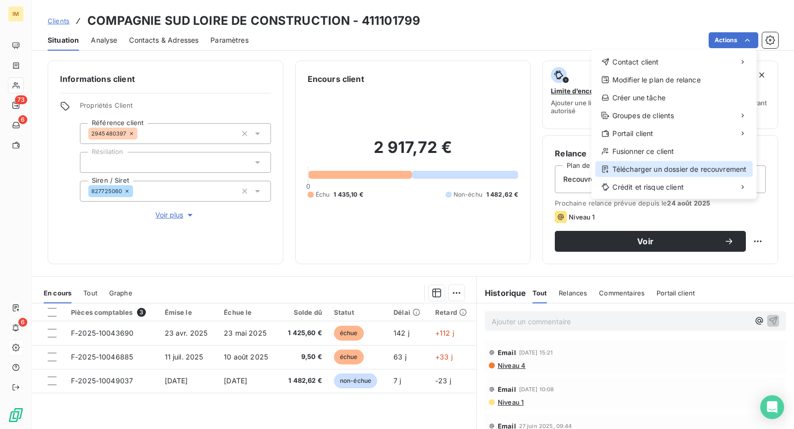
click at [673, 168] on div "Télécharger un dossier de recouvrement" at bounding box center [673, 169] width 157 height 16
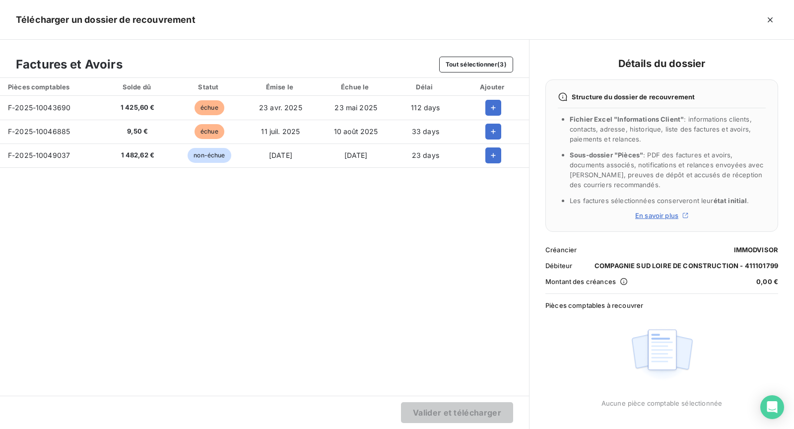
drag, startPoint x: 490, startPoint y: 105, endPoint x: 491, endPoint y: 121, distance: 16.4
click at [490, 105] on icon "button" at bounding box center [493, 108] width 10 height 10
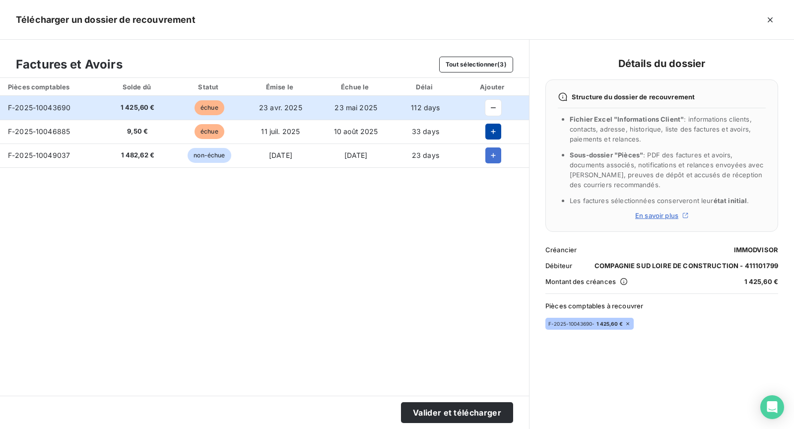
click at [492, 132] on icon "button" at bounding box center [493, 132] width 10 height 10
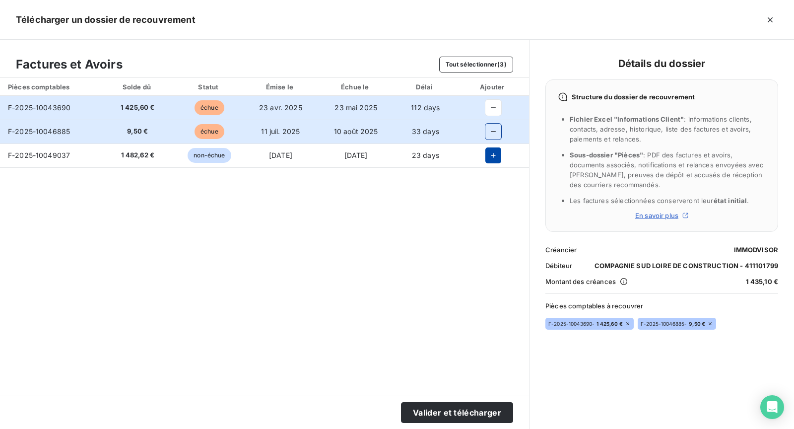
click at [492, 154] on icon "button" at bounding box center [493, 155] width 10 height 10
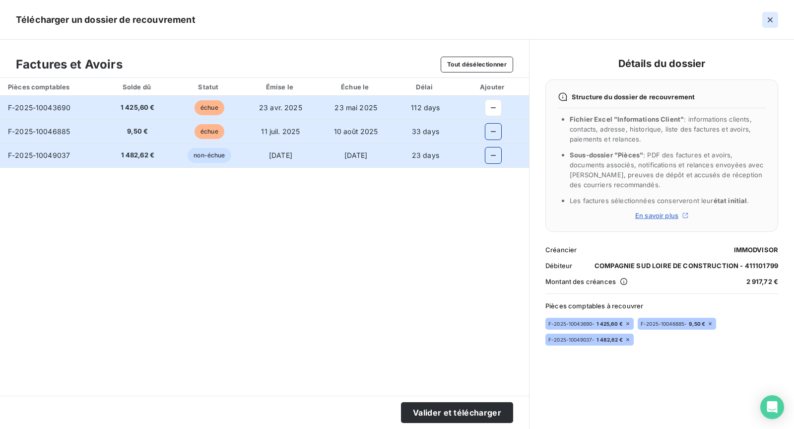
click at [766, 23] on icon "button" at bounding box center [770, 20] width 10 height 10
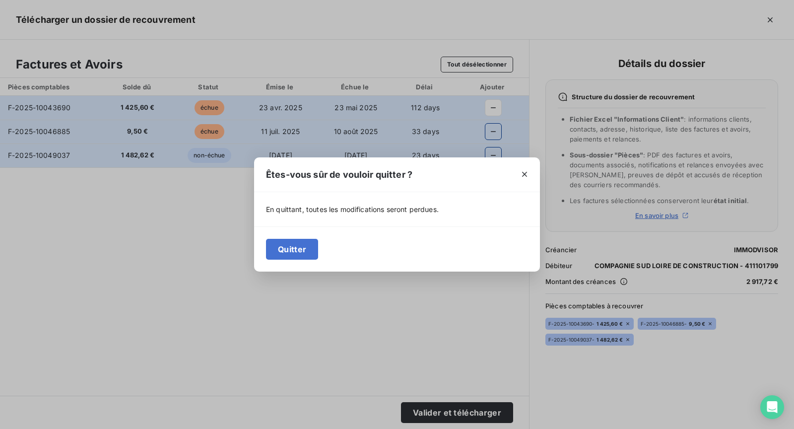
drag, startPoint x: 300, startPoint y: 247, endPoint x: 338, endPoint y: 257, distance: 39.0
click at [300, 247] on button "Quitter" at bounding box center [292, 249] width 52 height 21
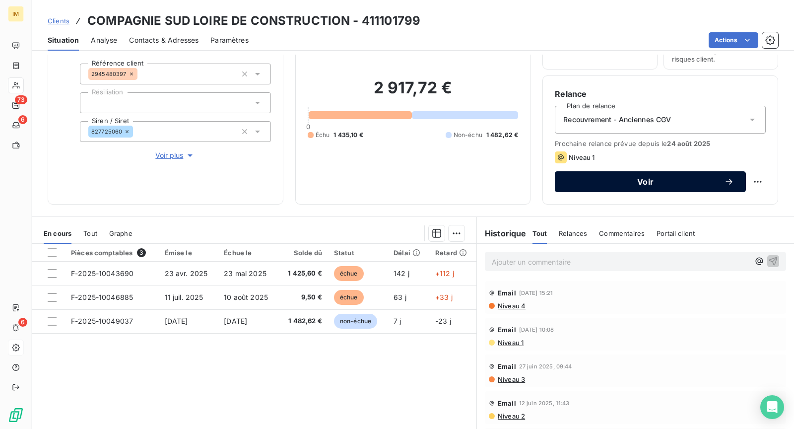
scroll to position [43, 0]
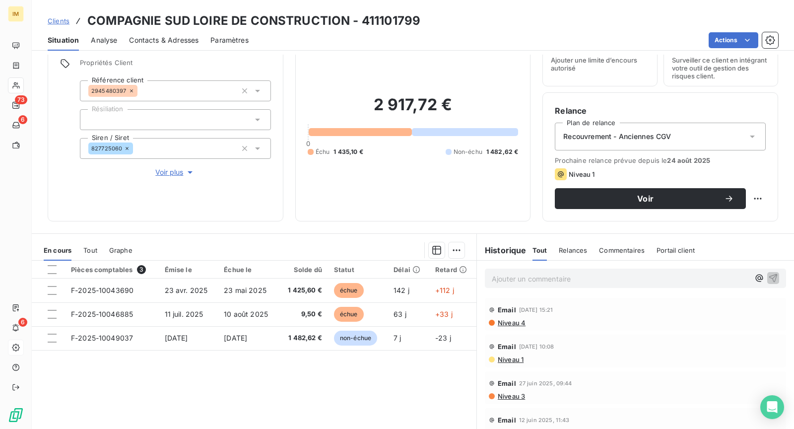
click at [752, 198] on html "IM 73 6 6 Clients COMPAGNIE SUD LOIRE DE CONSTRUCTION - 411101799 Situation Ana…" at bounding box center [397, 214] width 794 height 429
click at [729, 214] on div "Replanifier cette action" at bounding box center [708, 219] width 89 height 16
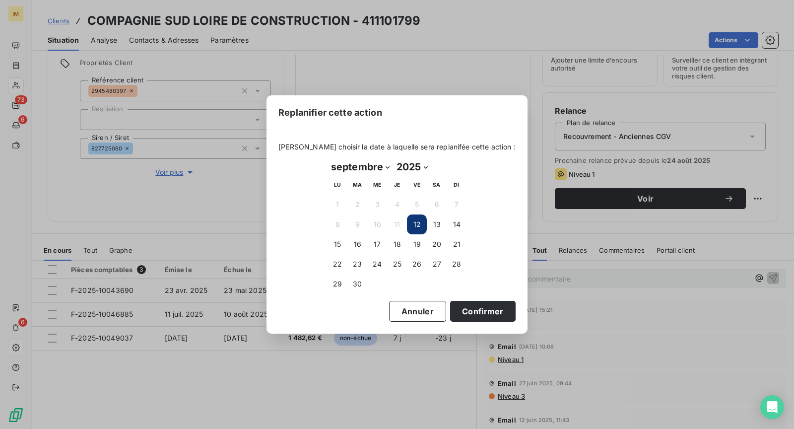
click at [376, 169] on select "janvier février mars avril mai juin juillet août septembre octobre novembre déc…" at bounding box center [359, 167] width 65 height 16
select select "9"
click at [327, 159] on select "janvier février mars avril mai juin juillet août septembre octobre novembre déc…" at bounding box center [359, 167] width 65 height 16
click at [461, 205] on button "5" at bounding box center [457, 204] width 20 height 20
click at [331, 224] on button "6" at bounding box center [337, 224] width 20 height 20
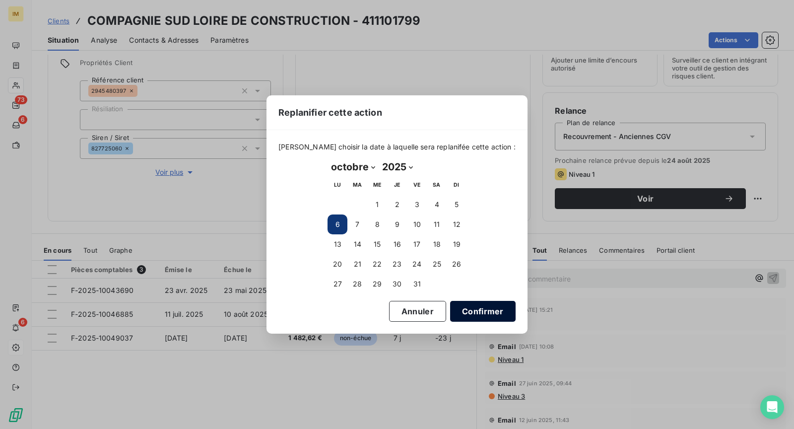
click at [463, 311] on button "Confirmer" at bounding box center [482, 311] width 65 height 21
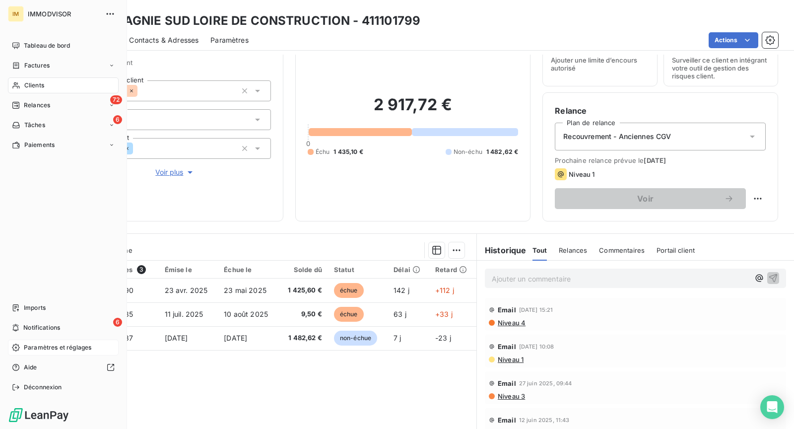
drag, startPoint x: 22, startPoint y: 81, endPoint x: 84, endPoint y: 81, distance: 62.5
click at [22, 81] on div "Clients" at bounding box center [63, 85] width 111 height 16
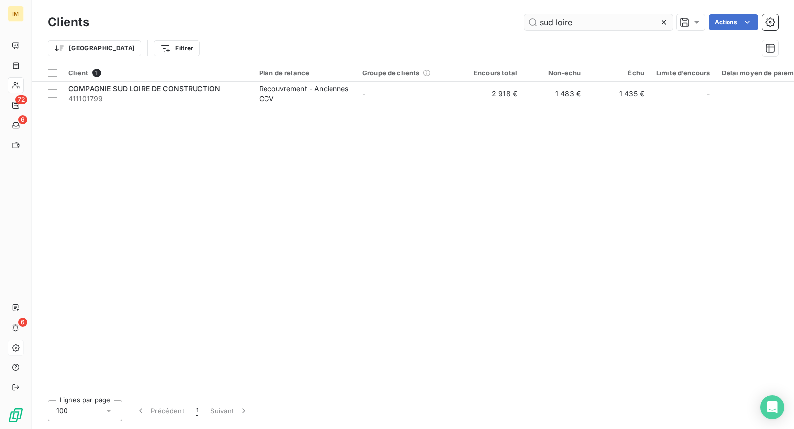
click at [576, 27] on input "sud loire" at bounding box center [598, 22] width 149 height 16
click at [577, 27] on input "sud loire" at bounding box center [598, 22] width 149 height 16
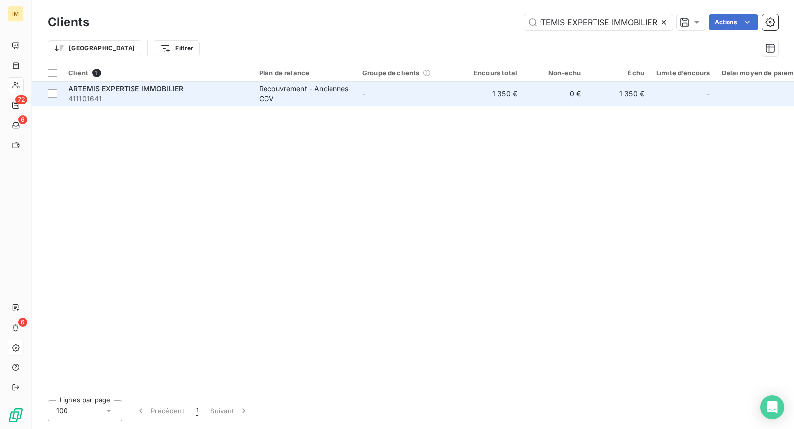
type input "ARTEMIS EXPERTISE IMMOBILIER"
click at [269, 87] on div "Recouvrement - Anciennes CGV" at bounding box center [304, 94] width 91 height 20
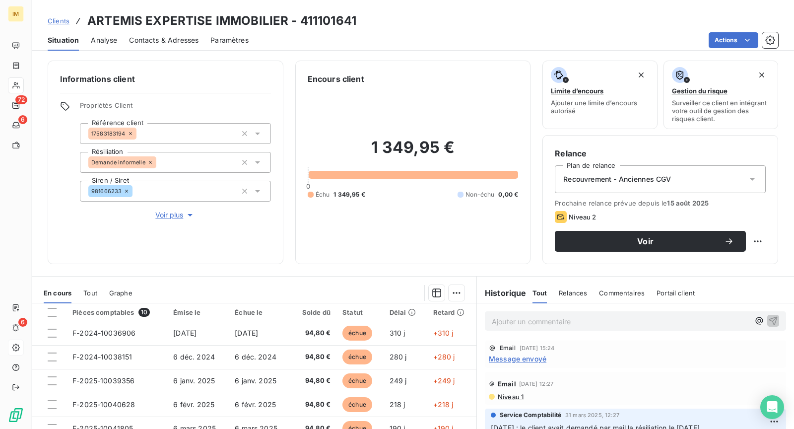
click at [165, 214] on span "Voir plus" at bounding box center [175, 215] width 40 height 10
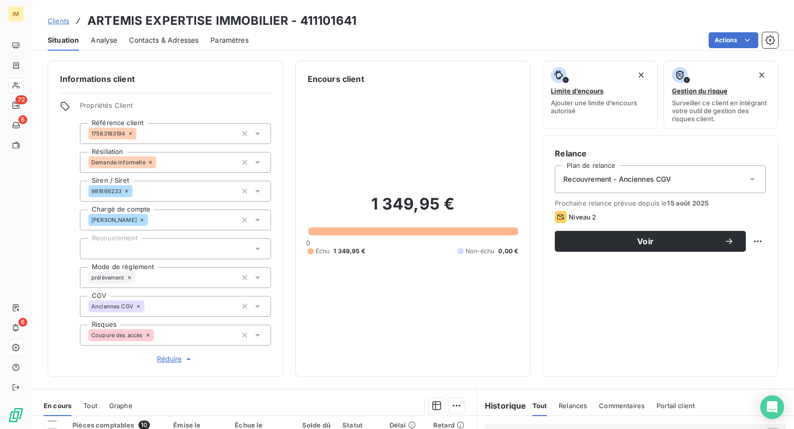
click at [160, 249] on div at bounding box center [175, 248] width 191 height 21
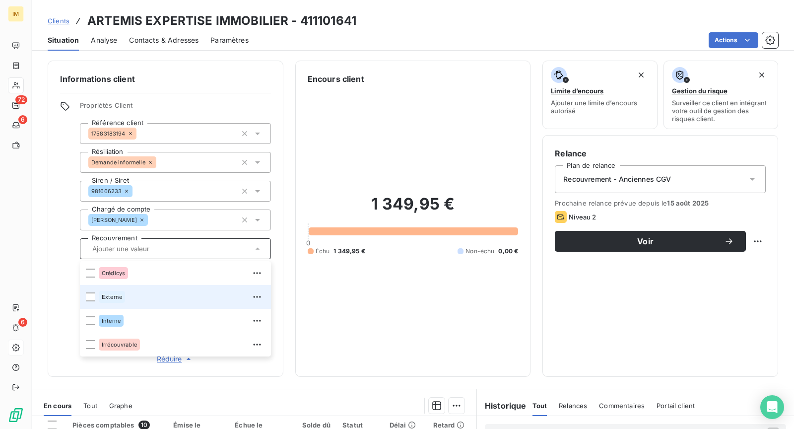
click at [134, 291] on div "Externe" at bounding box center [182, 297] width 166 height 16
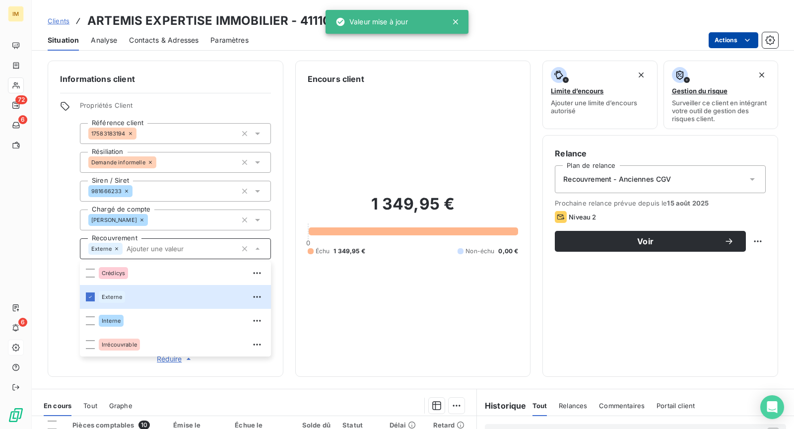
click at [726, 43] on html "IM 72 6 6 Clients ARTEMIS EXPERTISE IMMOBILIER - 411101641 Situation Analyse Co…" at bounding box center [397, 214] width 794 height 429
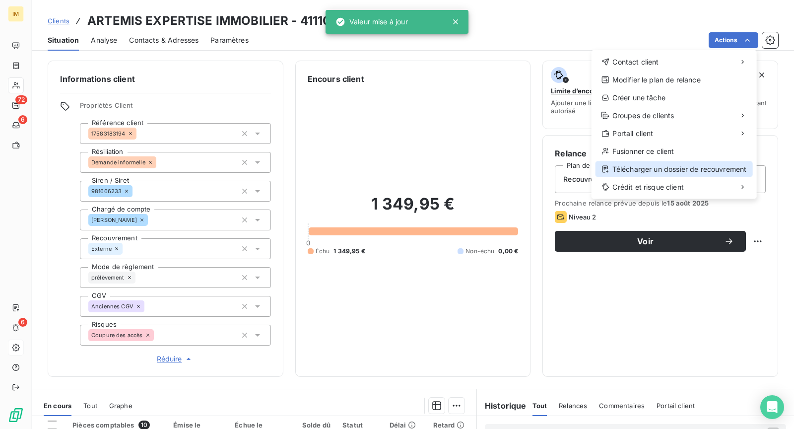
click at [691, 172] on div "Télécharger un dossier de recouvrement" at bounding box center [673, 169] width 157 height 16
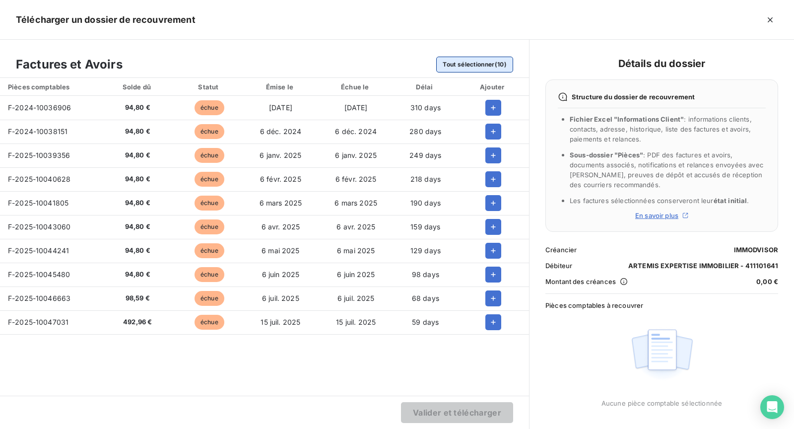
click at [486, 60] on button "Tout sélectionner (10)" at bounding box center [474, 65] width 77 height 16
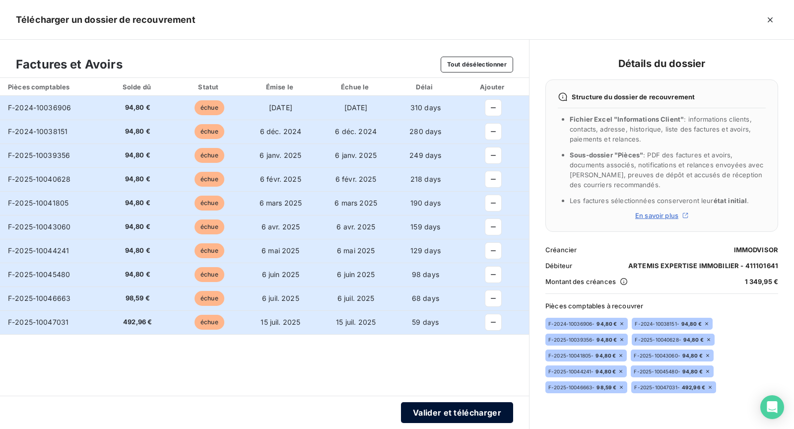
click at [477, 417] on button "Valider et télécharger" at bounding box center [457, 412] width 112 height 21
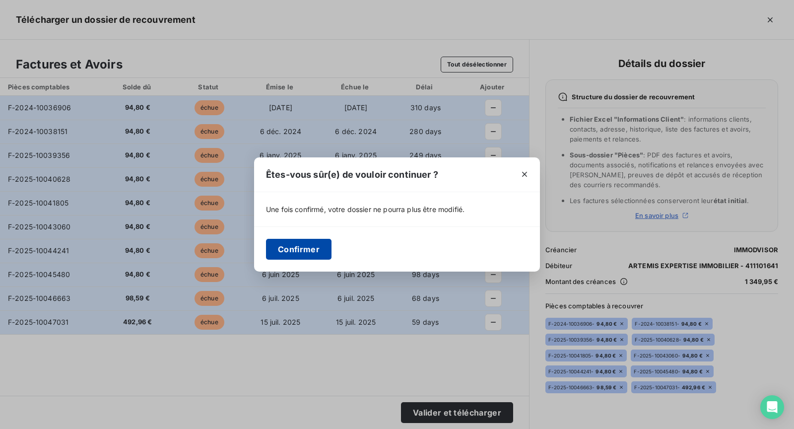
click at [294, 245] on button "Confirmer" at bounding box center [298, 249] width 65 height 21
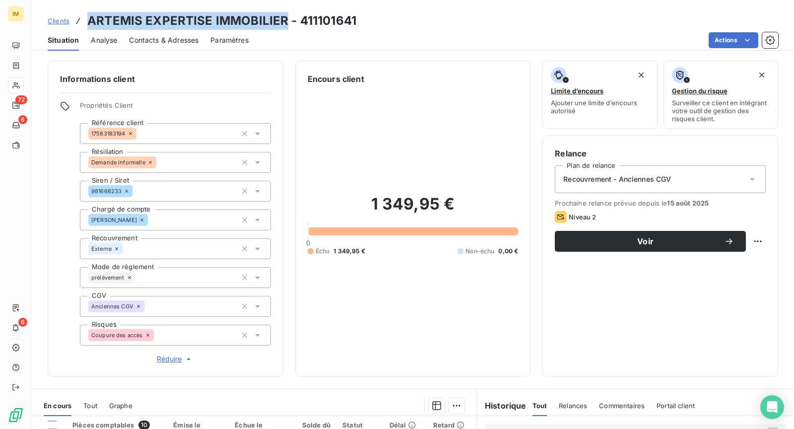
drag, startPoint x: 284, startPoint y: 22, endPoint x: 88, endPoint y: 21, distance: 195.5
click at [88, 21] on h3 "ARTEMIS EXPERTISE IMMOBILIER - 411101641" at bounding box center [221, 21] width 269 height 18
copy h3 "ARTEMIS EXPERTISE IMMOBILIER"
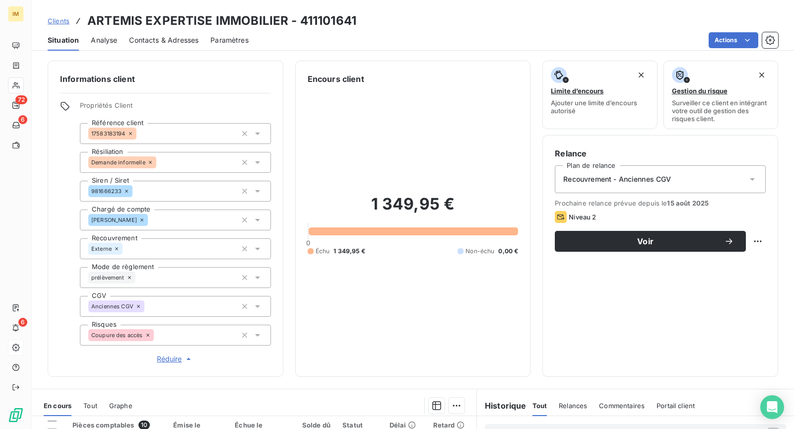
copy div
drag, startPoint x: 121, startPoint y: 192, endPoint x: 362, endPoint y: 0, distance: 307.6
click at [42, 207] on div "Informations client Propriétés Client Référence client 17583183194 Résiliation …" at bounding box center [413, 219] width 762 height 316
drag, startPoint x: 283, startPoint y: 20, endPoint x: 91, endPoint y: 17, distance: 192.0
click at [91, 17] on h3 "ARTEMIS EXPERTISE IMMOBILIER - 411101641" at bounding box center [221, 21] width 269 height 18
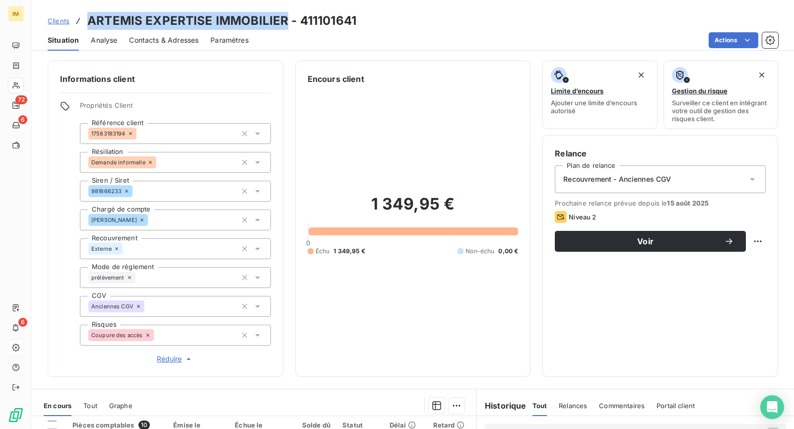
click at [127, 42] on div "Situation Analyse Contacts & Adresses Paramètres Actions" at bounding box center [413, 40] width 762 height 21
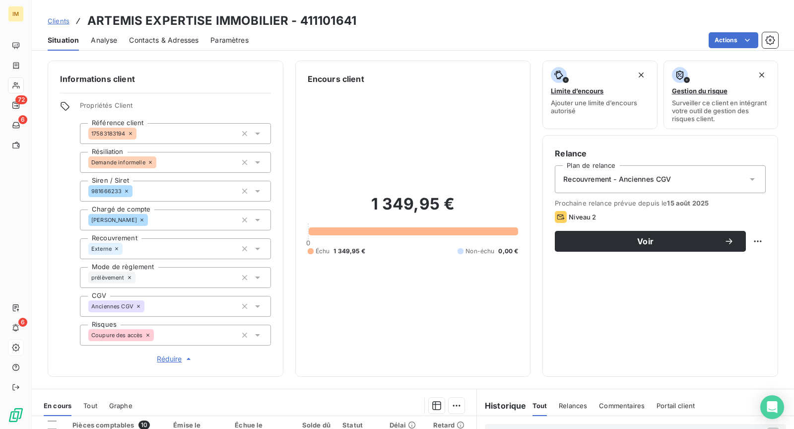
click at [170, 41] on span "Contacts & Adresses" at bounding box center [163, 40] width 69 height 10
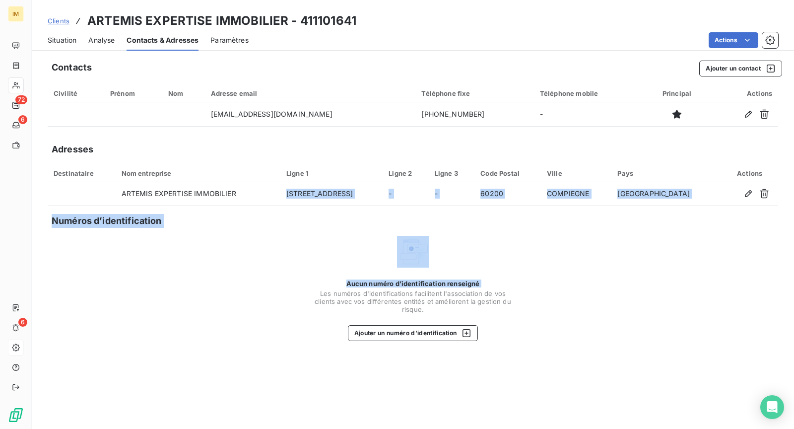
drag, startPoint x: 254, startPoint y: 196, endPoint x: 246, endPoint y: 264, distance: 69.0
click at [245, 265] on div "Contacts Ajouter un contact Civilité Prénom Nom Adresse email Téléphone fixe Té…" at bounding box center [413, 242] width 762 height 374
click at [294, 266] on div "Aucun numéro d’identification renseigné Les numéros d'identifications faciliten…" at bounding box center [413, 288] width 730 height 105
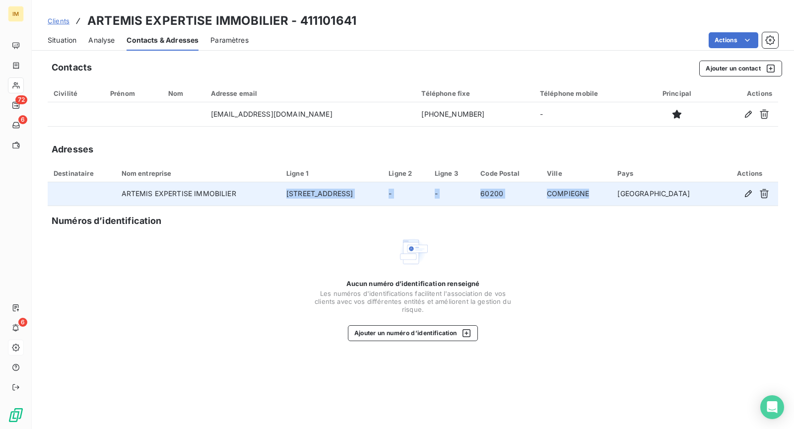
drag, startPoint x: 292, startPoint y: 191, endPoint x: 649, endPoint y: 192, distance: 357.2
click at [649, 192] on tr "ARTEMIS EXPERTISE IMMOBILIER [STREET_ADDRESS]" at bounding box center [413, 194] width 730 height 24
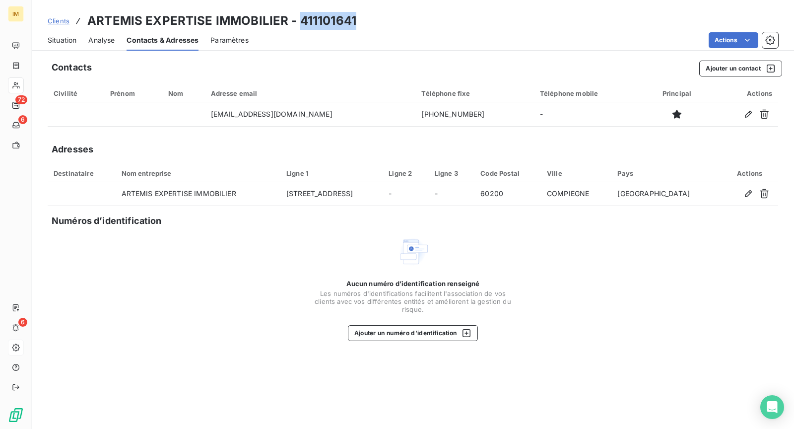
drag, startPoint x: 304, startPoint y: 20, endPoint x: 395, endPoint y: 20, distance: 90.8
click at [395, 20] on div "Clients ARTEMIS EXPERTISE IMMOBILIER - 411101641" at bounding box center [413, 21] width 762 height 18
drag, startPoint x: 311, startPoint y: 117, endPoint x: 292, endPoint y: 99, distance: 26.7
click at [227, 120] on td "[EMAIL_ADDRESS][DOMAIN_NAME]" at bounding box center [310, 114] width 211 height 24
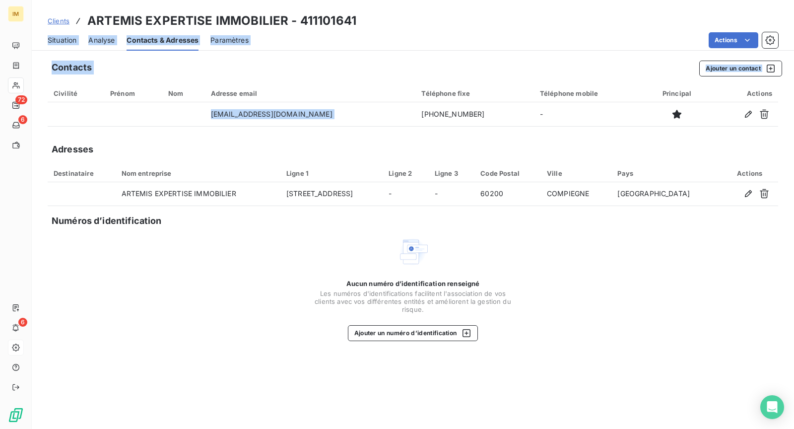
drag, startPoint x: 458, startPoint y: 106, endPoint x: 475, endPoint y: -3, distance: 110.9
click at [475, 0] on html "IM 72 6 6 Clients ARTEMIS EXPERTISE IMMOBILIER - 411101641 Situation Analyse Co…" at bounding box center [397, 214] width 794 height 429
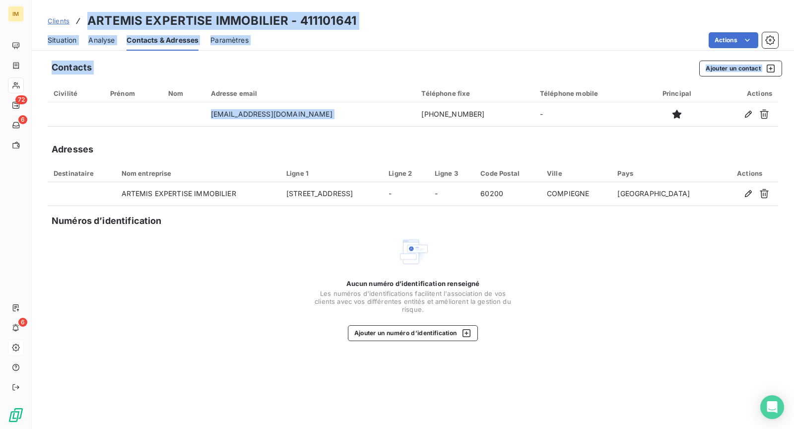
click at [67, 23] on span "Clients" at bounding box center [59, 21] width 22 height 8
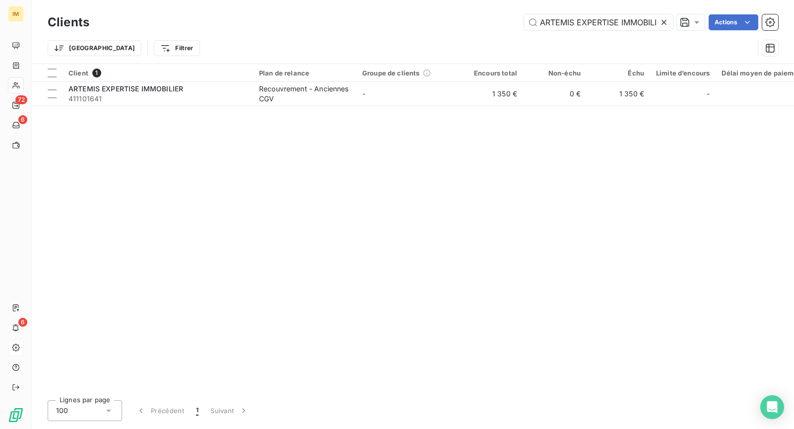
scroll to position [0, 10]
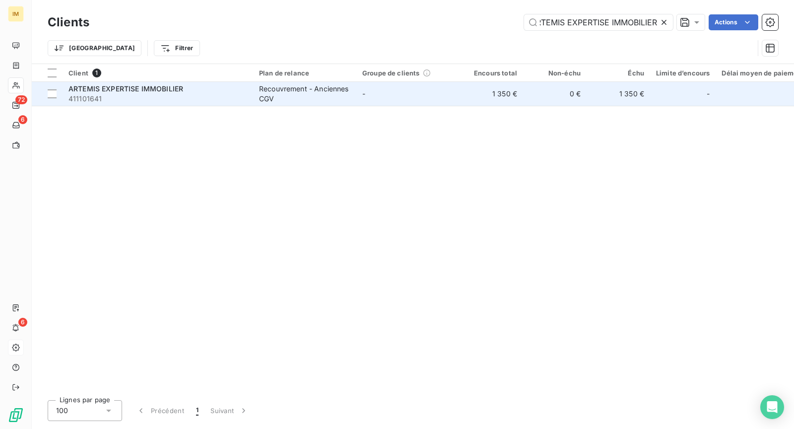
click at [139, 97] on span "411101641" at bounding box center [157, 99] width 179 height 10
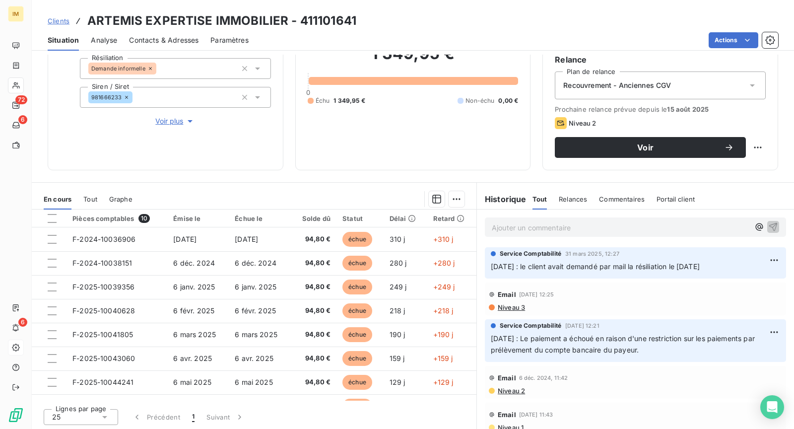
scroll to position [65, 0]
drag, startPoint x: 740, startPoint y: 271, endPoint x: 485, endPoint y: 270, distance: 255.0
click at [491, 270] on p "[DATE] : le client avait demandé par mail la résiliation le [DATE]" at bounding box center [635, 268] width 289 height 11
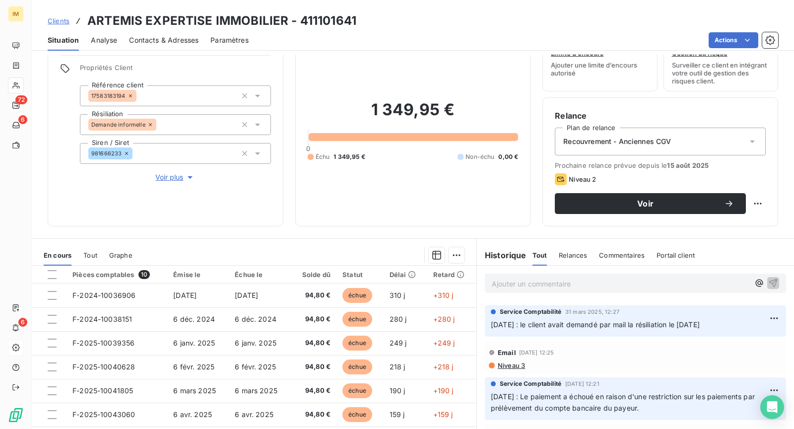
scroll to position [0, 0]
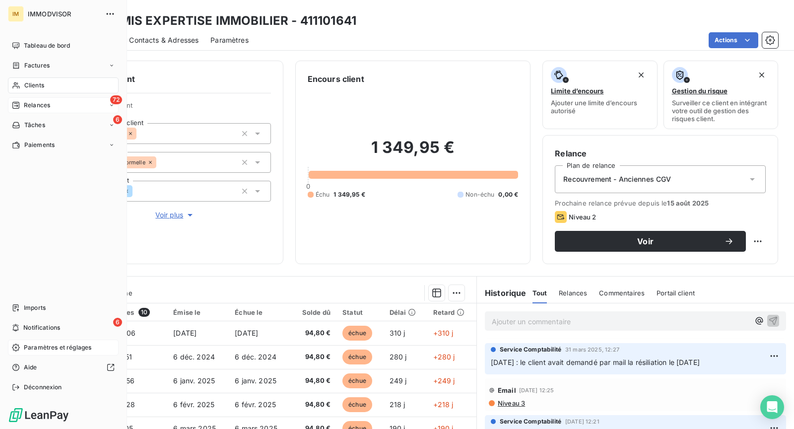
click at [27, 109] on span "Relances" at bounding box center [37, 105] width 26 height 9
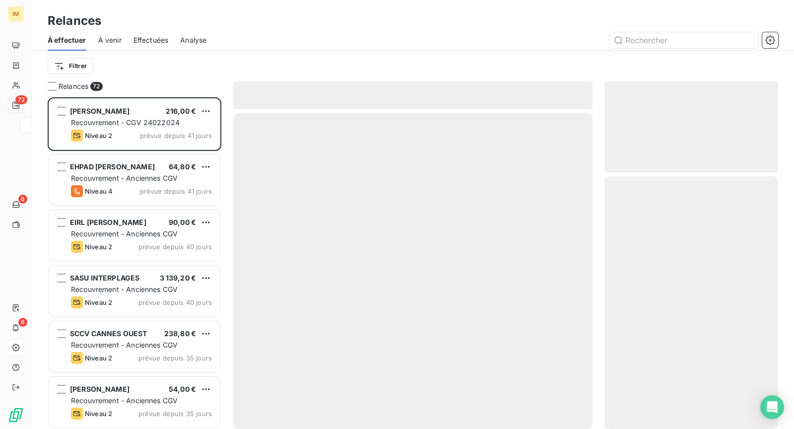
scroll to position [323, 165]
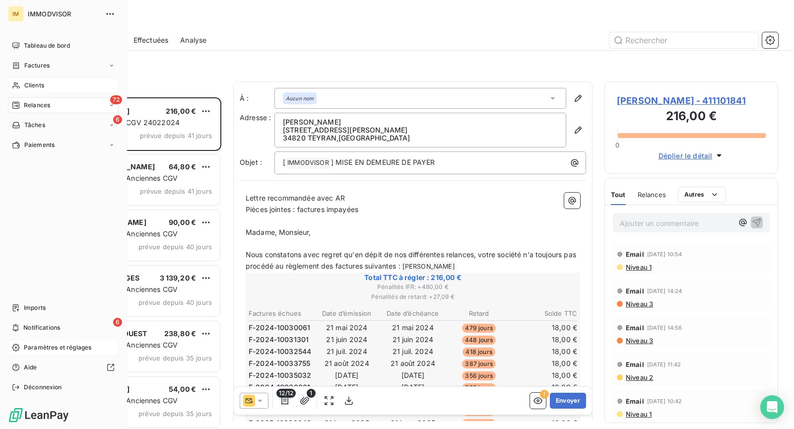
click at [44, 87] on div "Clients" at bounding box center [63, 85] width 111 height 16
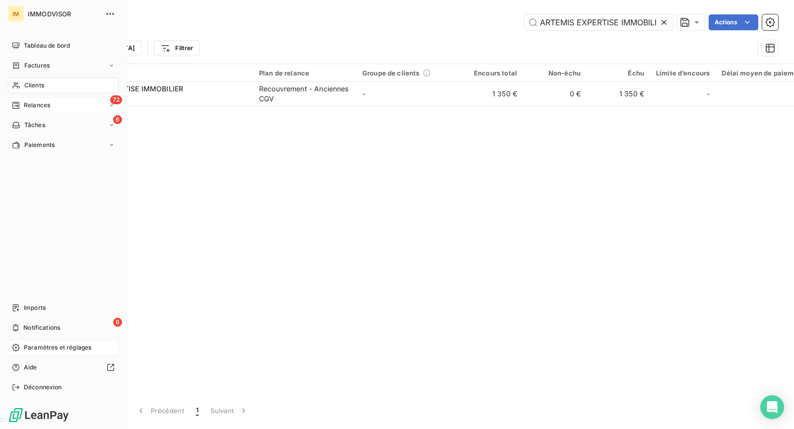
scroll to position [0, 10]
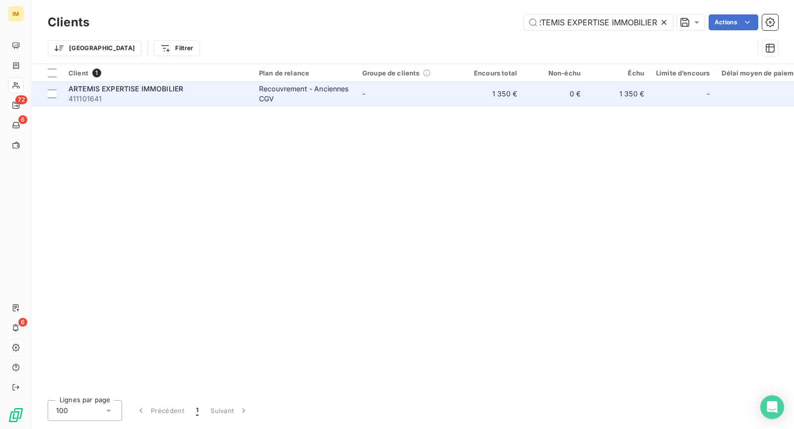
click at [179, 89] on span "ARTEMIS EXPERTISE IMMOBILIER" at bounding box center [125, 88] width 115 height 8
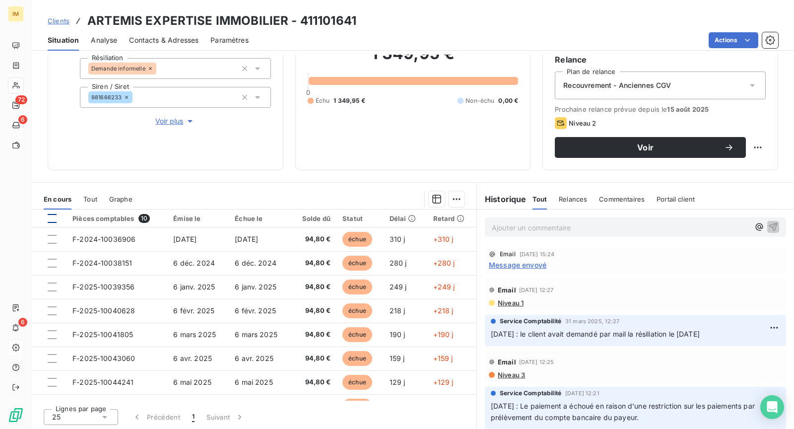
click at [51, 220] on div at bounding box center [52, 218] width 9 height 9
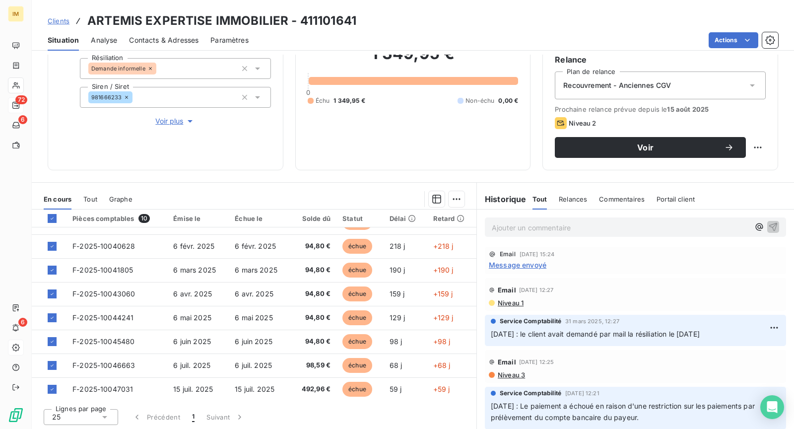
click at [454, 195] on html "IM 72 6 6 Clients ARTEMIS EXPERTISE IMMOBILIER - 411101641 Situation Analyse Co…" at bounding box center [397, 214] width 794 height 429
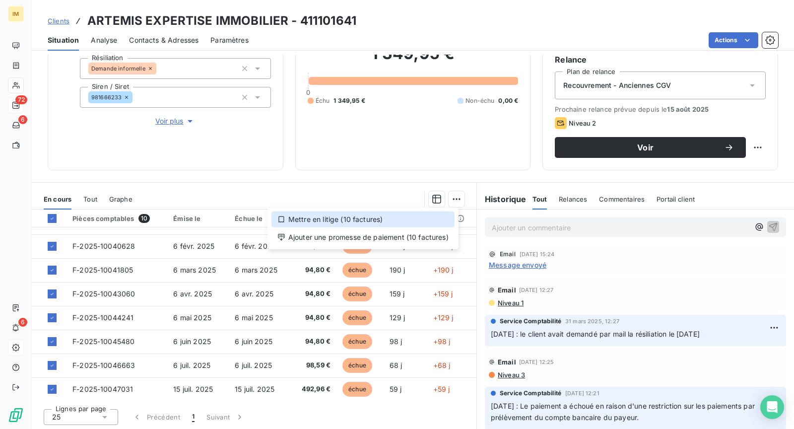
click at [359, 220] on div "Mettre en litige (10 factures)" at bounding box center [362, 219] width 183 height 16
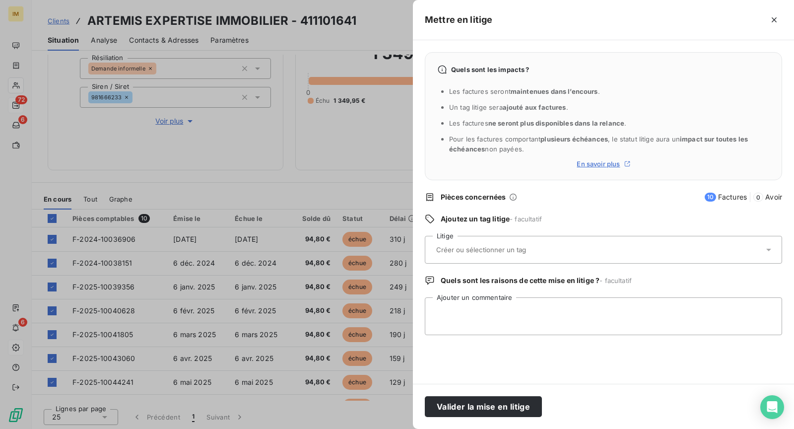
click at [572, 261] on div at bounding box center [603, 250] width 357 height 28
click at [519, 312] on textarea "Ajouter un commentaire" at bounding box center [603, 316] width 357 height 38
click at [779, 16] on button "button" at bounding box center [774, 20] width 16 height 16
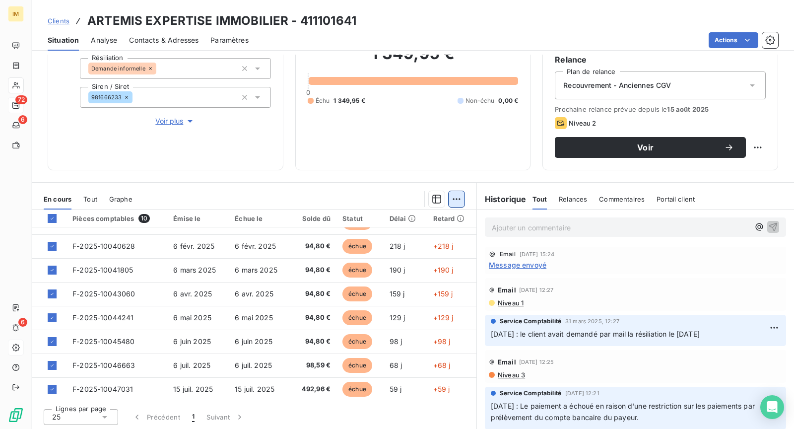
click at [456, 204] on html "IM 72 6 6 Clients ARTEMIS EXPERTISE IMMOBILIER - 411101641 Situation Analyse Co…" at bounding box center [397, 214] width 794 height 429
click at [455, 201] on html "IM 72 6 6 Clients ARTEMIS EXPERTISE IMMOBILIER - 411101641 Situation Analyse Co…" at bounding box center [397, 214] width 794 height 429
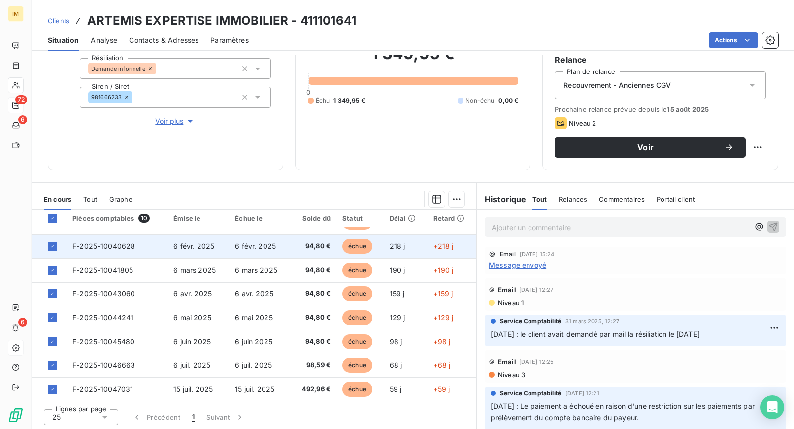
click at [155, 240] on td "F-2025-10040628" at bounding box center [116, 246] width 101 height 24
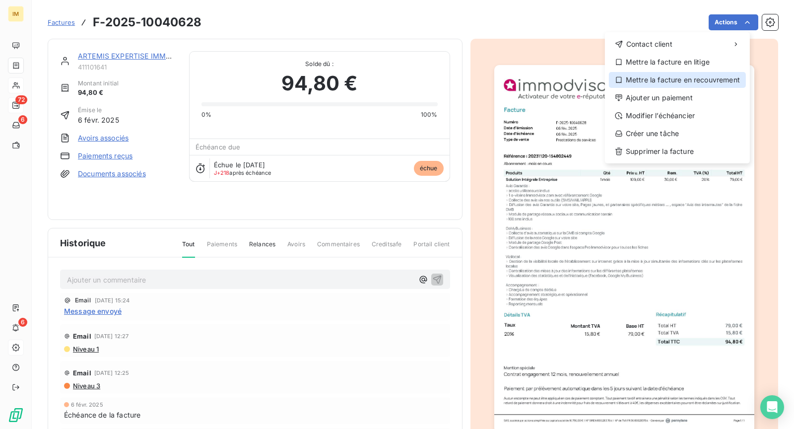
click at [709, 82] on div "Mettre la facture en recouvrement" at bounding box center [677, 80] width 137 height 16
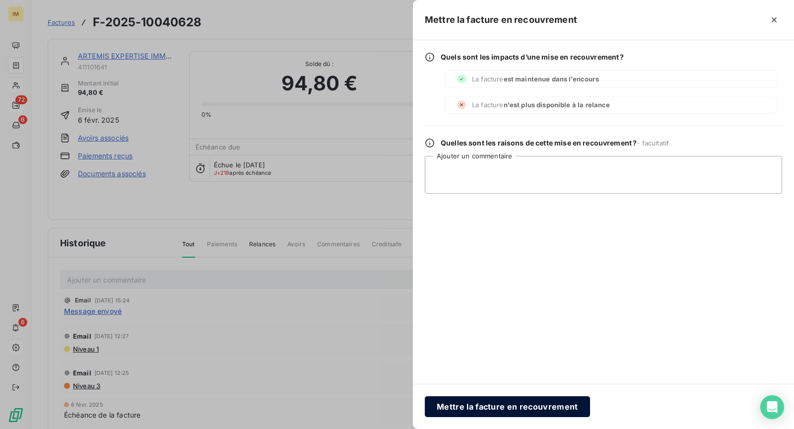
click at [549, 409] on button "Mettre la facture en recouvrement" at bounding box center [507, 406] width 165 height 21
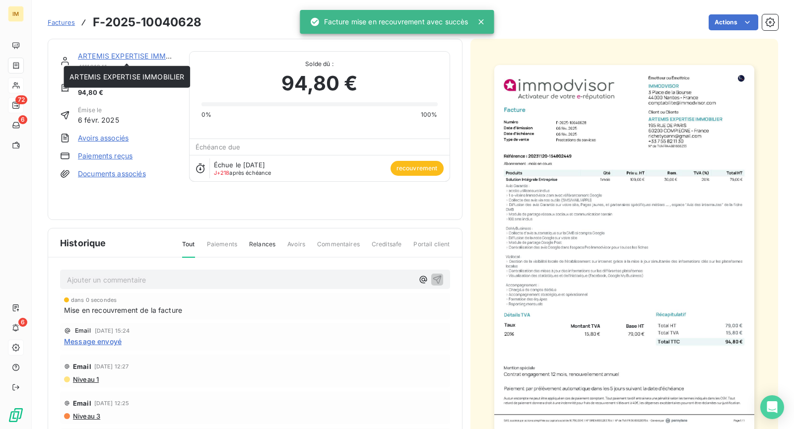
click at [98, 52] on link "ARTEMIS EXPERTISE IMMOBILIER" at bounding box center [135, 56] width 115 height 8
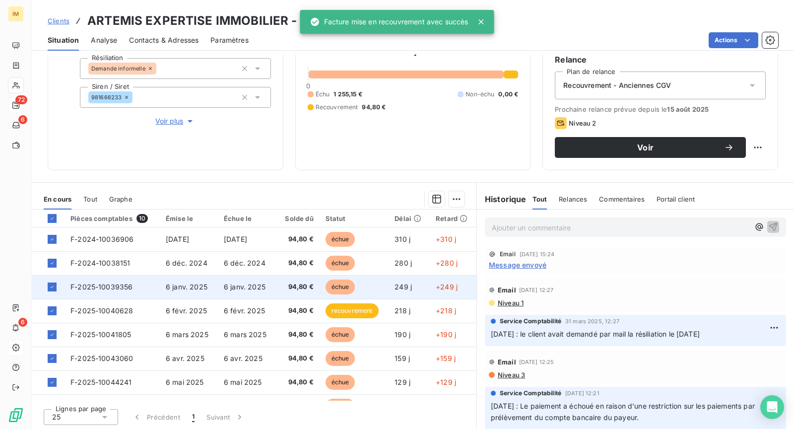
scroll to position [19, 0]
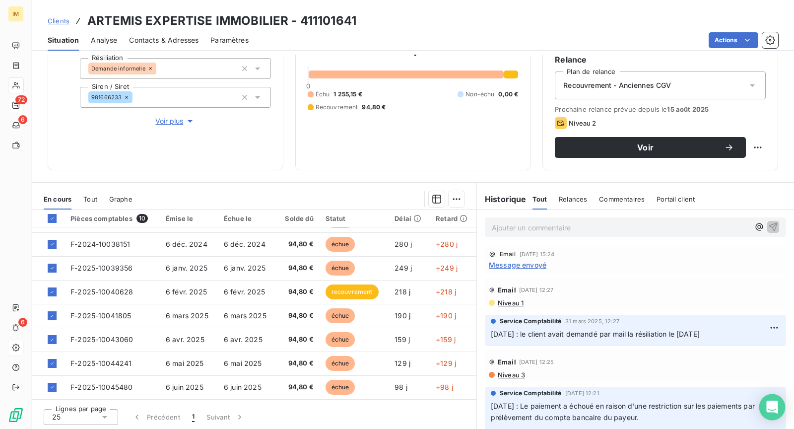
click at [769, 409] on icon "Open Intercom Messenger" at bounding box center [772, 406] width 13 height 13
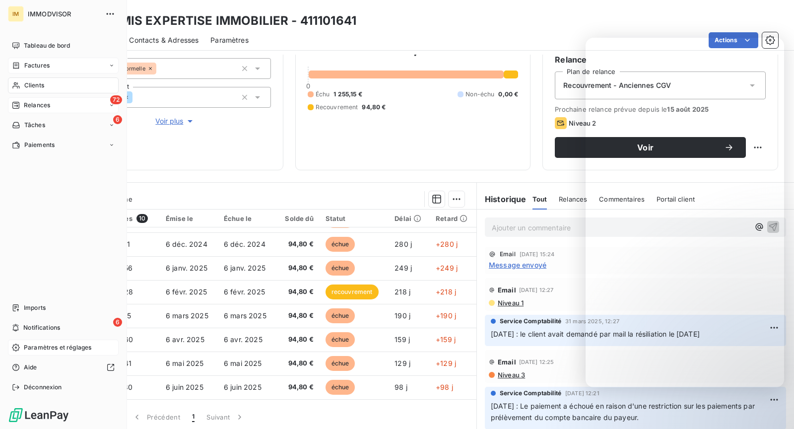
click at [22, 63] on div "Factures" at bounding box center [31, 65] width 38 height 9
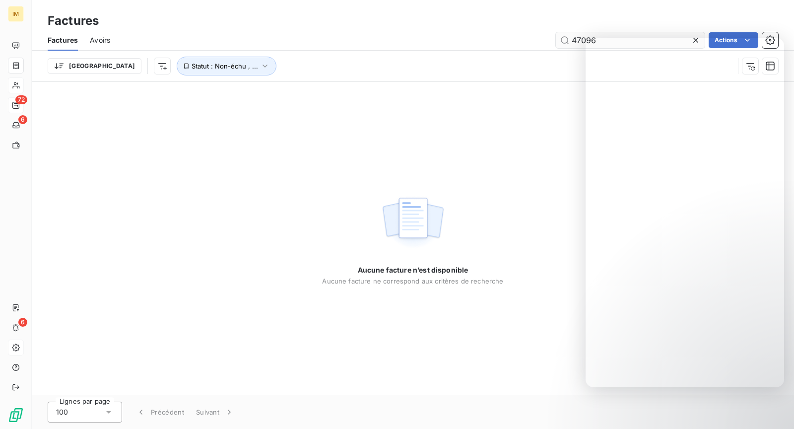
click at [582, 36] on input "47096" at bounding box center [630, 40] width 149 height 16
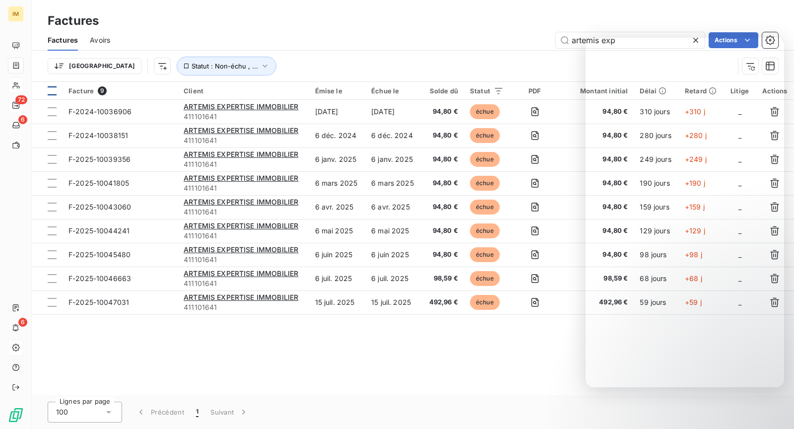
type input "artemis exp"
click at [48, 92] on div at bounding box center [52, 90] width 9 height 9
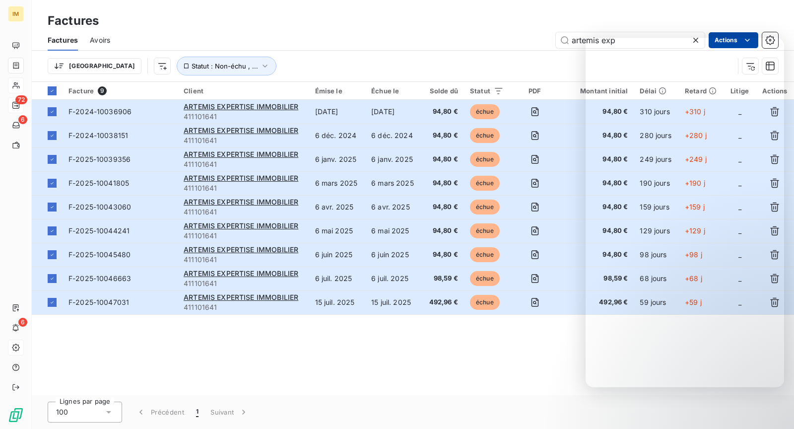
click at [736, 32] on html "IM 72 6 6 Factures Factures Avoirs artemis exp Actions Trier Statut : Non-échu …" at bounding box center [397, 214] width 794 height 429
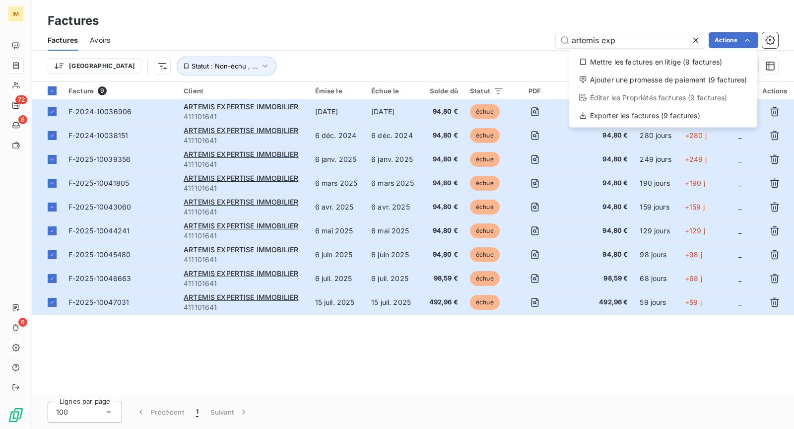
click at [249, 49] on html "IM 72 6 6 Factures Factures Avoirs artemis exp Actions Mettre les factures en l…" at bounding box center [397, 214] width 794 height 429
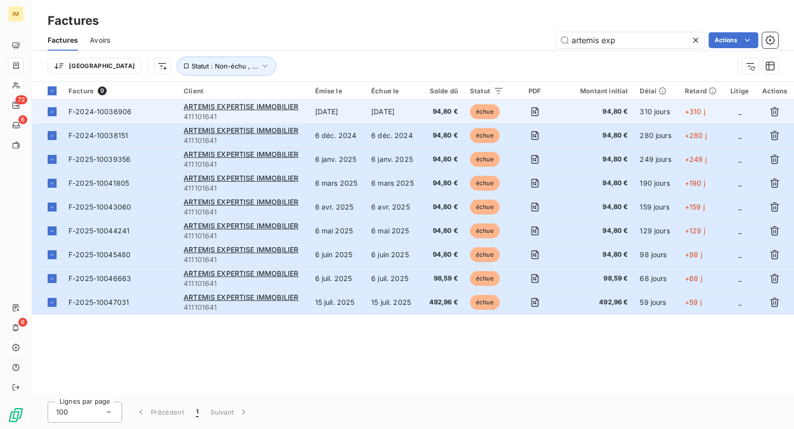
click at [381, 109] on td "[DATE]" at bounding box center [393, 112] width 57 height 24
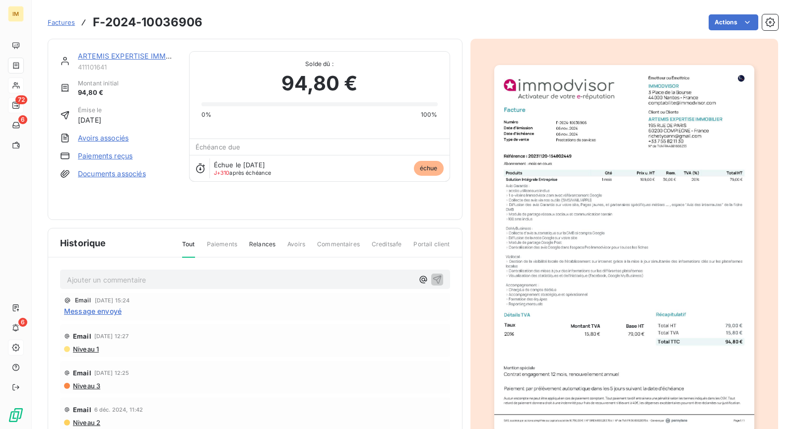
click at [714, 23] on html "IM 72 6 6 Factures F-2024-10036906 Actions ARTEMIS EXPERTISE IMMOBILIER 4111016…" at bounding box center [397, 214] width 794 height 429
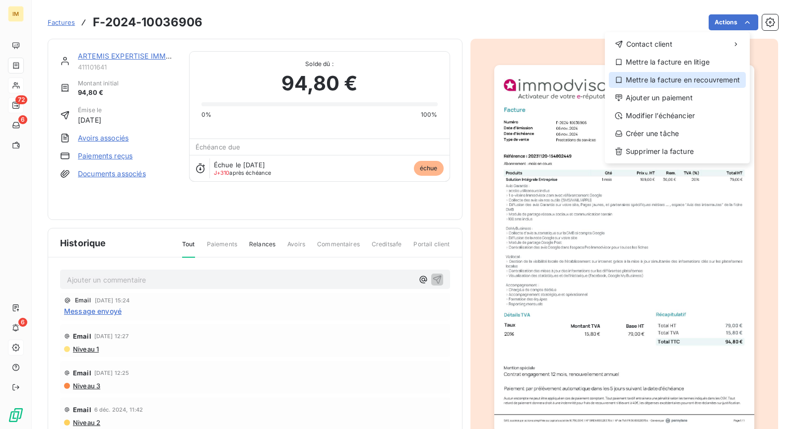
click at [668, 82] on div "Mettre la facture en recouvrement" at bounding box center [677, 80] width 137 height 16
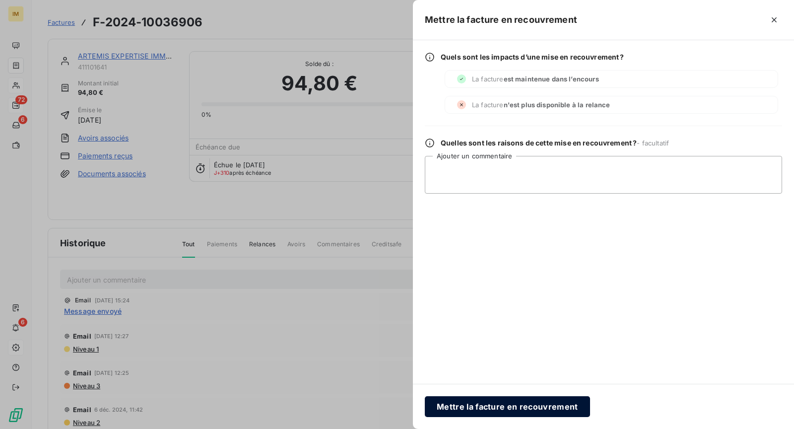
click at [514, 403] on button "Mettre la facture en recouvrement" at bounding box center [507, 406] width 165 height 21
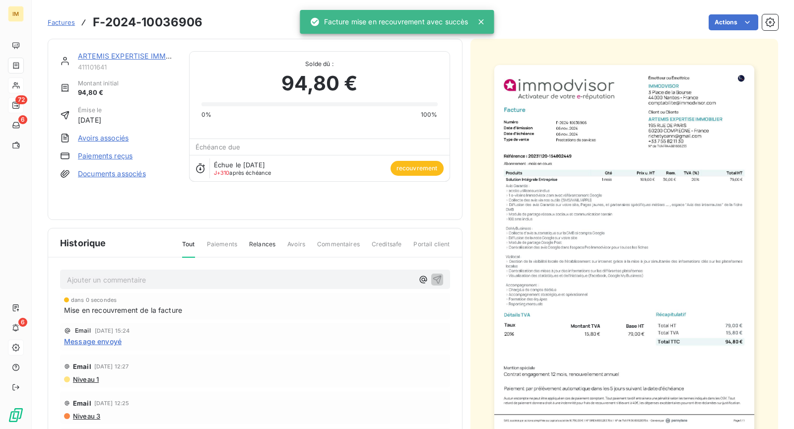
click at [128, 55] on link "ARTEMIS EXPERTISE IMMOBILIER" at bounding box center [135, 56] width 115 height 8
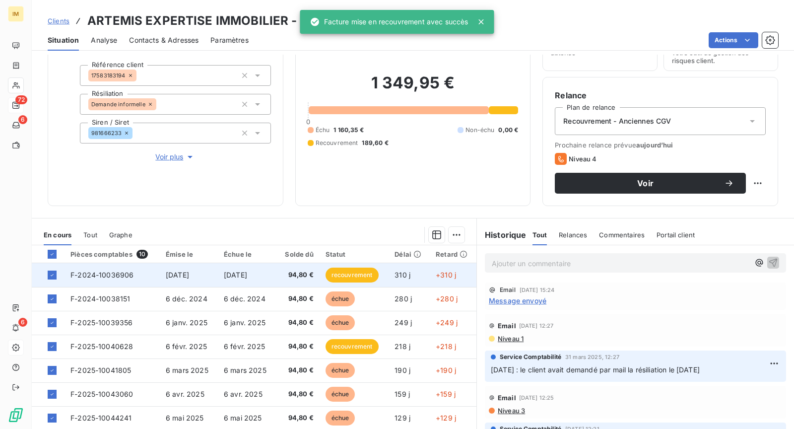
scroll to position [94, 0]
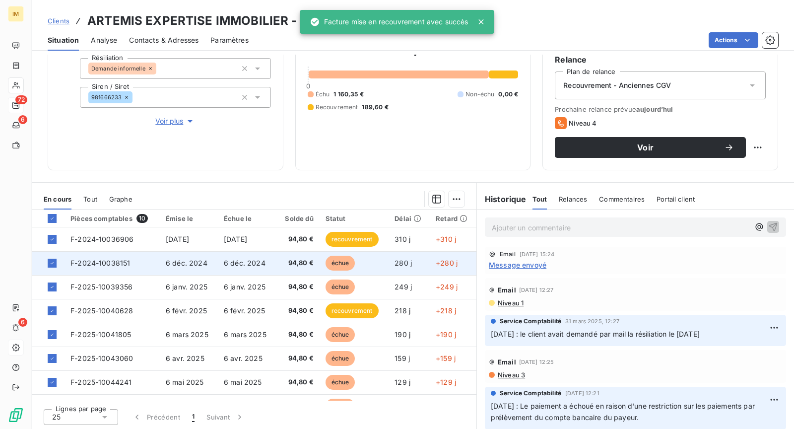
click at [289, 260] on span "94,80 €" at bounding box center [298, 263] width 32 height 10
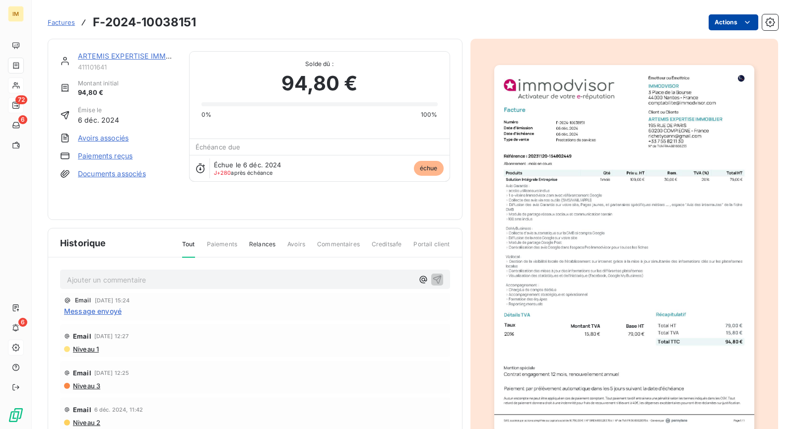
click at [725, 24] on html "IM 72 6 6 Factures F-2024-10038151 Actions ARTEMIS EXPERTISE IMMOBILIER 4111016…" at bounding box center [397, 214] width 794 height 429
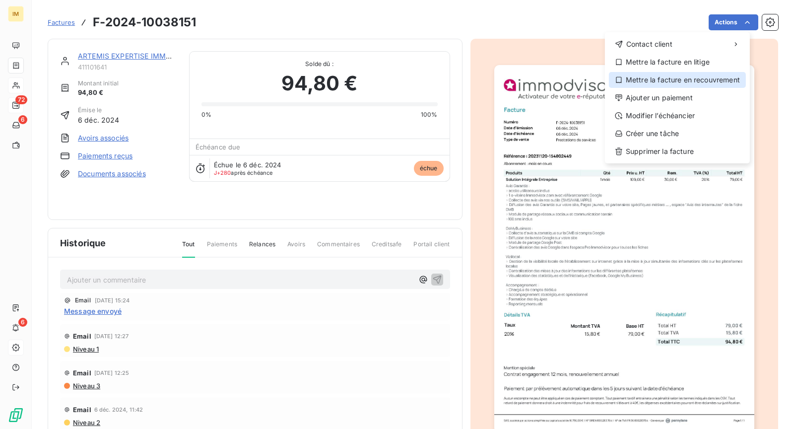
click at [695, 82] on div "Mettre la facture en recouvrement" at bounding box center [677, 80] width 137 height 16
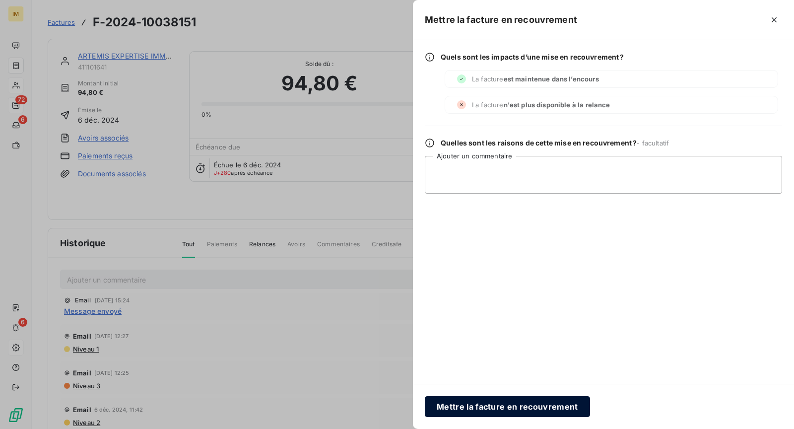
click at [544, 416] on button "Mettre la facture en recouvrement" at bounding box center [507, 406] width 165 height 21
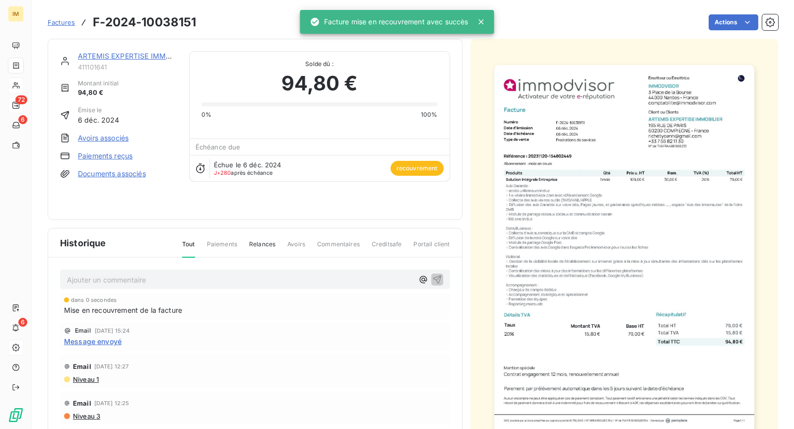
click at [146, 58] on link "ARTEMIS EXPERTISE IMMOBILIER" at bounding box center [135, 56] width 115 height 8
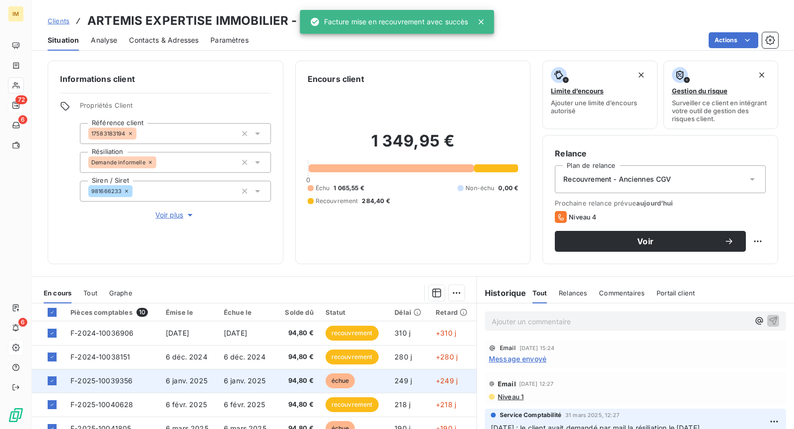
click at [241, 374] on td "6 janv. 2025" at bounding box center [247, 381] width 58 height 24
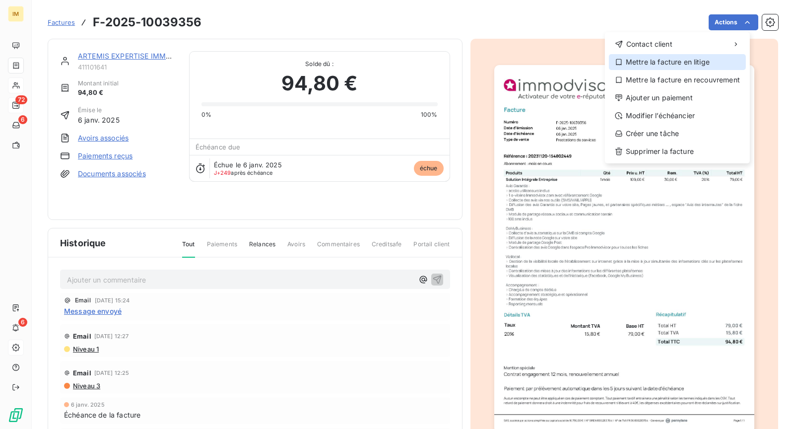
click at [671, 64] on div "Mettre la facture en litige" at bounding box center [677, 62] width 137 height 16
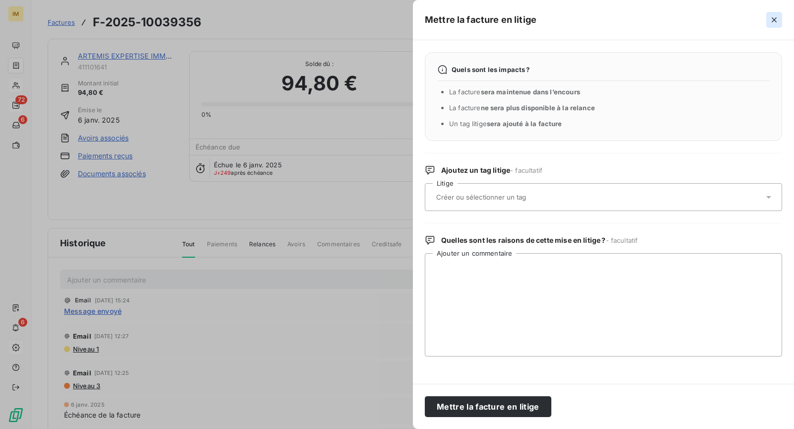
click at [779, 21] on button "button" at bounding box center [774, 20] width 16 height 16
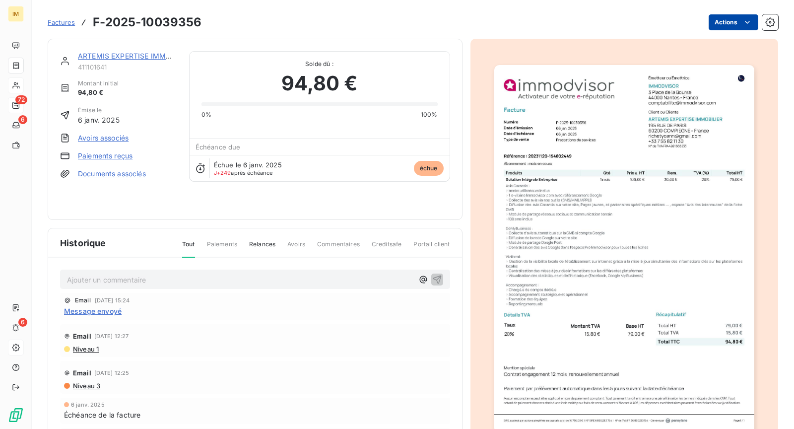
click at [717, 29] on html "IM 72 6 6 Factures F-2025-10039356 Actions ARTEMIS EXPERTISE IMMOBILIER 4111016…" at bounding box center [397, 214] width 794 height 429
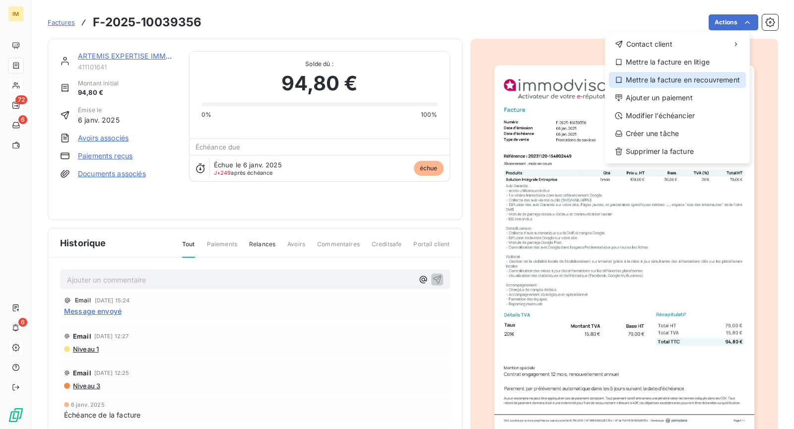
click at [666, 79] on div "Mettre la facture en recouvrement" at bounding box center [677, 80] width 137 height 16
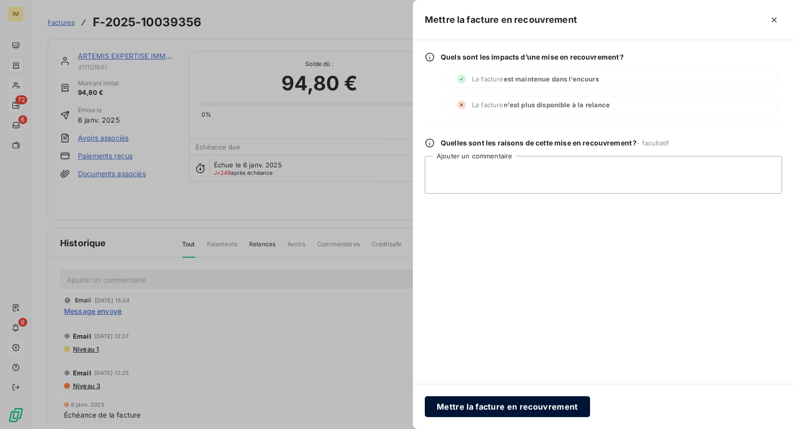
click at [481, 408] on button "Mettre la facture en recouvrement" at bounding box center [507, 406] width 165 height 21
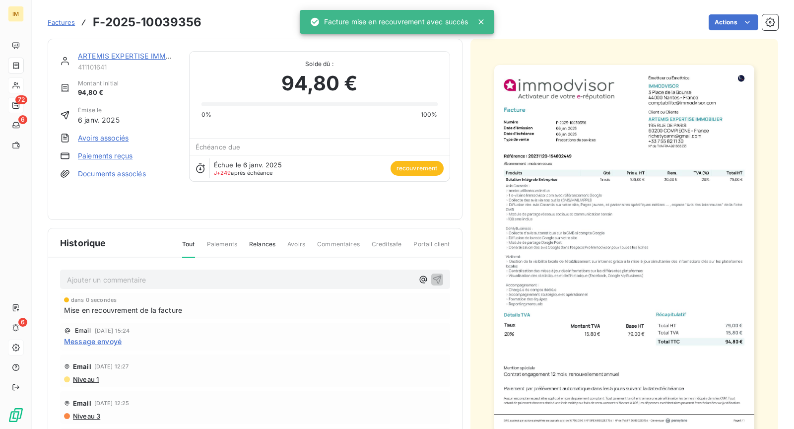
click at [136, 62] on div "ARTEMIS EXPERTISE IMMOBILIER 411101641" at bounding box center [127, 61] width 99 height 20
click at [136, 60] on link "ARTEMIS EXPERTISE IMMOBILIER" at bounding box center [135, 56] width 115 height 8
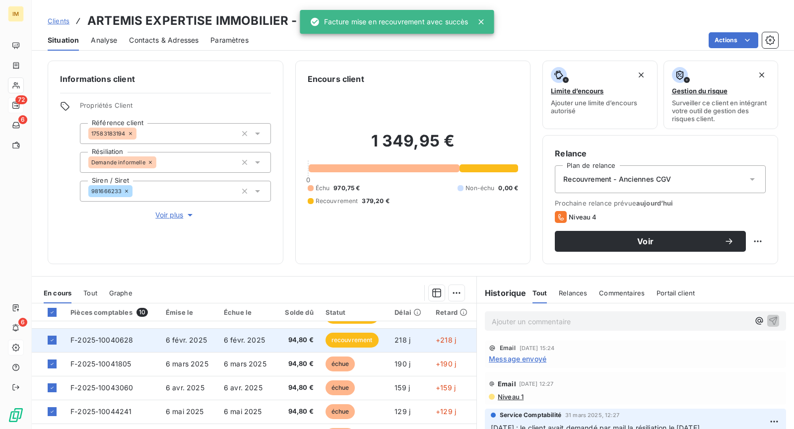
scroll to position [64, 0]
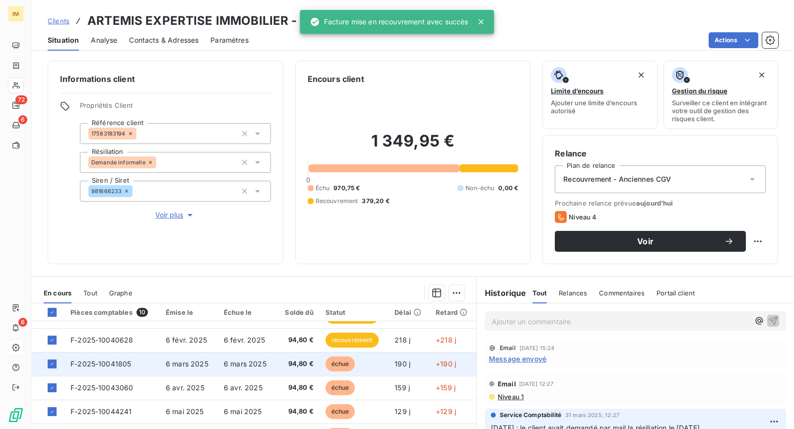
click at [257, 361] on span "6 mars 2025" at bounding box center [245, 363] width 43 height 8
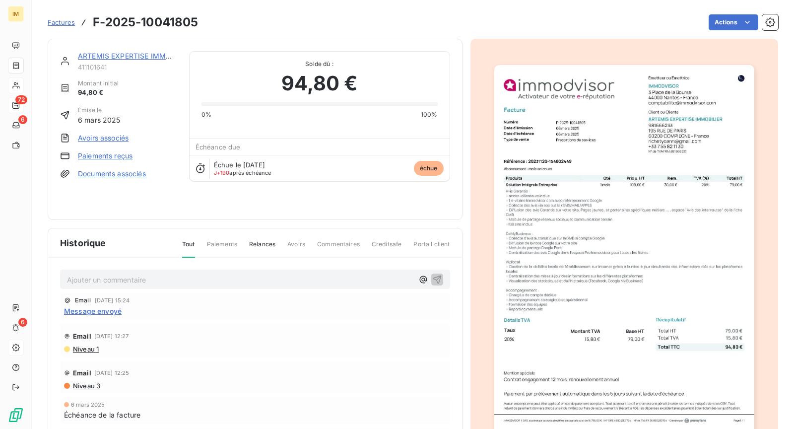
click at [725, 20] on html "IM 72 6 6 Factures F-2025-10041805 Actions ARTEMIS EXPERTISE IMMOBILIER 4111016…" at bounding box center [397, 214] width 794 height 429
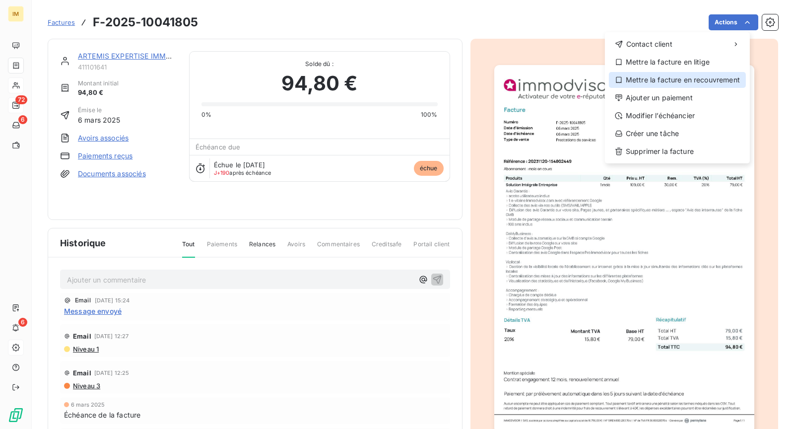
click at [680, 78] on div "Mettre la facture en recouvrement" at bounding box center [677, 80] width 137 height 16
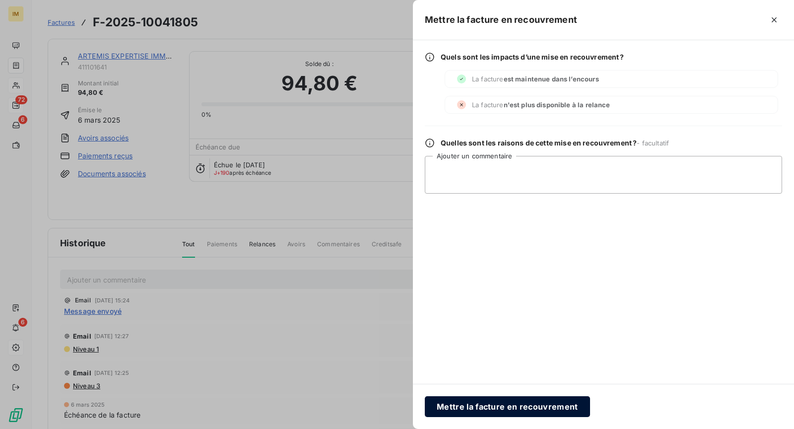
click at [523, 407] on button "Mettre la facture en recouvrement" at bounding box center [507, 406] width 165 height 21
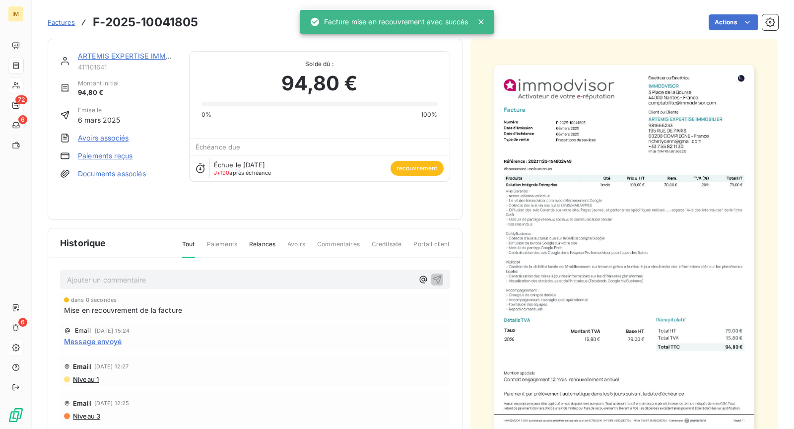
click at [153, 53] on link "ARTEMIS EXPERTISE IMMOBILIER" at bounding box center [135, 56] width 115 height 8
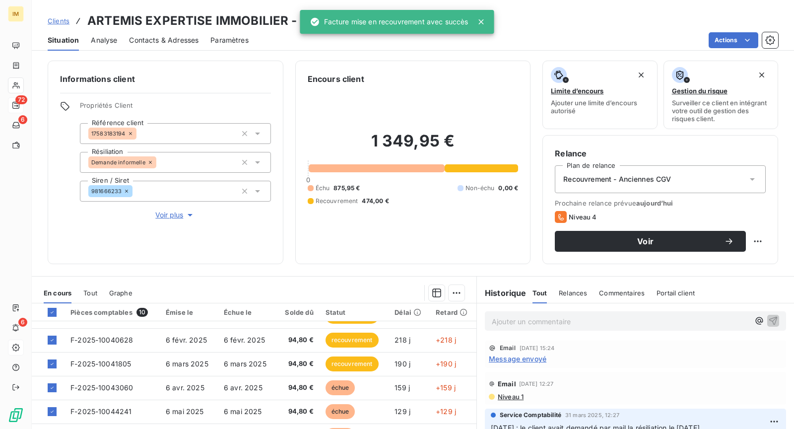
scroll to position [94, 0]
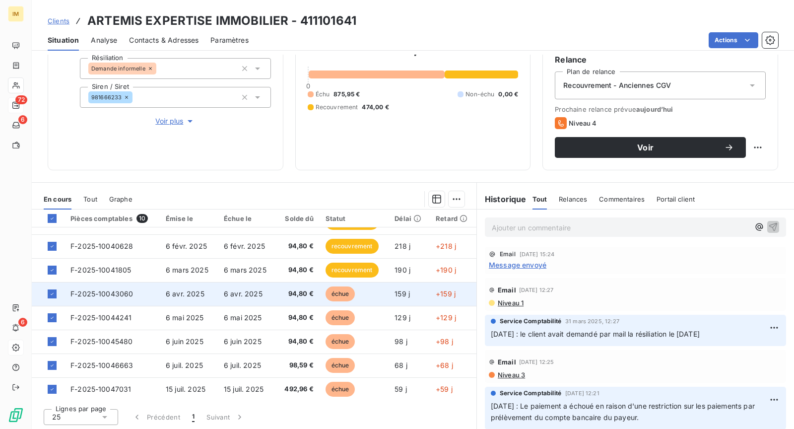
click at [257, 286] on td "6 avr. 2025" at bounding box center [247, 294] width 58 height 24
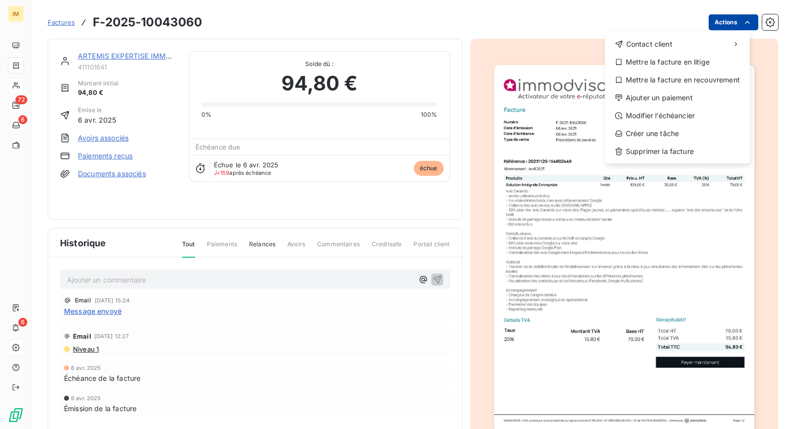
click at [719, 22] on html "IM 72 6 6 Factures F-2025-10043060 Actions Contact client Mettre la facture en …" at bounding box center [397, 214] width 794 height 429
click at [719, 74] on div "Mettre la facture en recouvrement" at bounding box center [677, 80] width 137 height 16
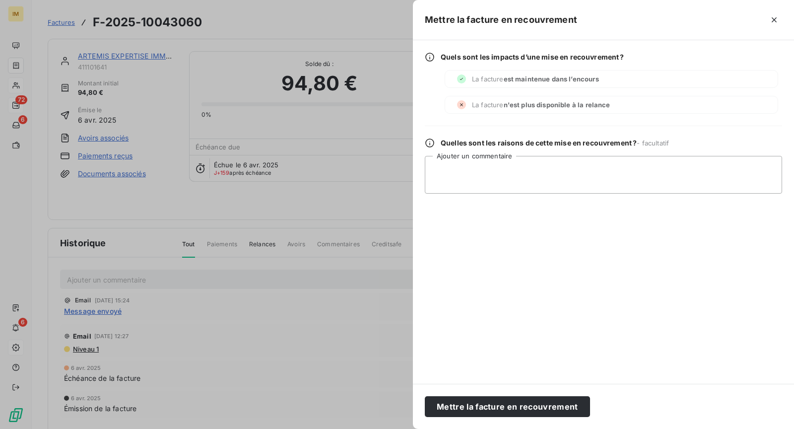
drag, startPoint x: 541, startPoint y: 410, endPoint x: 456, endPoint y: 341, distance: 109.3
click at [541, 410] on button "Mettre la facture en recouvrement" at bounding box center [507, 406] width 165 height 21
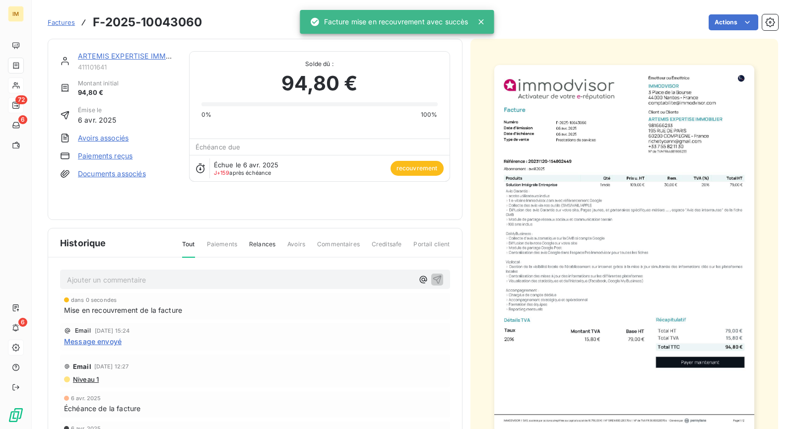
click at [72, 24] on span "Factures" at bounding box center [61, 22] width 27 height 8
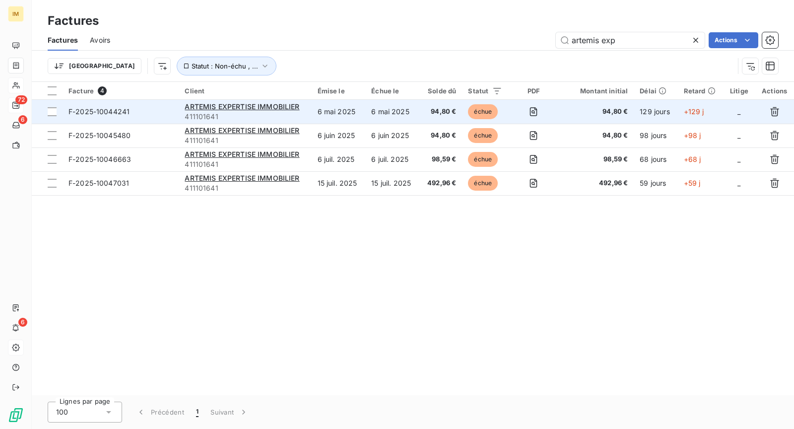
click at [248, 112] on span "411101641" at bounding box center [245, 117] width 121 height 10
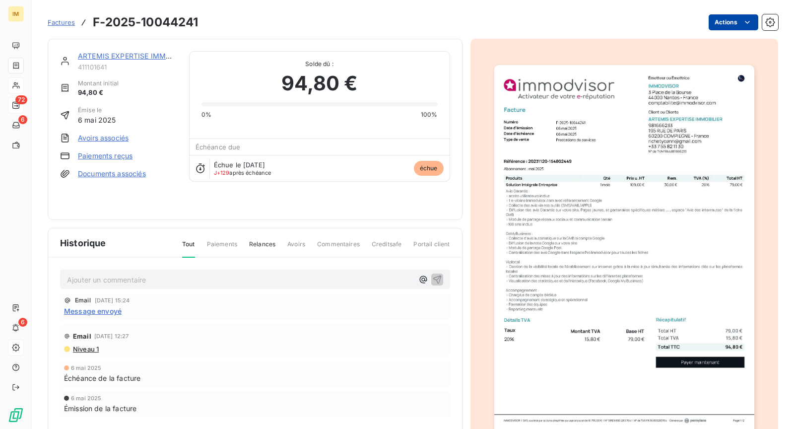
click at [721, 11] on div "Factures F-2025-10044241 Actions" at bounding box center [413, 16] width 730 height 33
click at [725, 24] on html "IM 72 6 6 Factures F-2025-10044241 Actions ARTEMIS EXPERTISE IMMOBILIER 4111016…" at bounding box center [397, 214] width 794 height 429
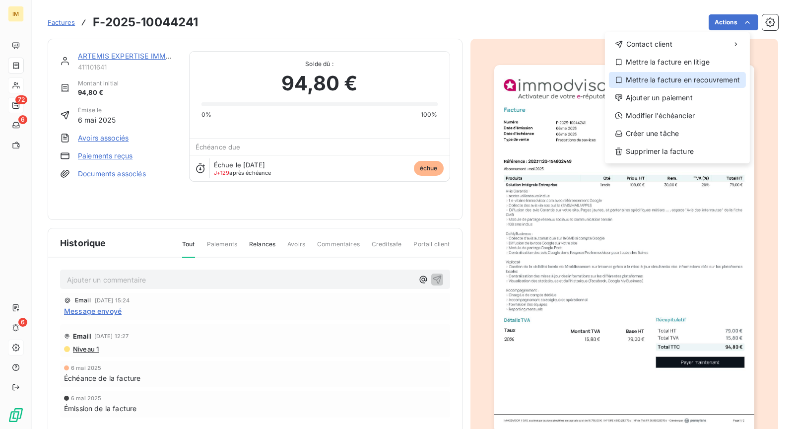
click at [703, 79] on div "Mettre la facture en recouvrement" at bounding box center [677, 80] width 137 height 16
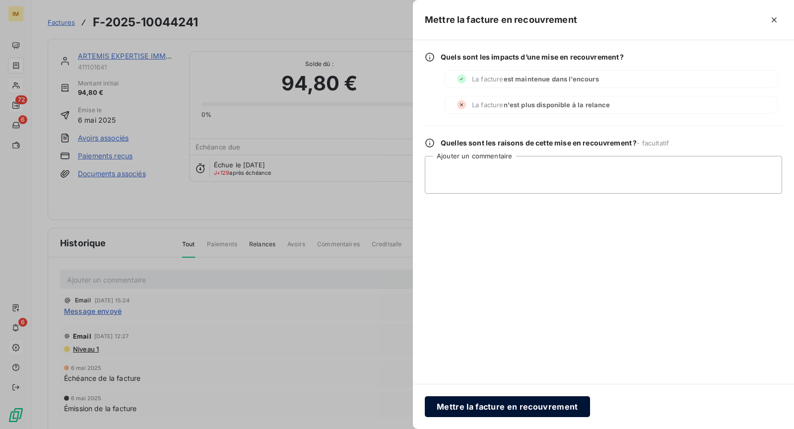
click at [510, 401] on button "Mettre la facture en recouvrement" at bounding box center [507, 406] width 165 height 21
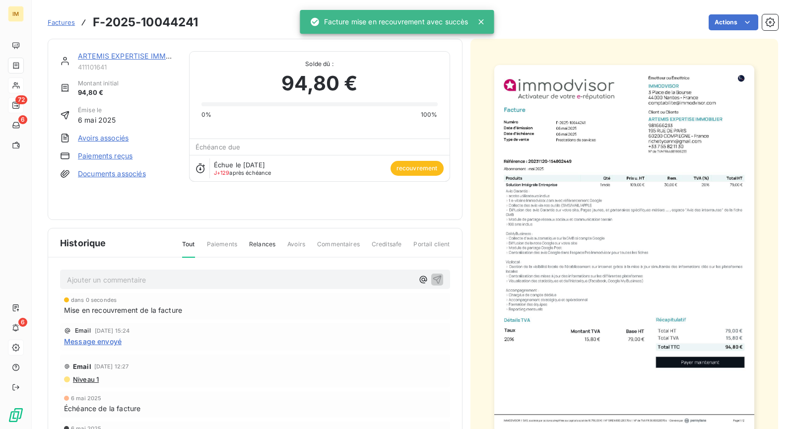
click at [145, 57] on link "ARTEMIS EXPERTISE IMMOBILIER" at bounding box center [135, 56] width 115 height 8
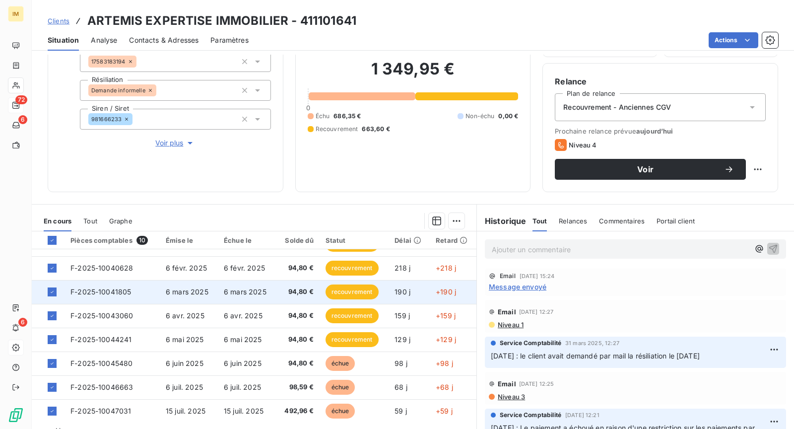
scroll to position [94, 0]
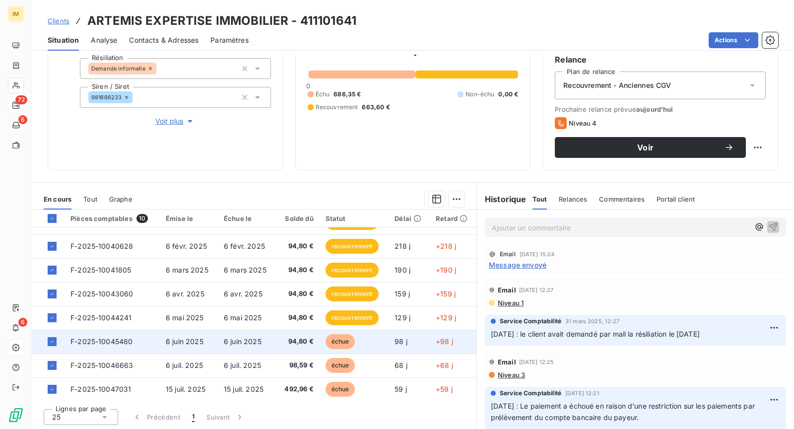
click at [267, 342] on td "6 juin 2025" at bounding box center [247, 341] width 58 height 24
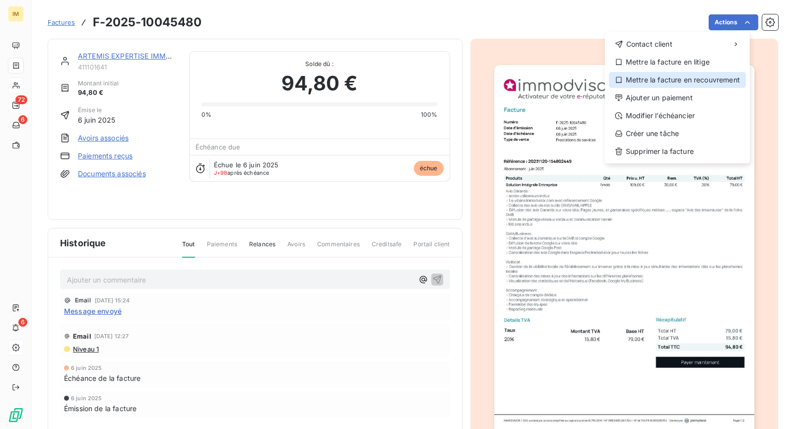
click at [685, 82] on div "Mettre la facture en recouvrement" at bounding box center [677, 80] width 137 height 16
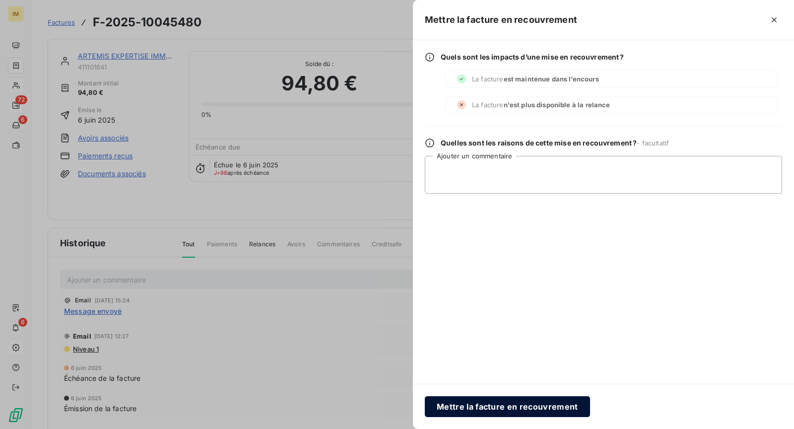
click at [498, 402] on button "Mettre la facture en recouvrement" at bounding box center [507, 406] width 165 height 21
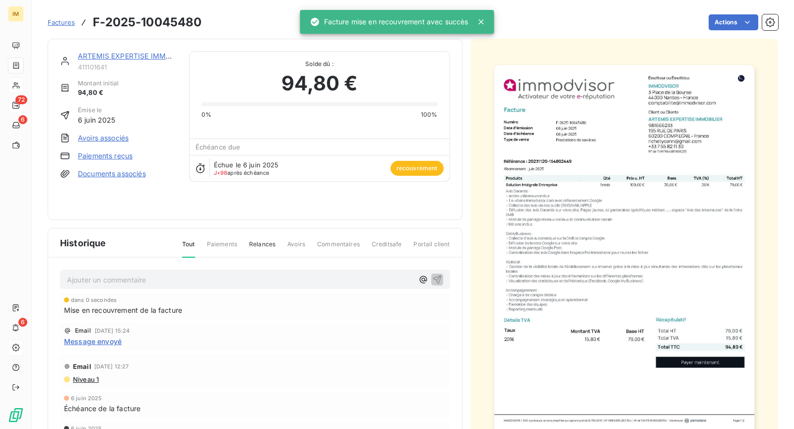
click at [122, 56] on link "ARTEMIS EXPERTISE IMMOBILIER" at bounding box center [135, 56] width 115 height 8
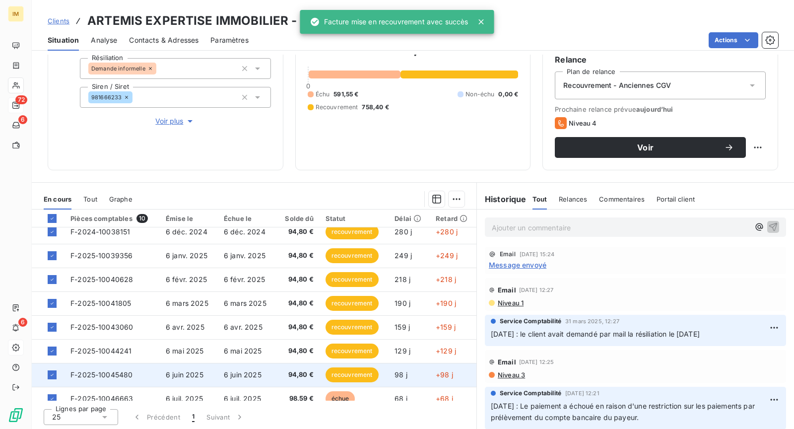
scroll to position [64, 0]
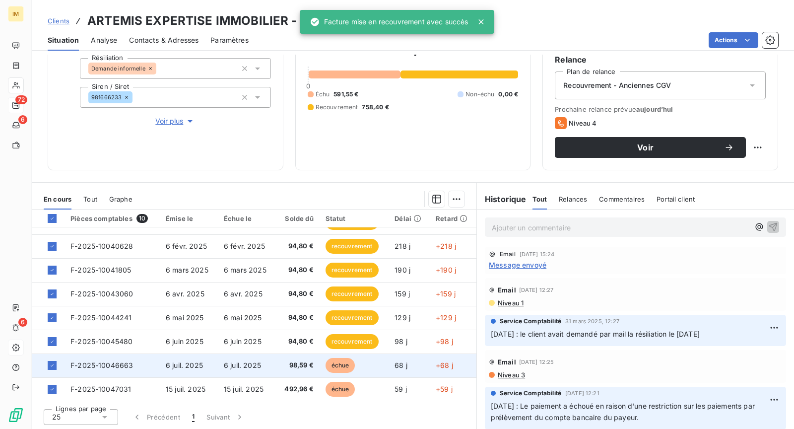
click at [226, 361] on span "6 juil. 2025" at bounding box center [242, 365] width 37 height 8
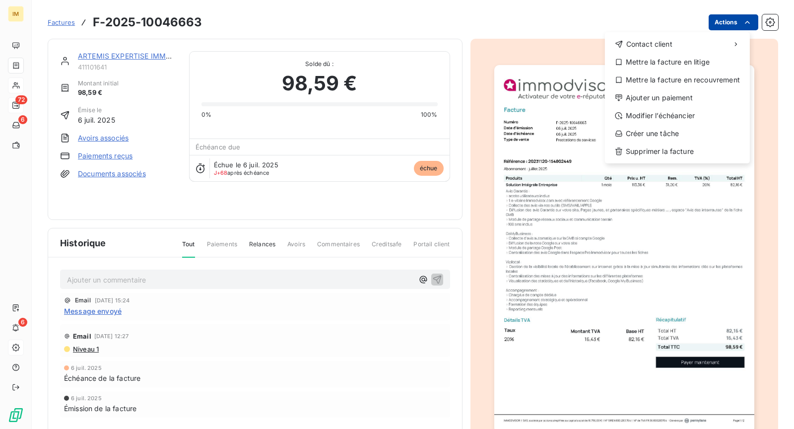
click at [727, 21] on html "IM 72 6 6 Factures F-2025-10046663 Actions Contact client Mettre la facture en …" at bounding box center [397, 214] width 794 height 429
click at [668, 80] on div "Mettre la facture en recouvrement" at bounding box center [677, 80] width 137 height 16
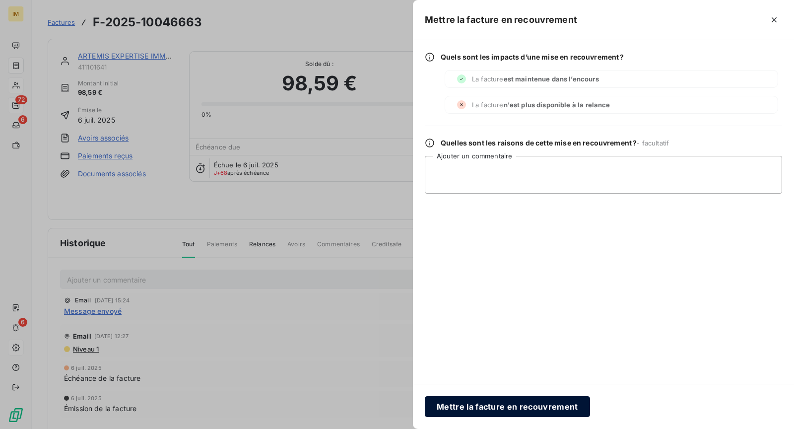
click at [491, 406] on button "Mettre la facture en recouvrement" at bounding box center [507, 406] width 165 height 21
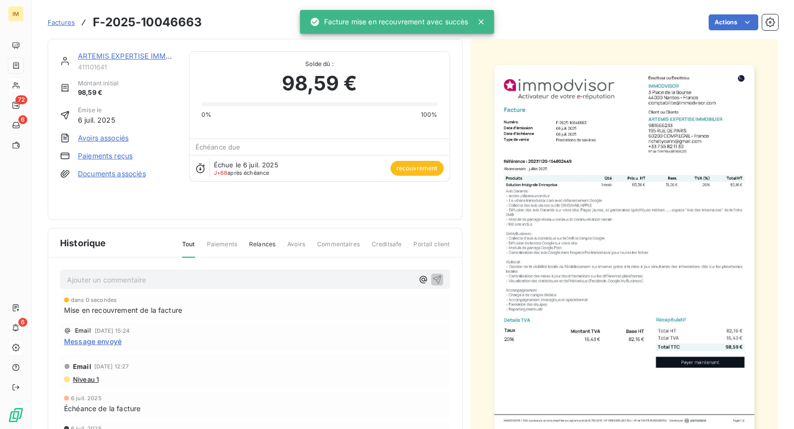
drag, startPoint x: 155, startPoint y: 59, endPoint x: 150, endPoint y: 50, distance: 10.5
click at [156, 59] on link "ARTEMIS EXPERTISE IMMOBILIER" at bounding box center [135, 56] width 115 height 8
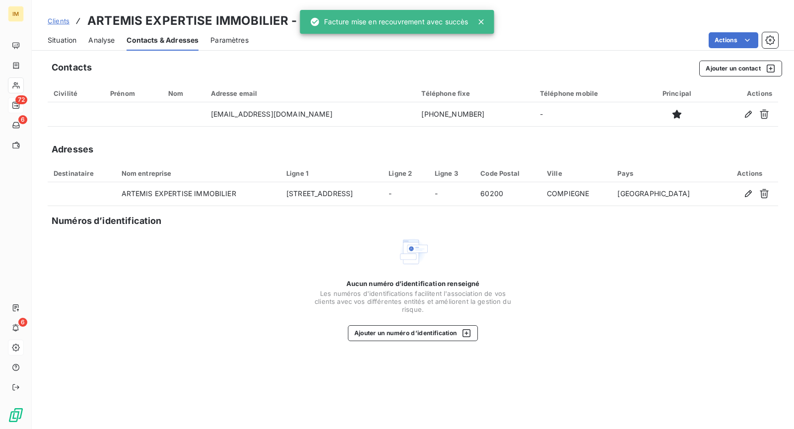
drag, startPoint x: 88, startPoint y: 33, endPoint x: 64, endPoint y: 37, distance: 24.1
click at [88, 33] on div "Situation Analyse Contacts & Adresses Paramètres Actions" at bounding box center [413, 40] width 762 height 21
click at [60, 37] on span "Situation" at bounding box center [62, 40] width 29 height 10
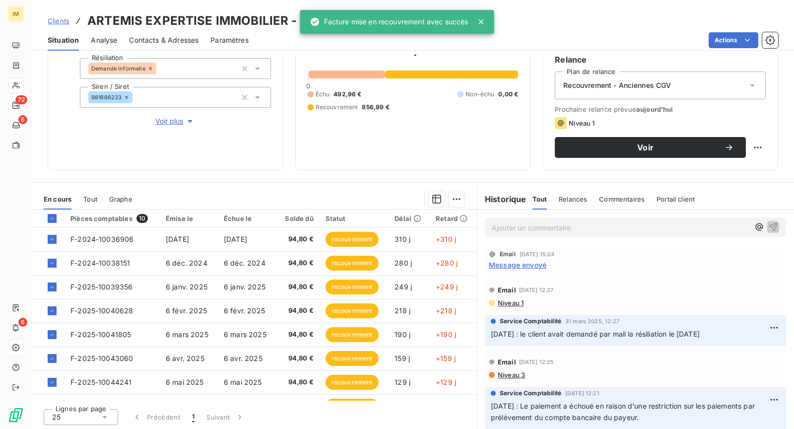
scroll to position [64, 0]
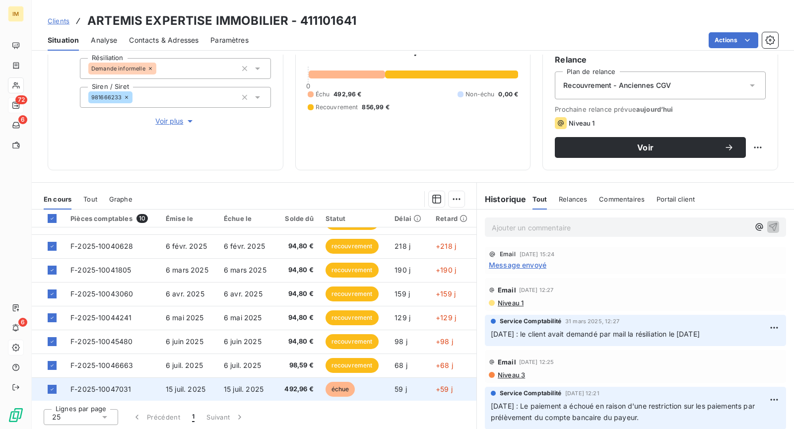
click at [283, 392] on td "492,96 €" at bounding box center [298, 389] width 44 height 24
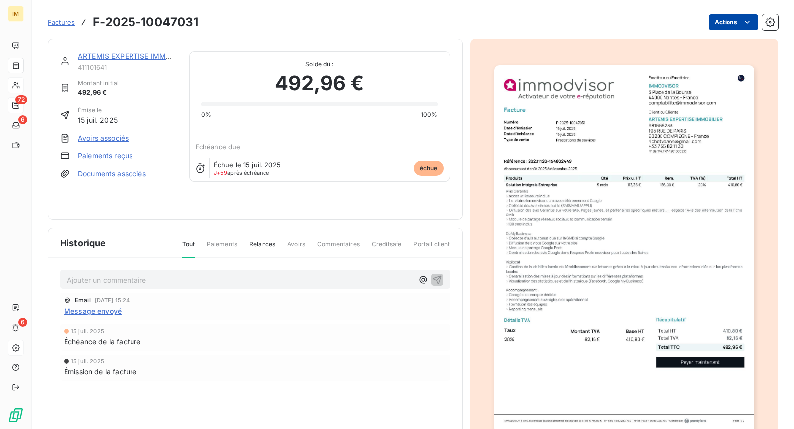
click at [718, 29] on html "IM 72 6 6 Factures F-2025-10047031 Actions ARTEMIS EXPERTISE IMMOBILIER 4111016…" at bounding box center [397, 214] width 794 height 429
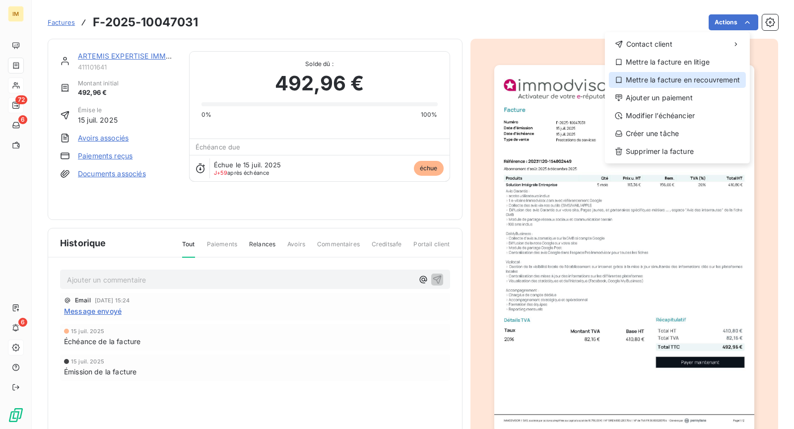
click at [704, 75] on div "Mettre la facture en recouvrement" at bounding box center [677, 80] width 137 height 16
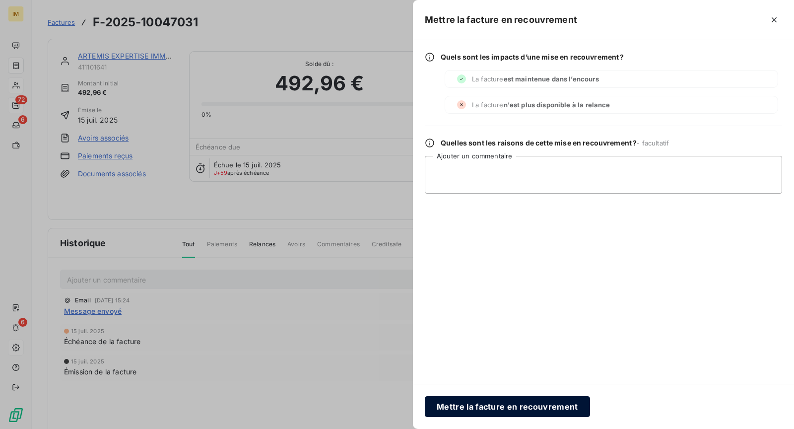
click at [527, 411] on button "Mettre la facture en recouvrement" at bounding box center [507, 406] width 165 height 21
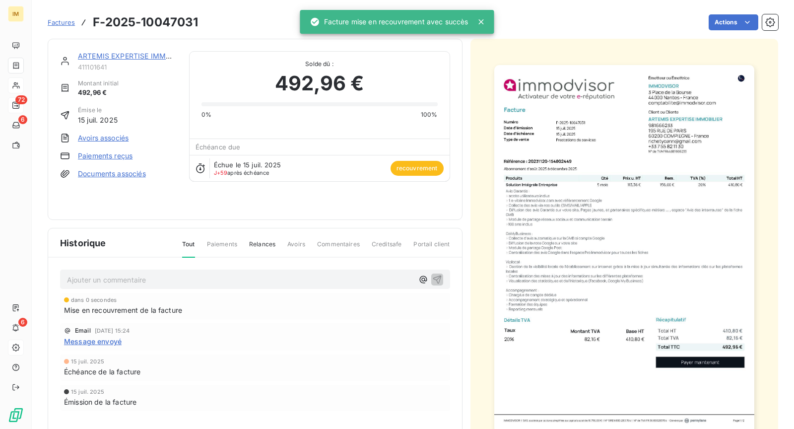
click at [120, 58] on link "ARTEMIS EXPERTISE IMMOBILIER" at bounding box center [135, 56] width 115 height 8
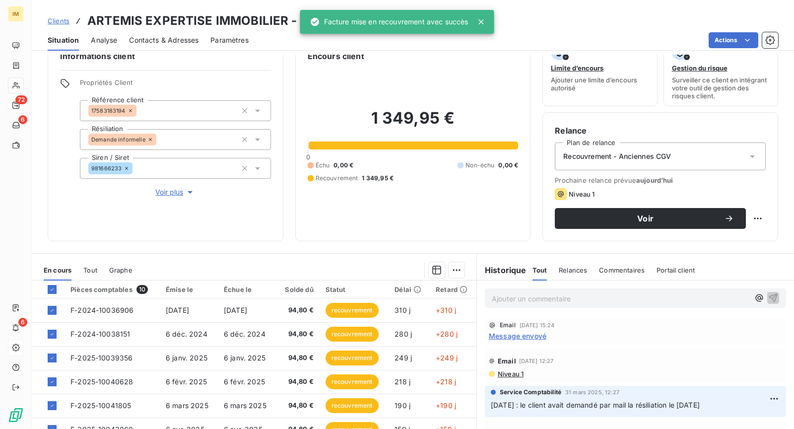
scroll to position [71, 0]
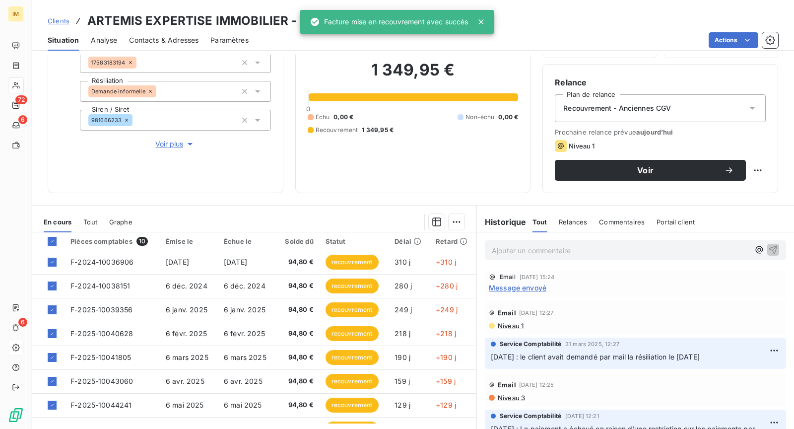
click at [170, 146] on span "Voir plus" at bounding box center [175, 144] width 40 height 10
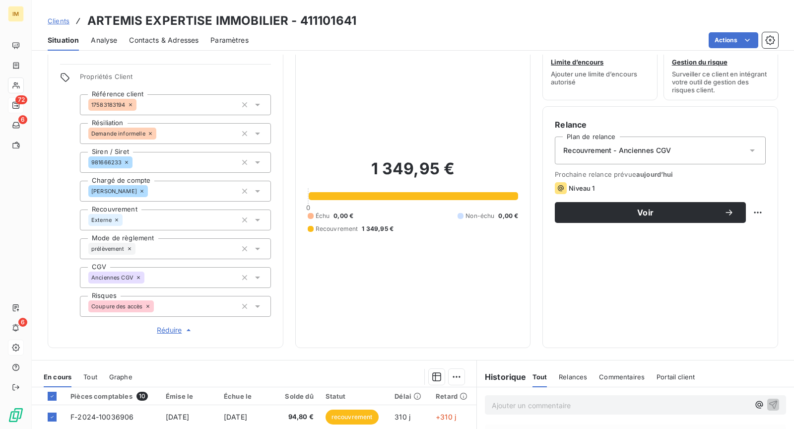
scroll to position [0, 0]
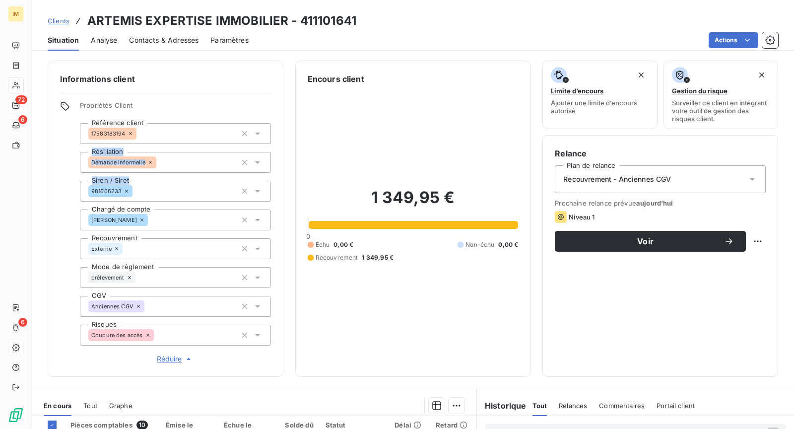
drag, startPoint x: 126, startPoint y: 131, endPoint x: 17, endPoint y: 203, distance: 130.3
click at [34, 193] on div "Informations client Propriétés Client Référence client 17583183194 Résiliation …" at bounding box center [413, 219] width 762 height 316
